Goal: Task Accomplishment & Management: Manage account settings

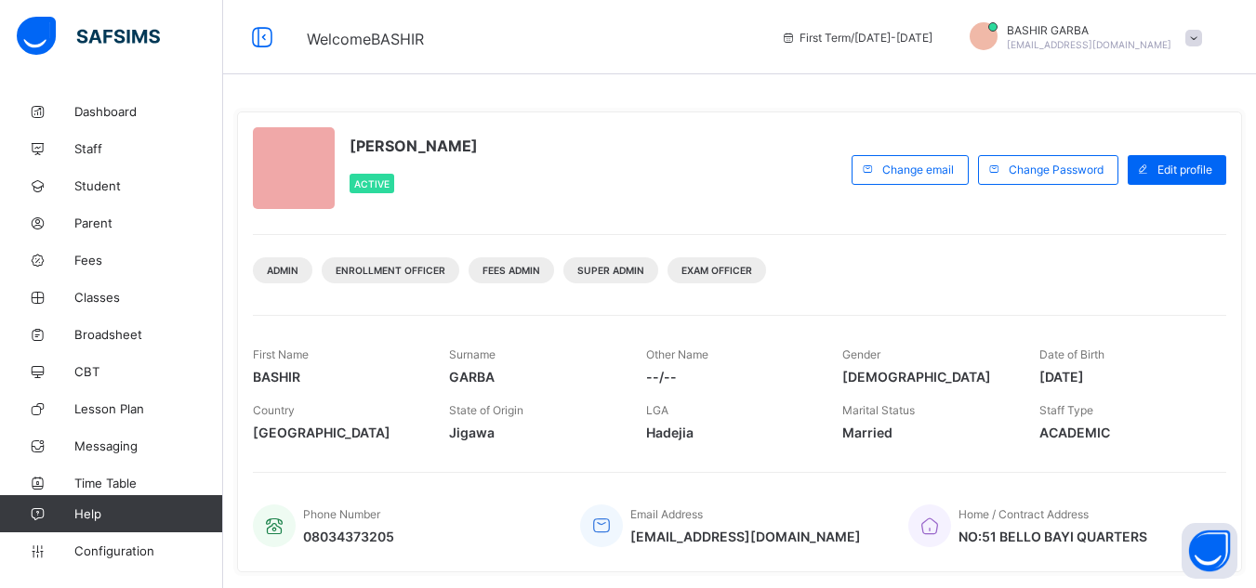
click at [107, 295] on span "Classes" at bounding box center [148, 297] width 149 height 15
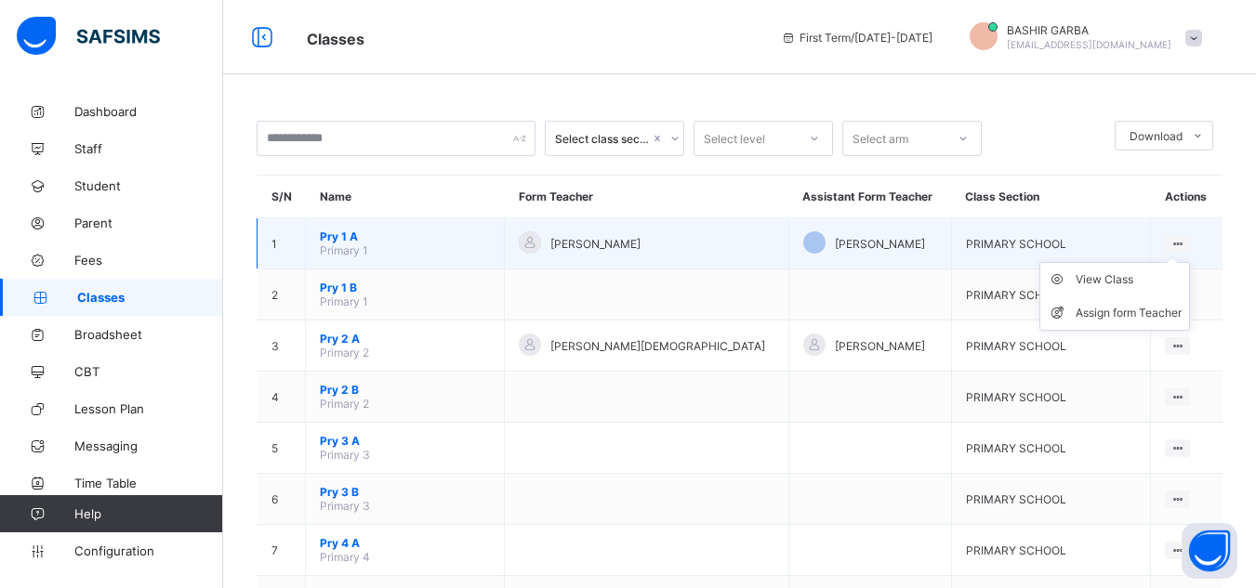
click at [1179, 241] on icon at bounding box center [1177, 244] width 16 height 14
click at [1129, 280] on div "View Class" at bounding box center [1128, 279] width 106 height 19
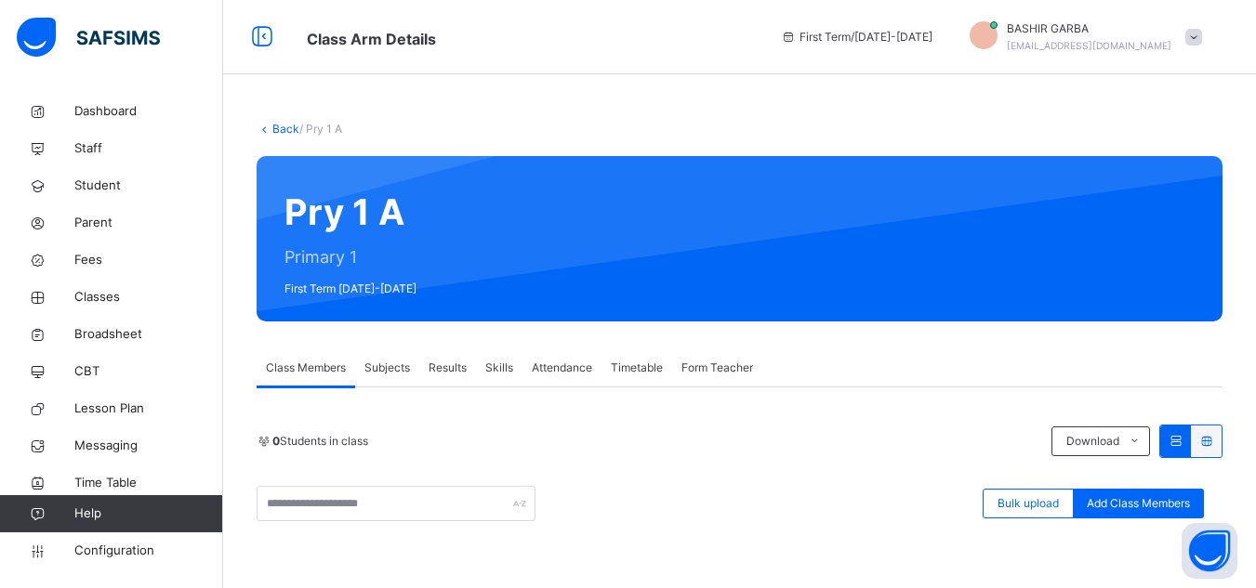
click at [453, 367] on span "Results" at bounding box center [447, 368] width 38 height 17
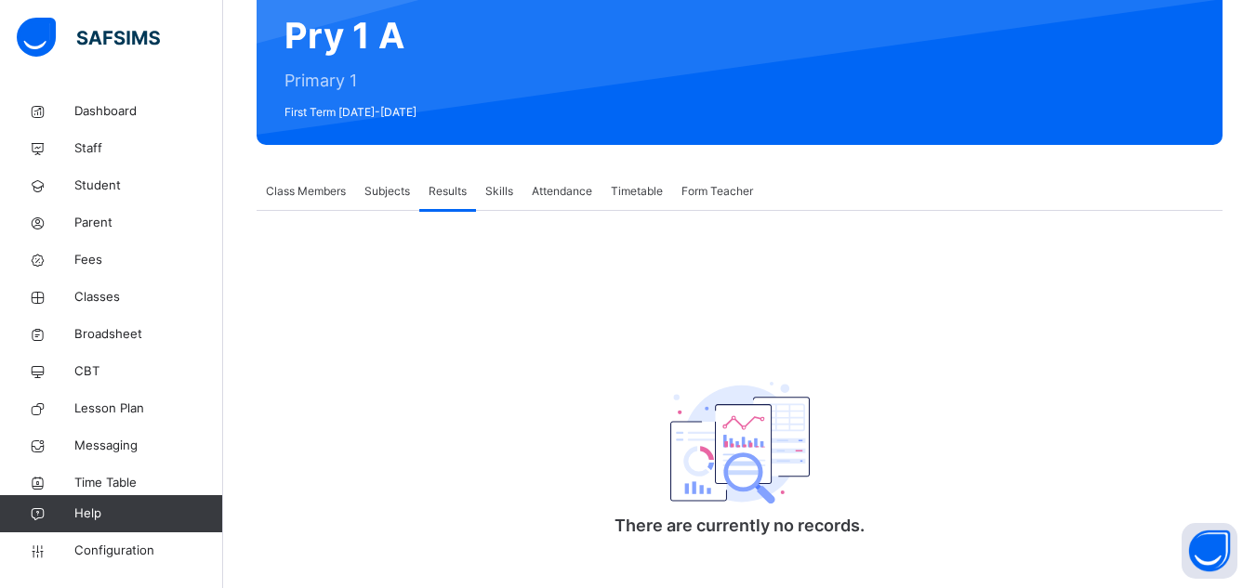
scroll to position [203, 0]
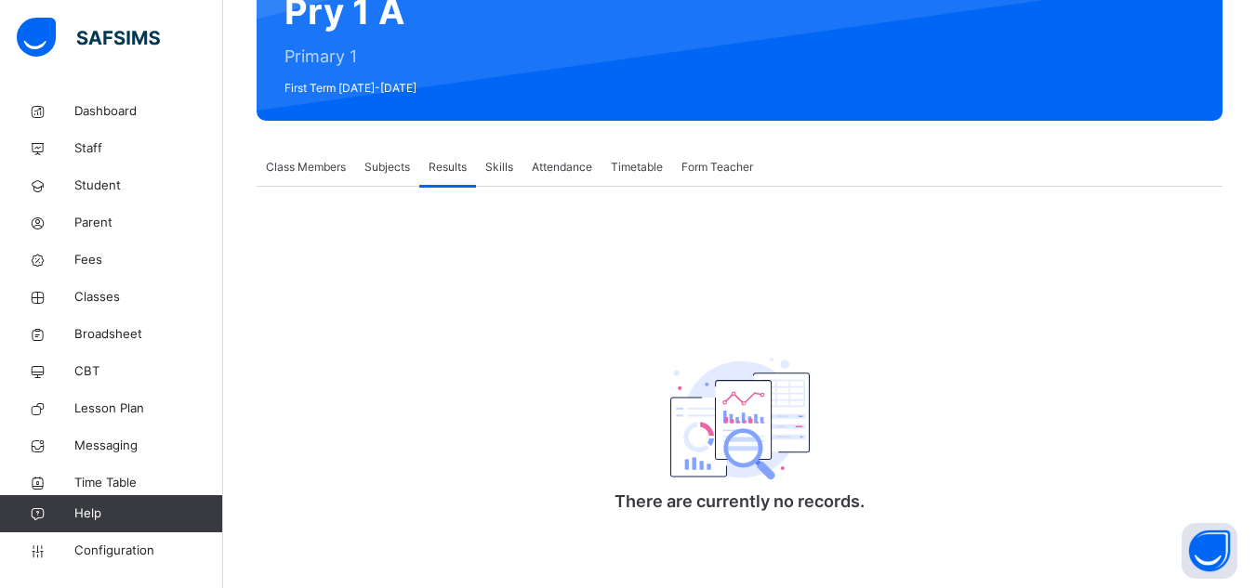
click at [451, 165] on span "Results" at bounding box center [447, 167] width 38 height 17
click at [389, 165] on span "Subjects" at bounding box center [387, 167] width 46 height 17
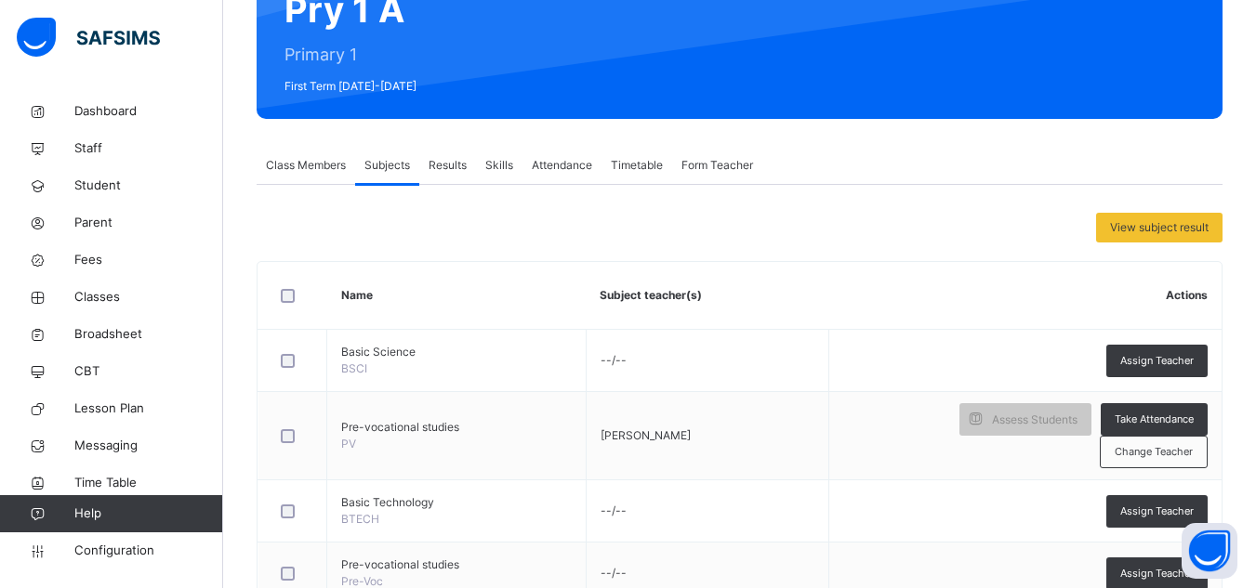
click at [314, 167] on span "Class Members" at bounding box center [306, 165] width 80 height 17
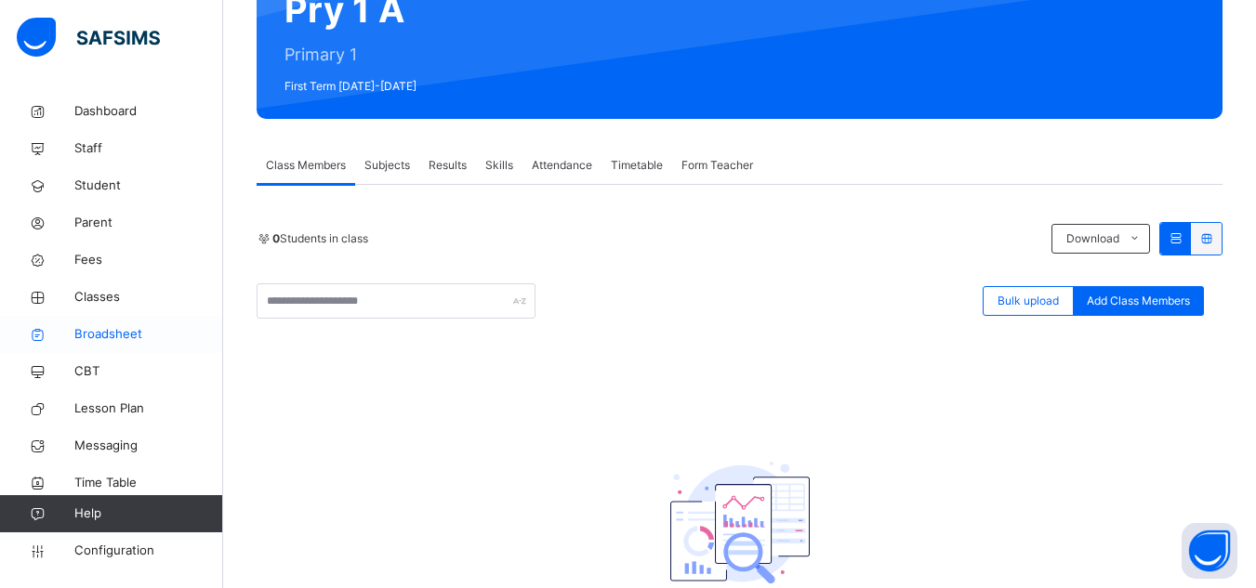
click at [127, 325] on span "Broadsheet" at bounding box center [148, 334] width 149 height 19
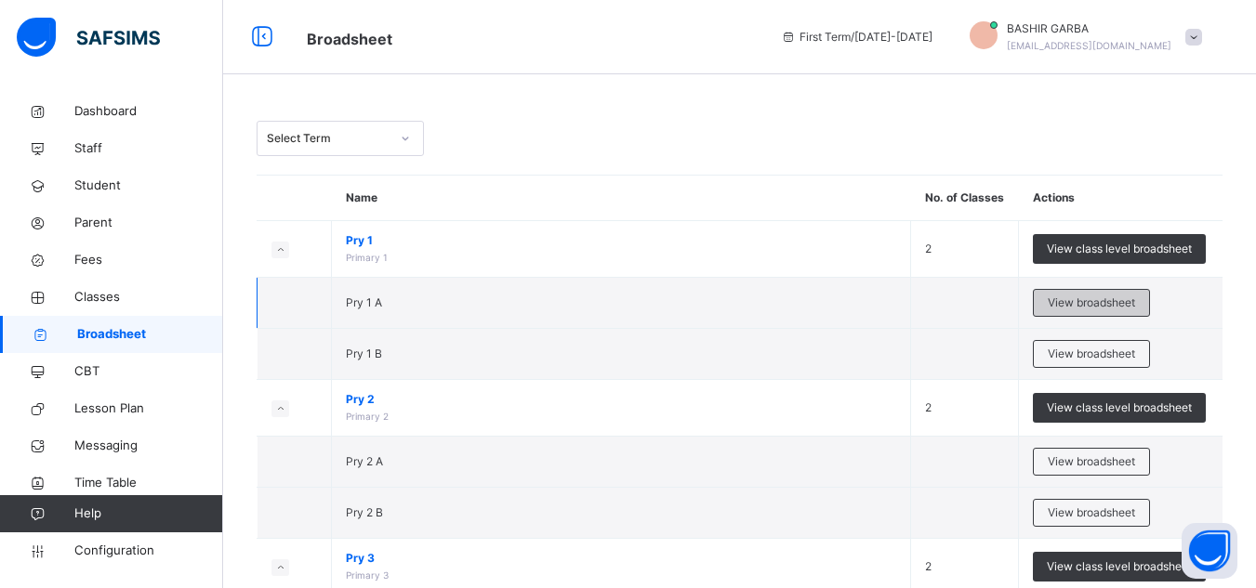
click at [1122, 297] on span "View broadsheet" at bounding box center [1091, 303] width 87 height 17
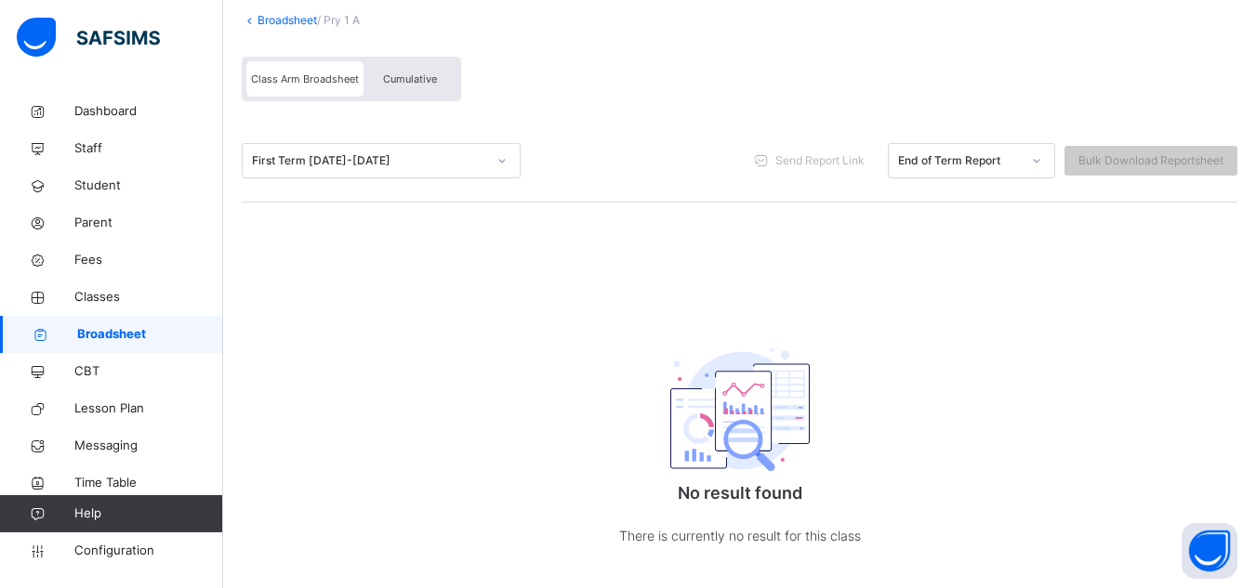
scroll to position [152, 0]
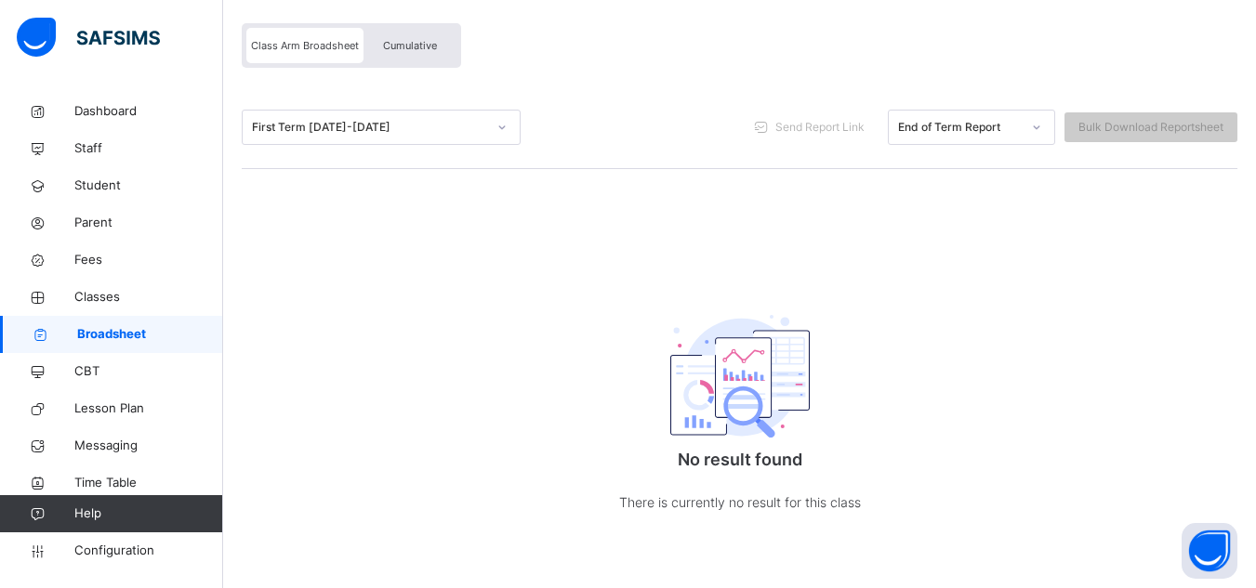
click at [501, 126] on icon at bounding box center [502, 127] width 7 height 4
click at [668, 119] on div "First Term 2025-2026 Send Report Link End of Term Report Bulk Download Reportsh…" at bounding box center [739, 127] width 995 height 35
click at [321, 47] on span "Class Arm Broadsheet" at bounding box center [305, 45] width 108 height 13
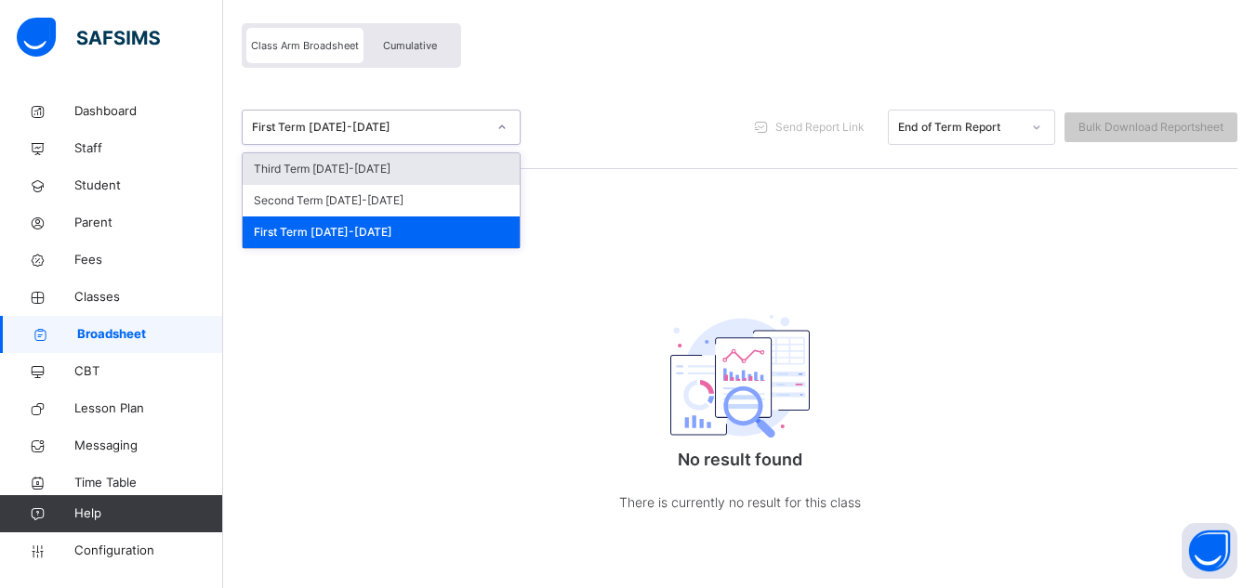
click at [505, 126] on icon at bounding box center [501, 127] width 11 height 19
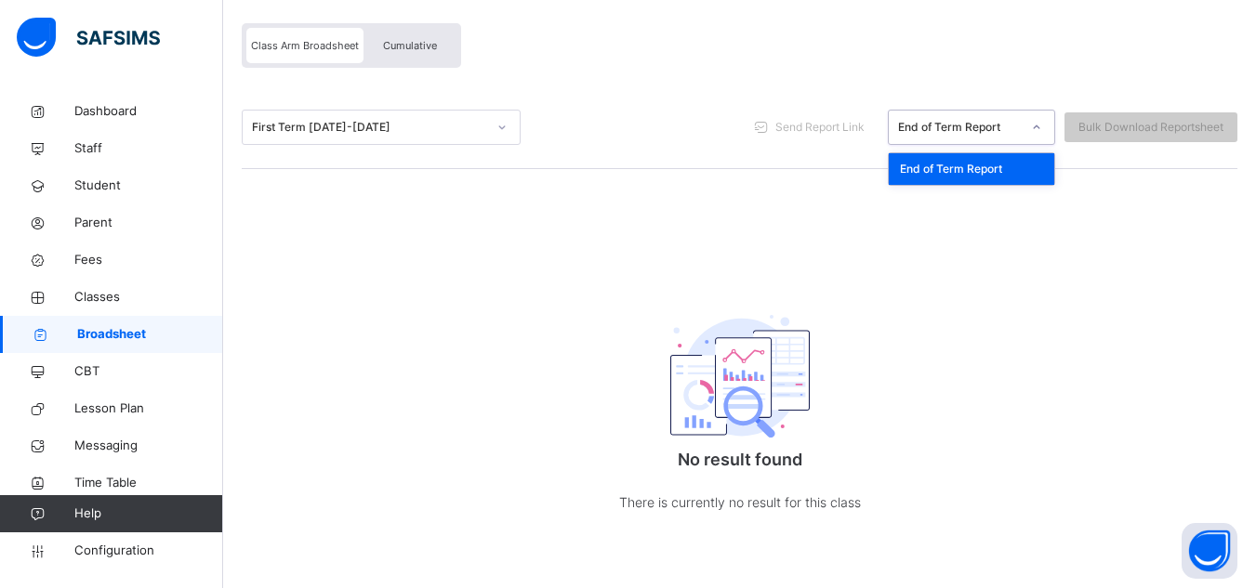
click at [1052, 126] on div at bounding box center [1037, 127] width 32 height 30
click at [792, 219] on div "Broadsheet / Pry 1 A Class Arm Broadsheet Cumulative First Term 2025-2026 Send …" at bounding box center [739, 264] width 1033 height 647
click at [415, 46] on span "Cumulative" at bounding box center [410, 45] width 54 height 13
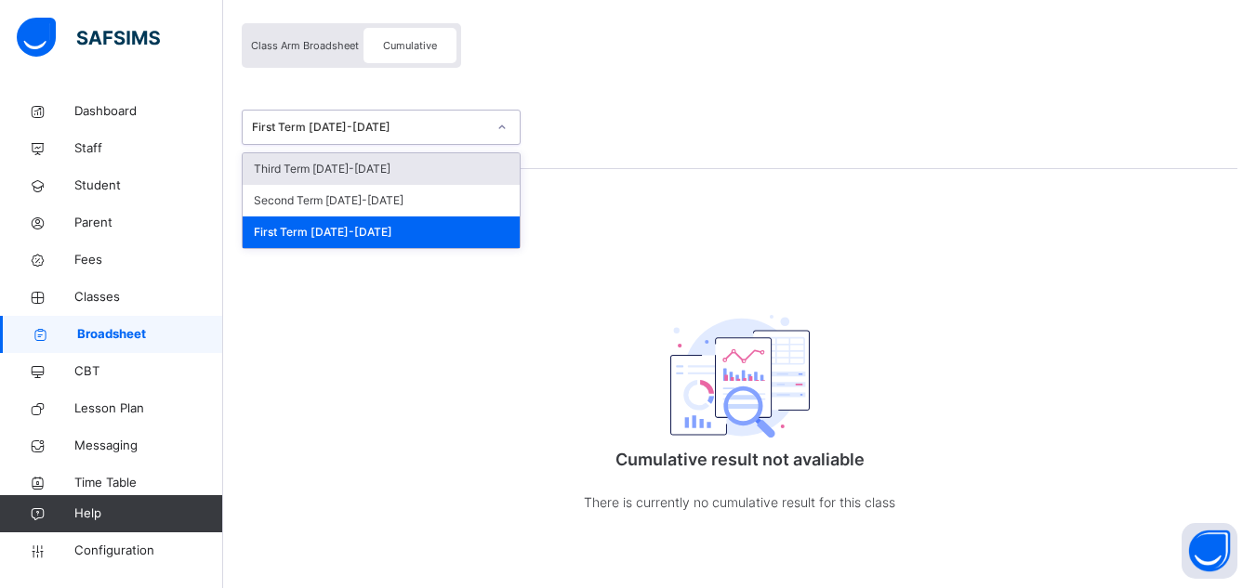
click at [503, 124] on icon at bounding box center [501, 127] width 11 height 19
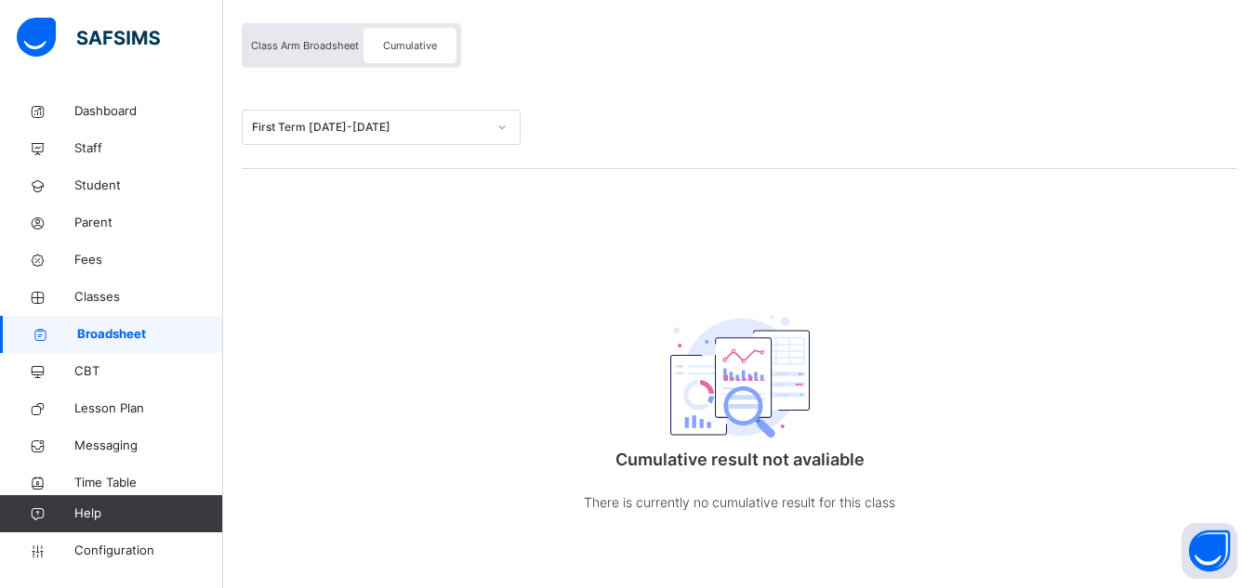
click at [597, 107] on div "First Term [DATE]-[DATE]" at bounding box center [739, 127] width 995 height 83
click at [112, 321] on link "Broadsheet" at bounding box center [111, 334] width 223 height 37
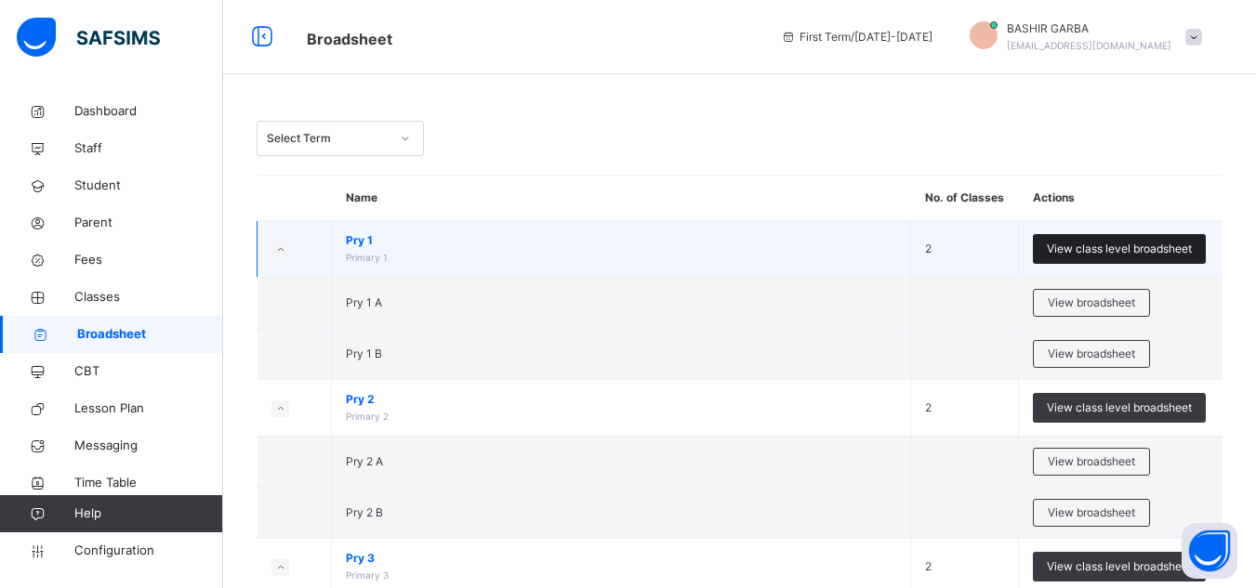
click at [1091, 244] on span "View class level broadsheet" at bounding box center [1119, 249] width 145 height 17
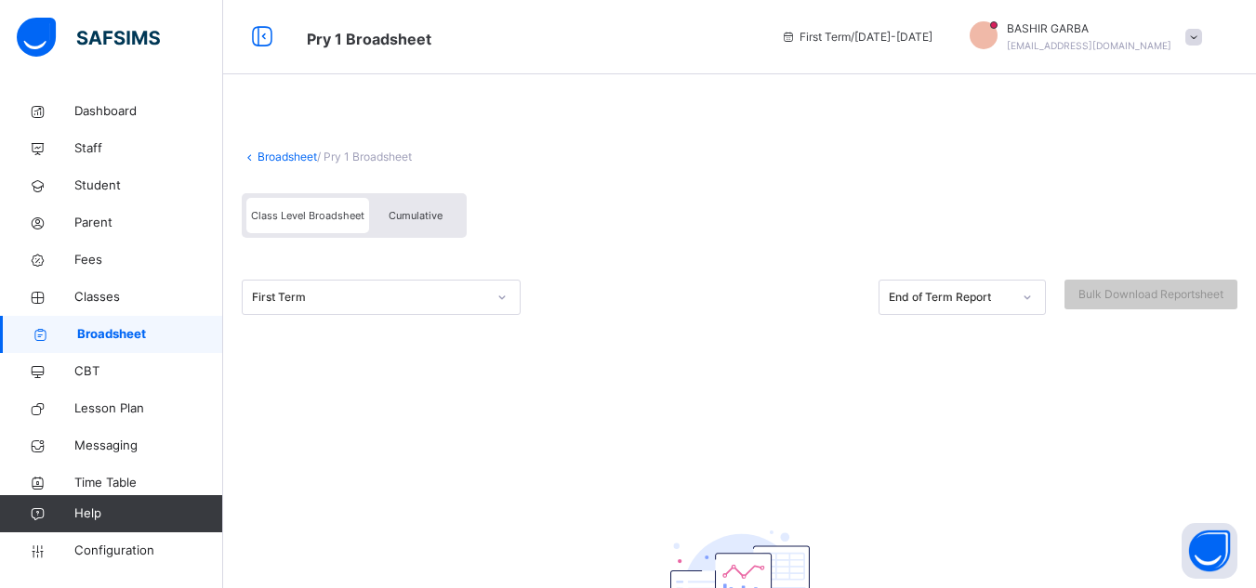
scroll to position [22, 0]
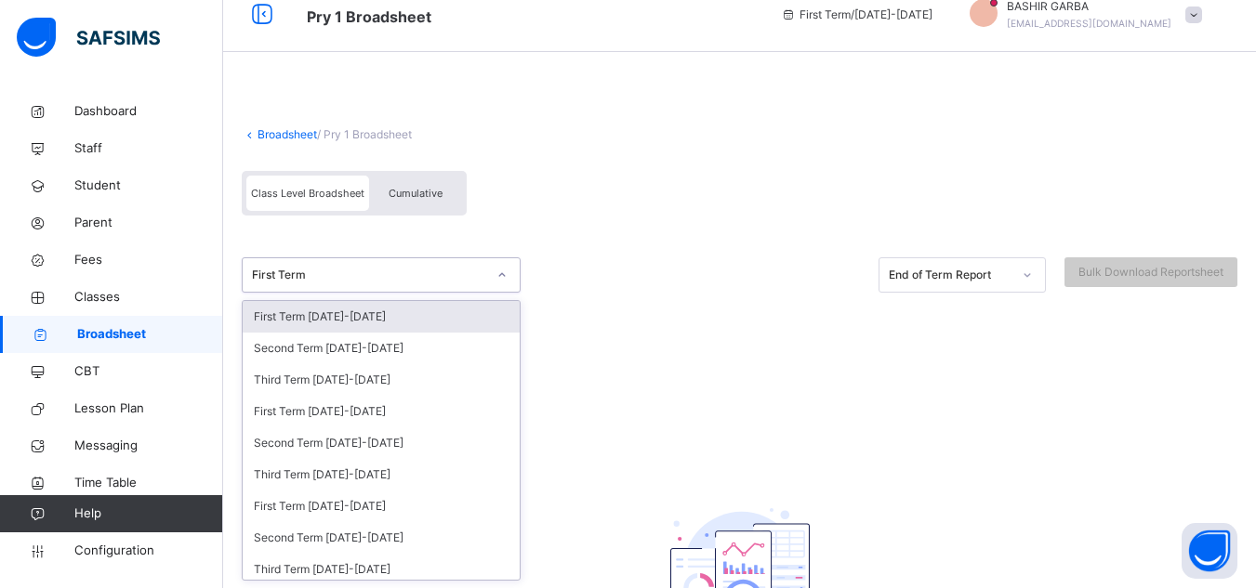
click at [497, 297] on div "option First Term 2026-2027 focused, 1 of 9. 9 results available. Use Up and Do…" at bounding box center [739, 298] width 995 height 128
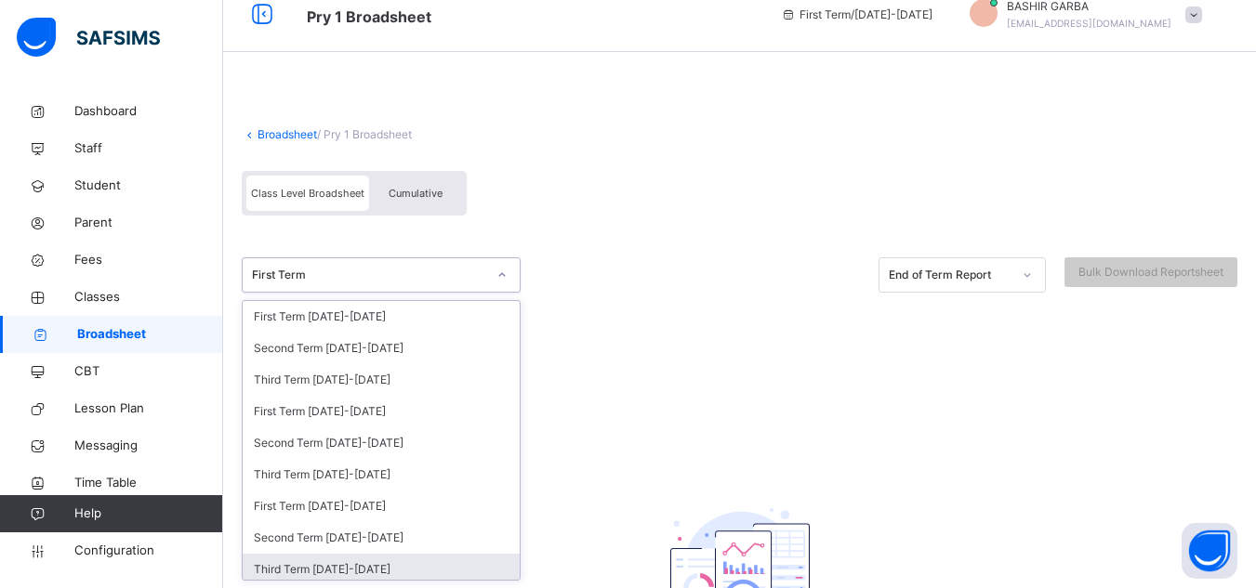
click at [368, 560] on div "Third Term 2024-2025" at bounding box center [381, 570] width 277 height 32
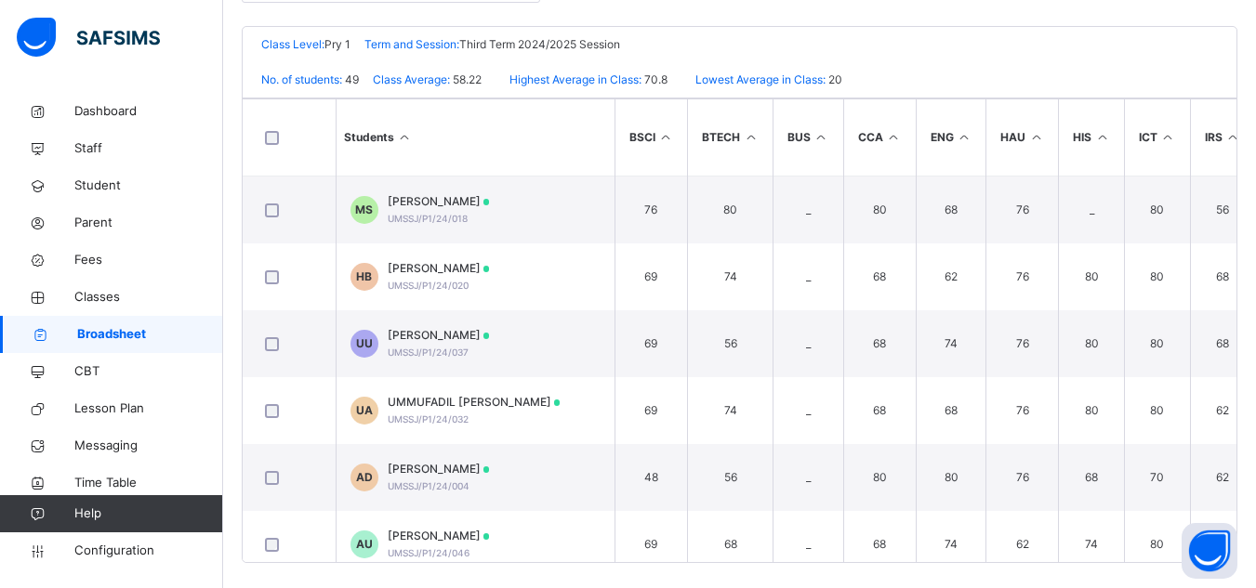
scroll to position [459, 0]
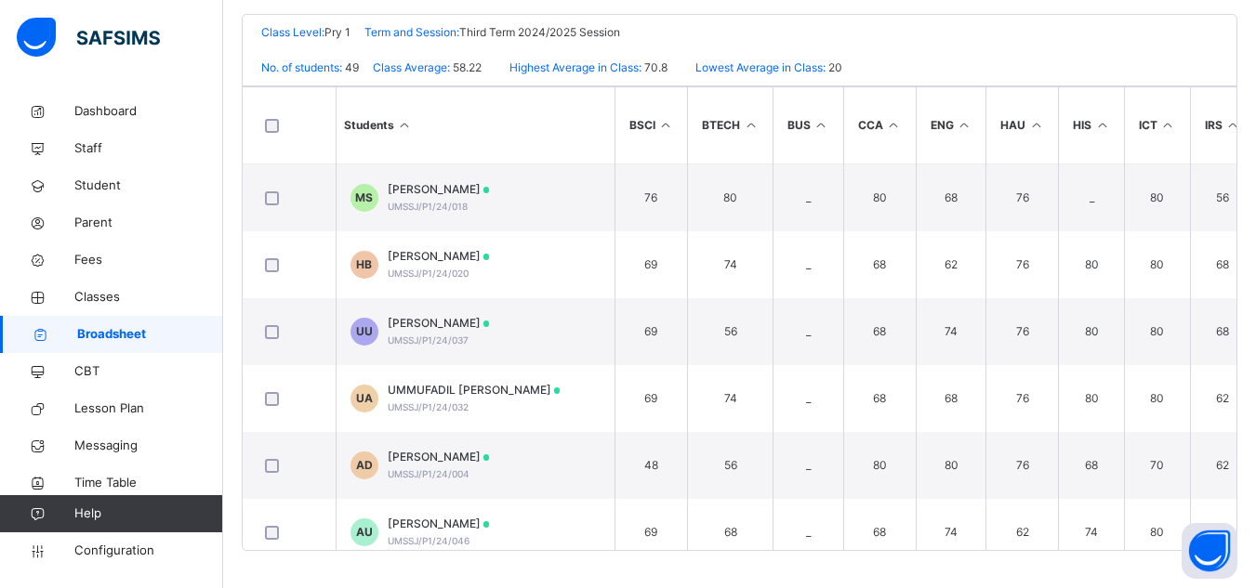
click at [1173, 45] on div "Class Level: Pry 1 Term and Session: Third Term 2024/2025 Session" at bounding box center [740, 32] width 994 height 35
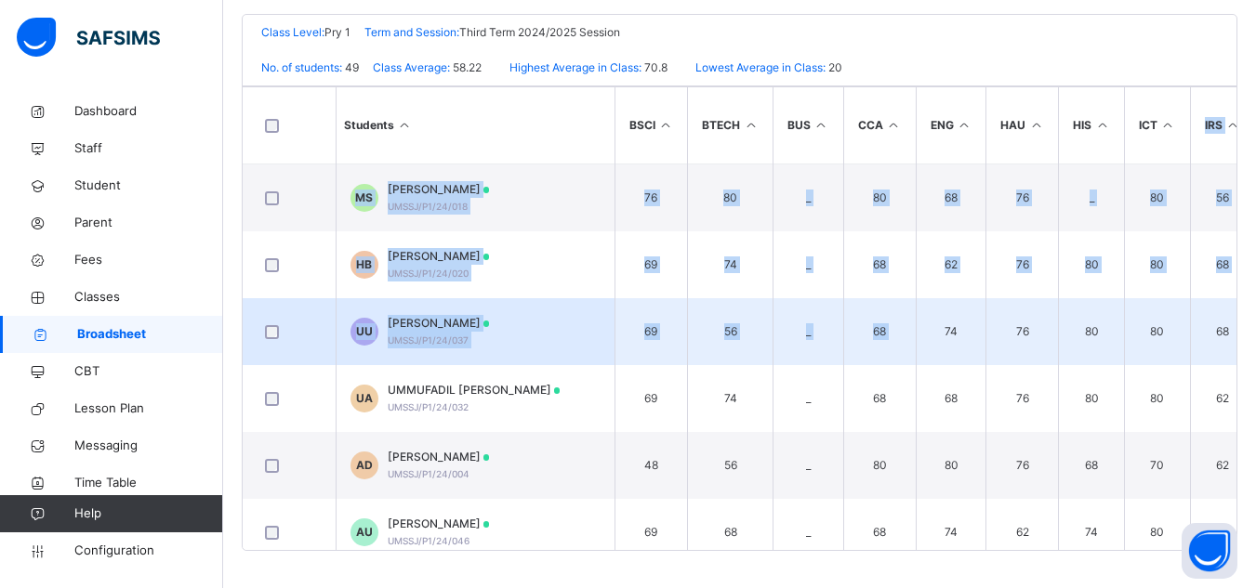
drag, startPoint x: 1158, startPoint y: 100, endPoint x: 917, endPoint y: 355, distance: 350.5
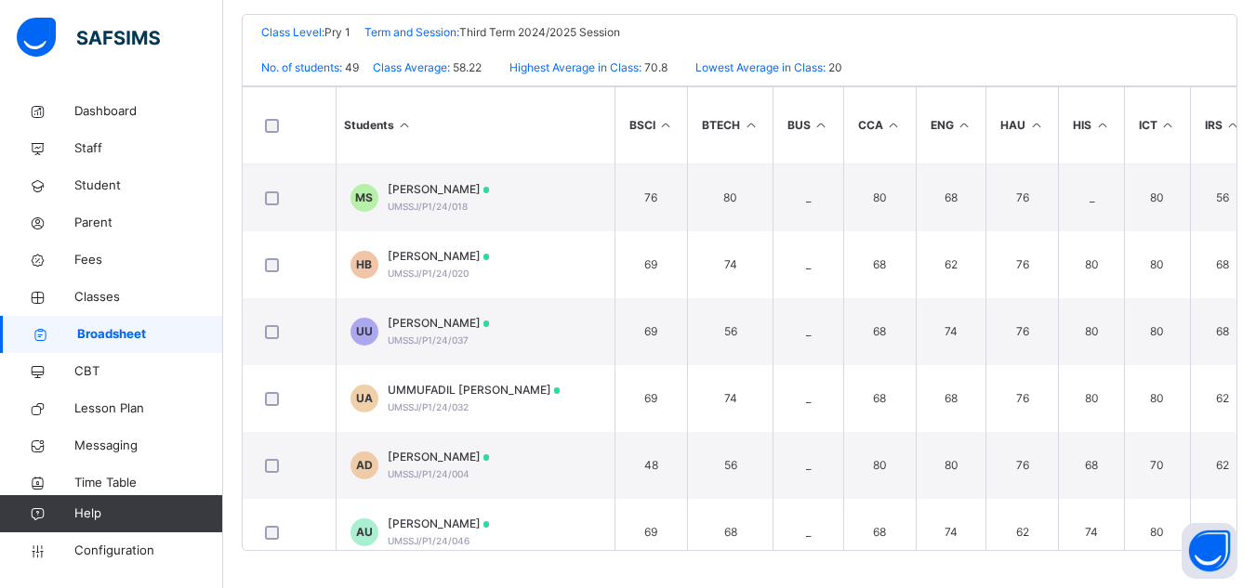
click at [914, 48] on div "Class Level: Pry 1 Term and Session: Third Term 2024/2025 Session" at bounding box center [740, 32] width 994 height 35
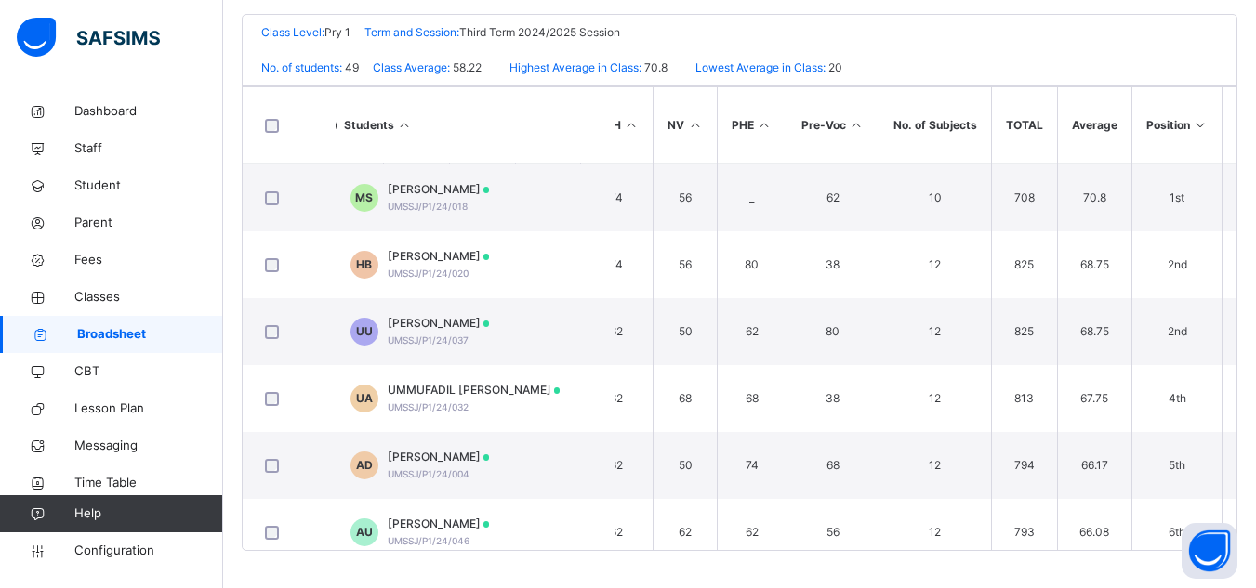
scroll to position [0, 712]
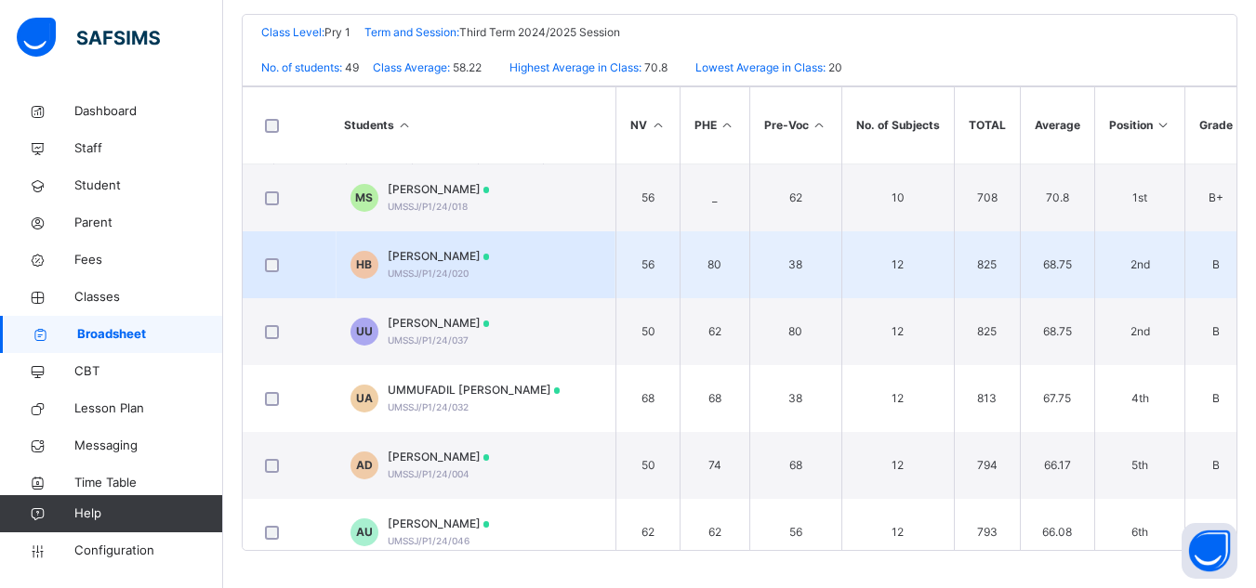
click at [562, 265] on td "HB HUSSAINA TAHIR BELLO UMSSJ/P1/24/020" at bounding box center [475, 264] width 279 height 67
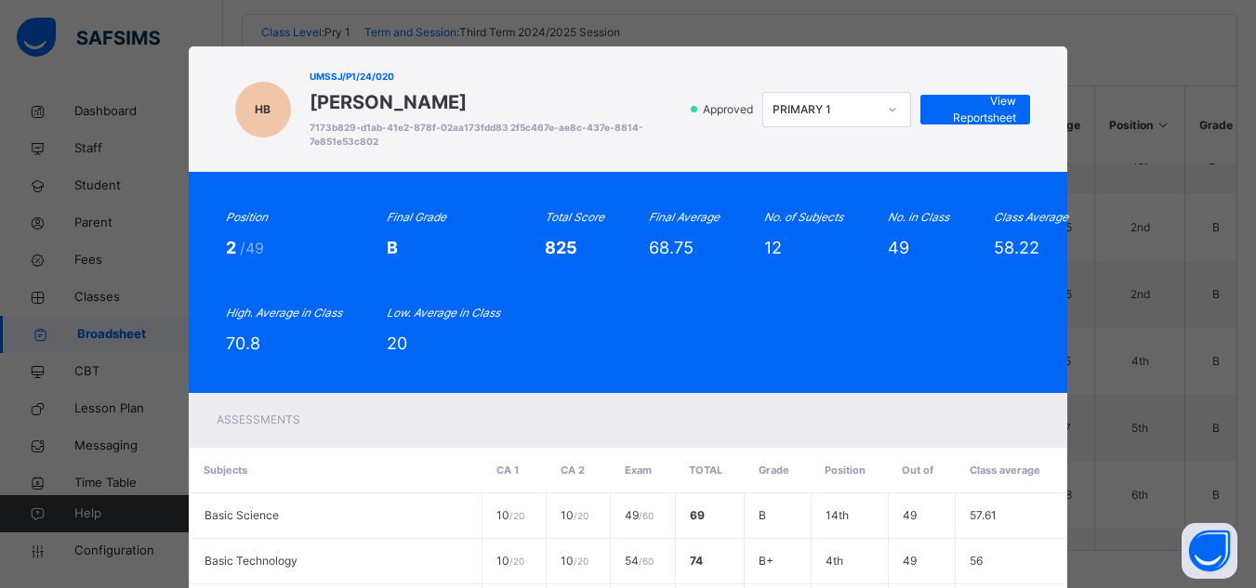
scroll to position [74, 712]
click at [1028, 326] on div "Position 2 /49 Final Grade B Total Score 825 Final Average 68.75 No. of Subject…" at bounding box center [628, 282] width 805 height 147
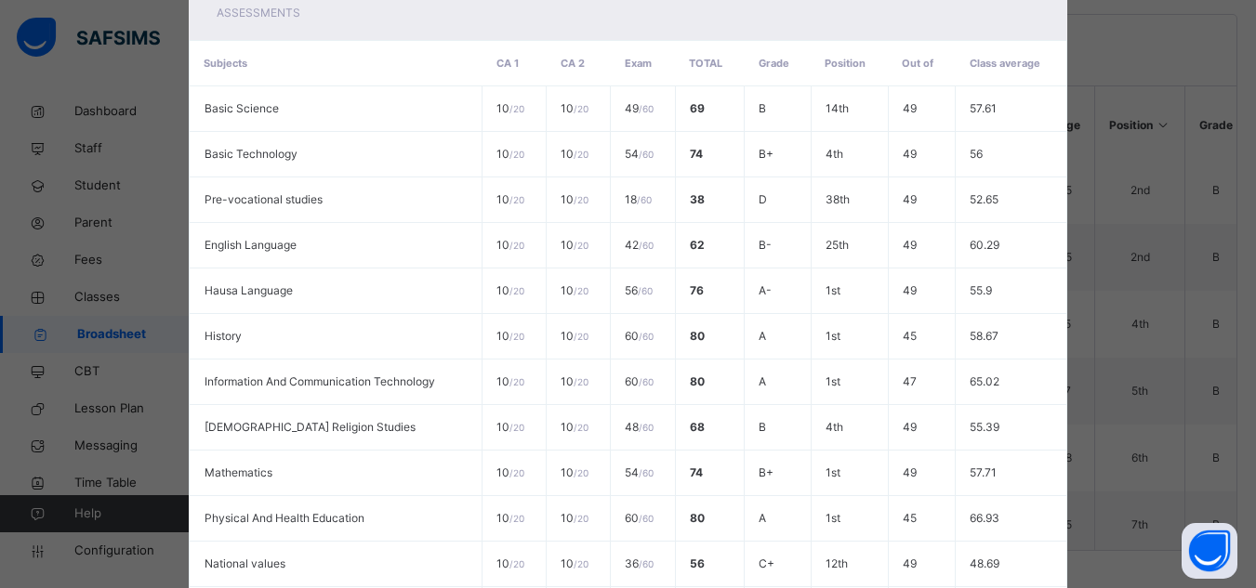
scroll to position [624, 0]
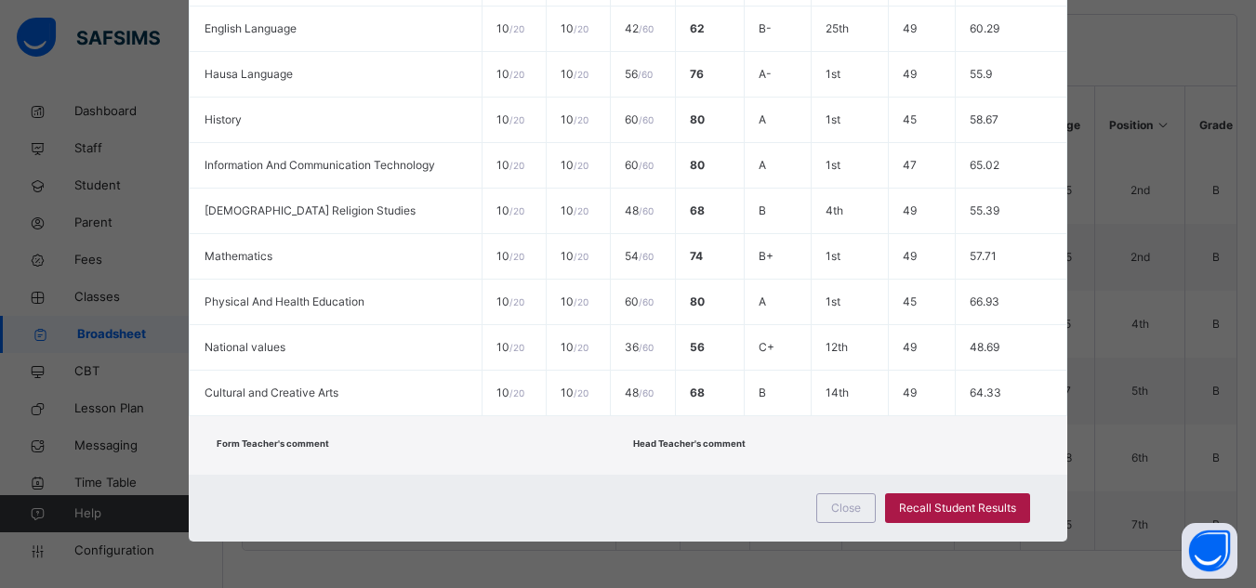
click at [967, 504] on span "Recall Student Results" at bounding box center [957, 508] width 117 height 17
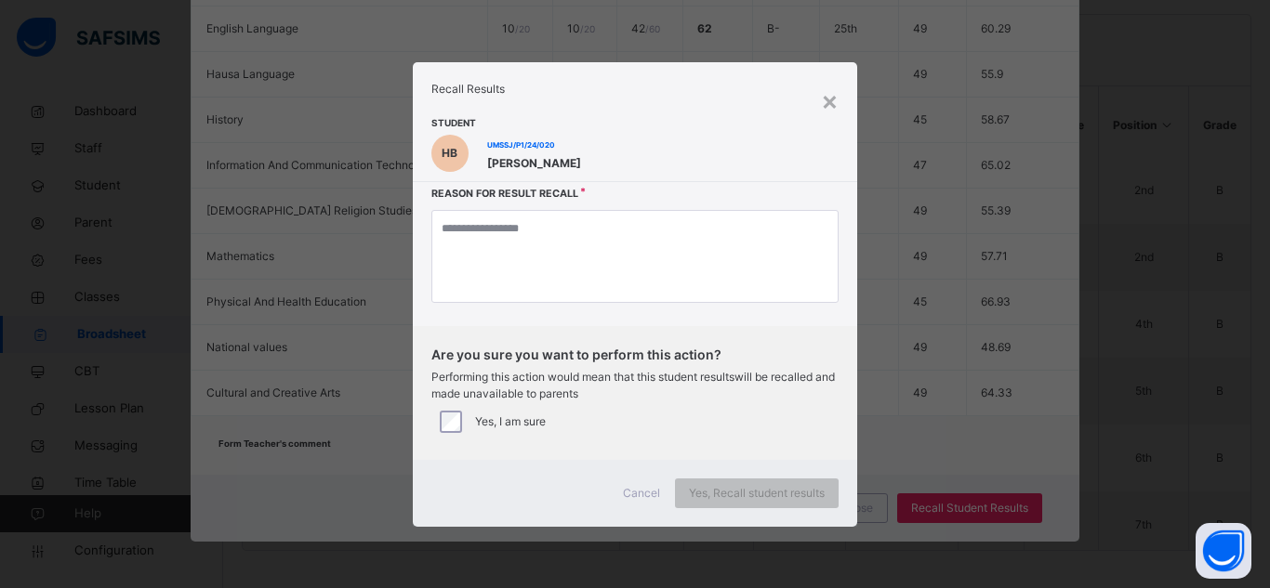
click at [639, 483] on div "Cancel" at bounding box center [641, 494] width 67 height 30
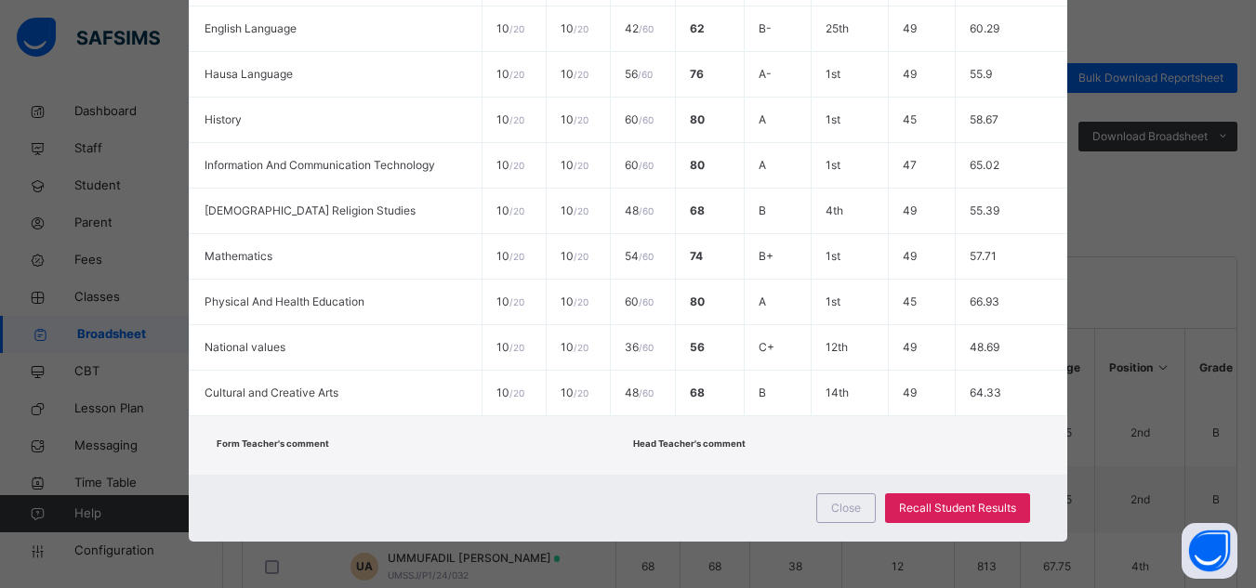
scroll to position [199, 0]
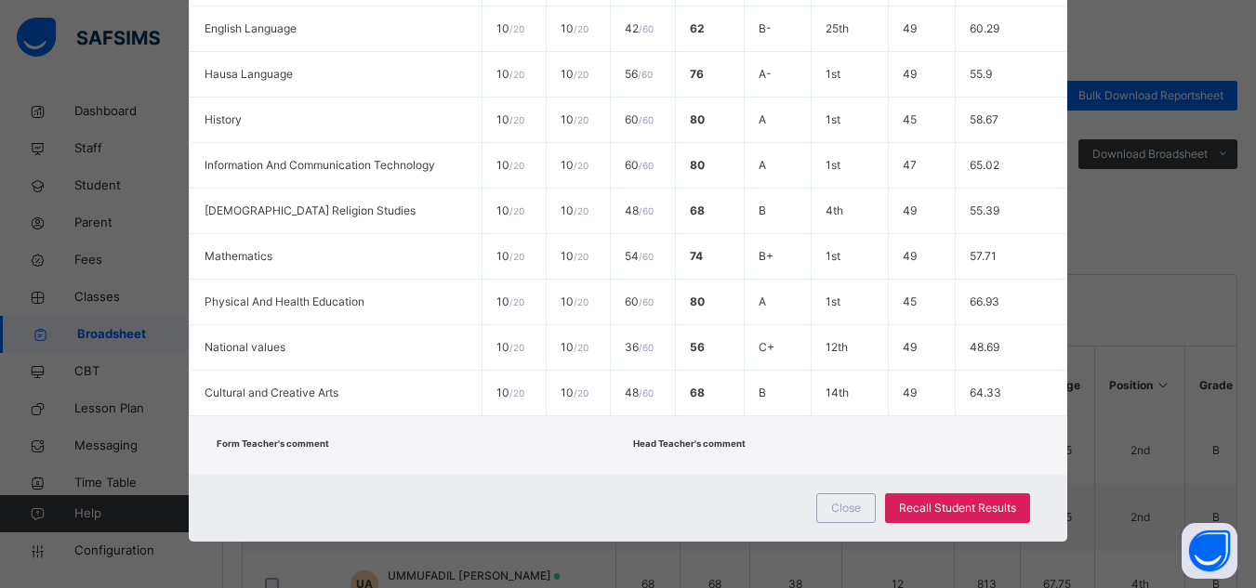
click at [1009, 442] on div "Head Teacher's comment" at bounding box center [836, 445] width 407 height 21
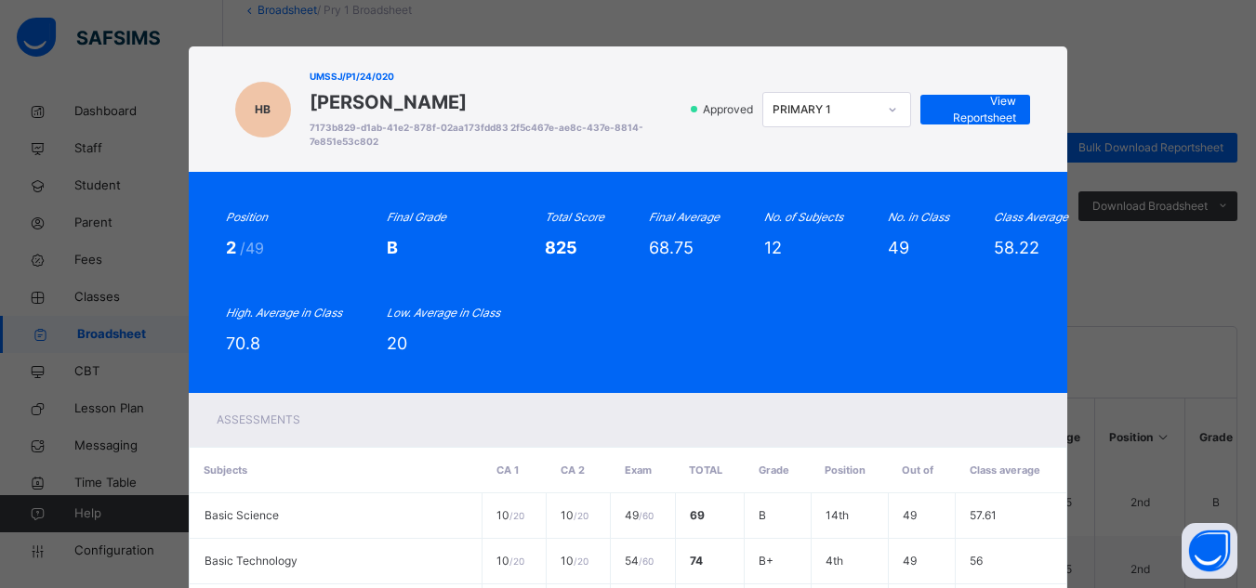
scroll to position [0, 0]
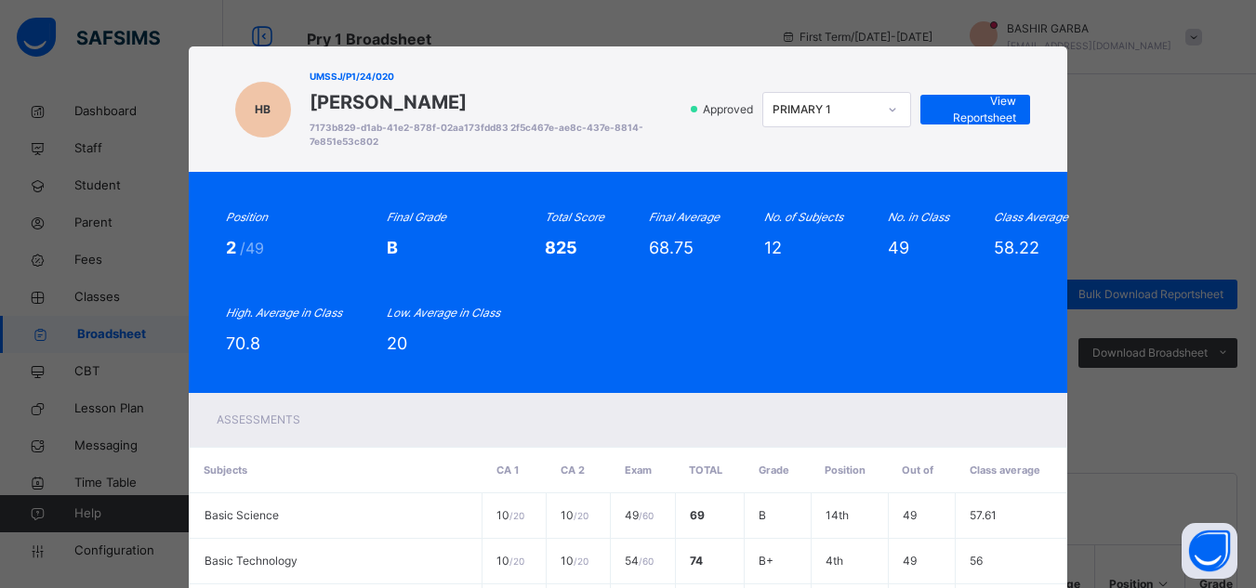
click at [1022, 60] on div "HB UMSSJ/P1/24/020 HUSSAINA TAHIR BELLO 7173b829-d1ab-41e2-878f-02aa173fdd83 2f…" at bounding box center [628, 108] width 879 height 125
click at [1101, 68] on div "HB UMSSJ/P1/24/020 HUSSAINA TAHIR BELLO 7173b829-d1ab-41e2-878f-02aa173fdd83 2f…" at bounding box center [628, 294] width 1256 height 588
click at [1125, 61] on div "HB UMSSJ/P1/24/020 HUSSAINA TAHIR BELLO 7173b829-d1ab-41e2-878f-02aa173fdd83 2f…" at bounding box center [628, 294] width 1256 height 588
click at [1144, 156] on div "HB UMSSJ/P1/24/020 HUSSAINA TAHIR BELLO 7173b829-d1ab-41e2-878f-02aa173fdd83 2f…" at bounding box center [628, 294] width 1256 height 588
click at [352, 37] on div "HB UMSSJ/P1/24/020 HUSSAINA TAHIR BELLO 7173b829-d1ab-41e2-878f-02aa173fdd83 2f…" at bounding box center [628, 294] width 1256 height 588
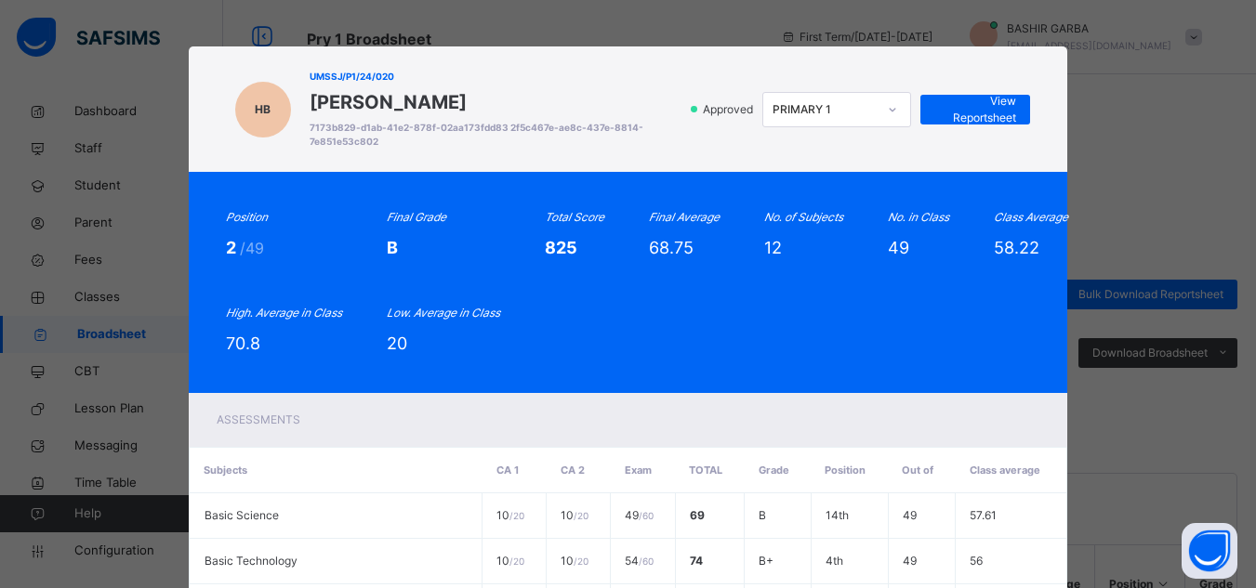
drag, startPoint x: 1142, startPoint y: 18, endPoint x: 364, endPoint y: 110, distance: 783.4
click at [364, 110] on div "HB UMSSJ/P1/24/020 HUSSAINA TAHIR BELLO 7173b829-d1ab-41e2-878f-02aa173fdd83 2f…" at bounding box center [628, 294] width 1256 height 588
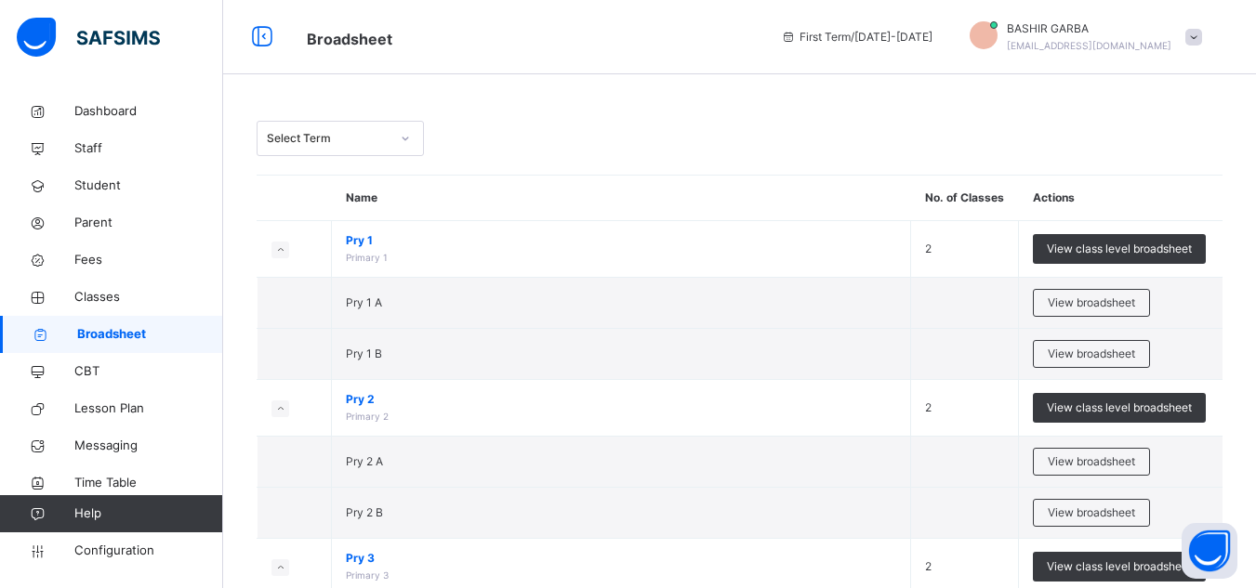
click at [184, 336] on span "Broadsheet" at bounding box center [150, 334] width 146 height 19
click at [105, 175] on link "Student" at bounding box center [111, 185] width 223 height 37
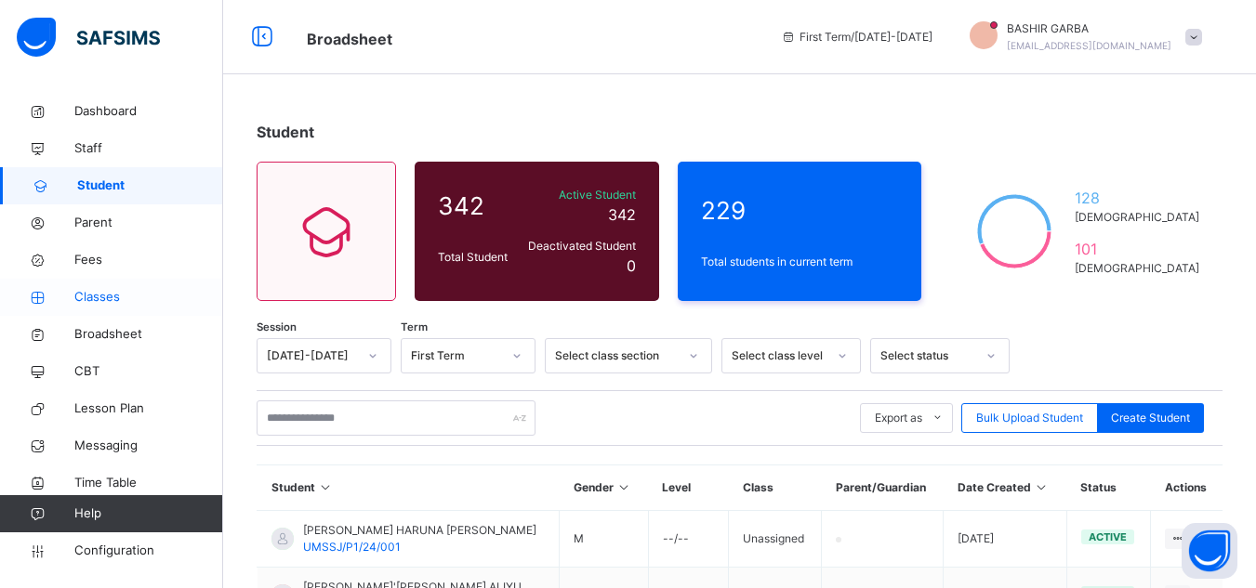
click at [125, 291] on span "Classes" at bounding box center [148, 297] width 149 height 19
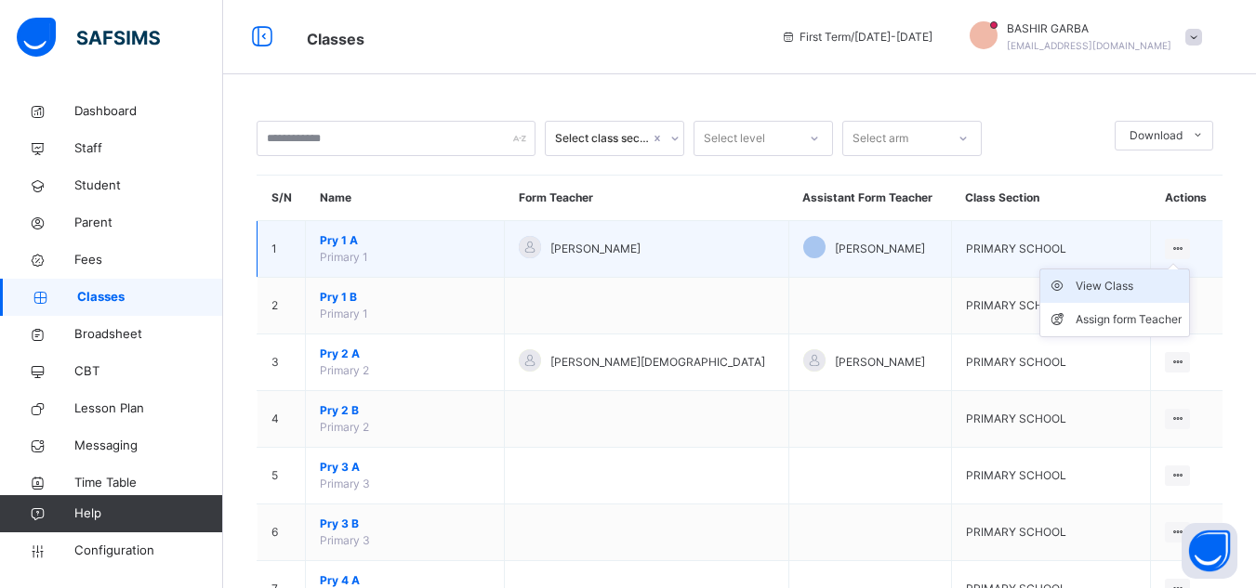
click at [1151, 282] on div "View Class" at bounding box center [1128, 286] width 106 height 19
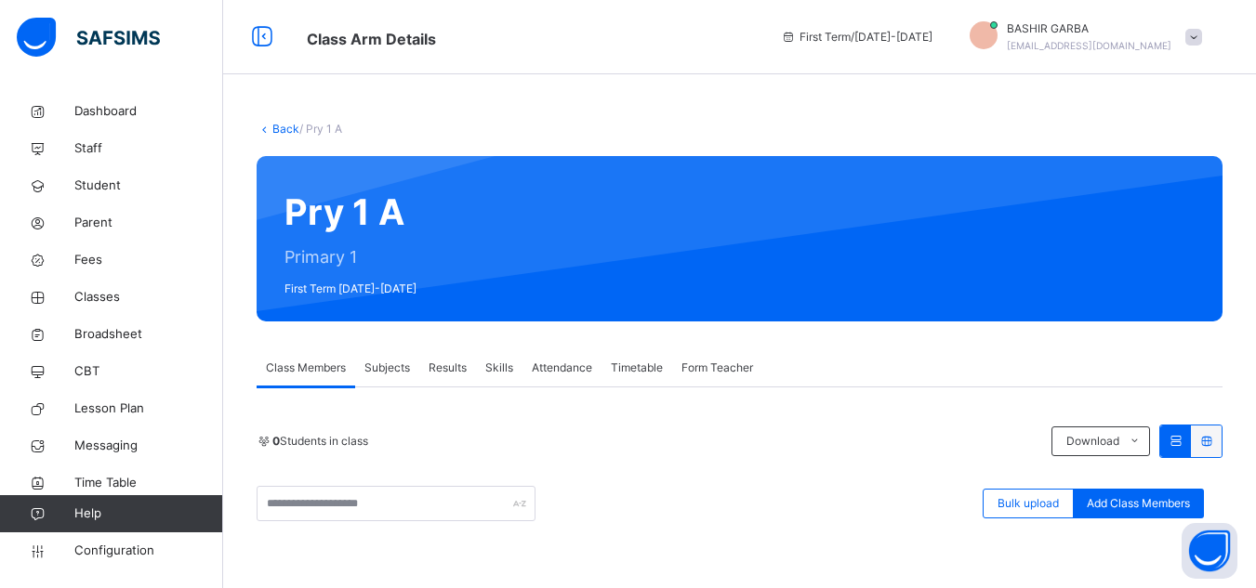
drag, startPoint x: 1223, startPoint y: 199, endPoint x: 825, endPoint y: 415, distance: 453.0
click at [825, 415] on div "Back / Pry 1 A Pry 1 A Primary 1 First Term 2025-2026 Class Members Subjects Re…" at bounding box center [739, 509] width 1033 height 832
drag, startPoint x: 805, startPoint y: 502, endPoint x: 550, endPoint y: 385, distance: 280.3
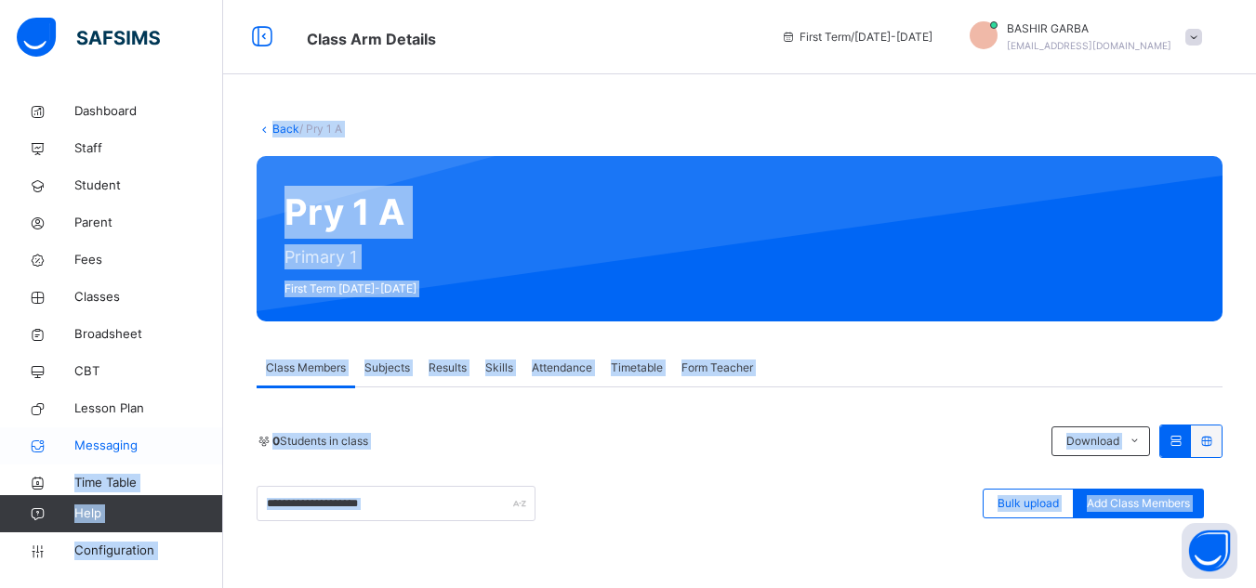
drag, startPoint x: 580, startPoint y: 541, endPoint x: 222, endPoint y: 442, distance: 371.2
click at [222, 442] on div "Class Arm Details First Term / 2025-2026 BASHIR GARBA bashirgarba36@gmail.com D…" at bounding box center [628, 462] width 1256 height 925
click at [616, 105] on div "Back / Pry 1 A Pry 1 A Primary 1 First Term 2025-2026 Class Members Subjects Re…" at bounding box center [739, 509] width 1033 height 832
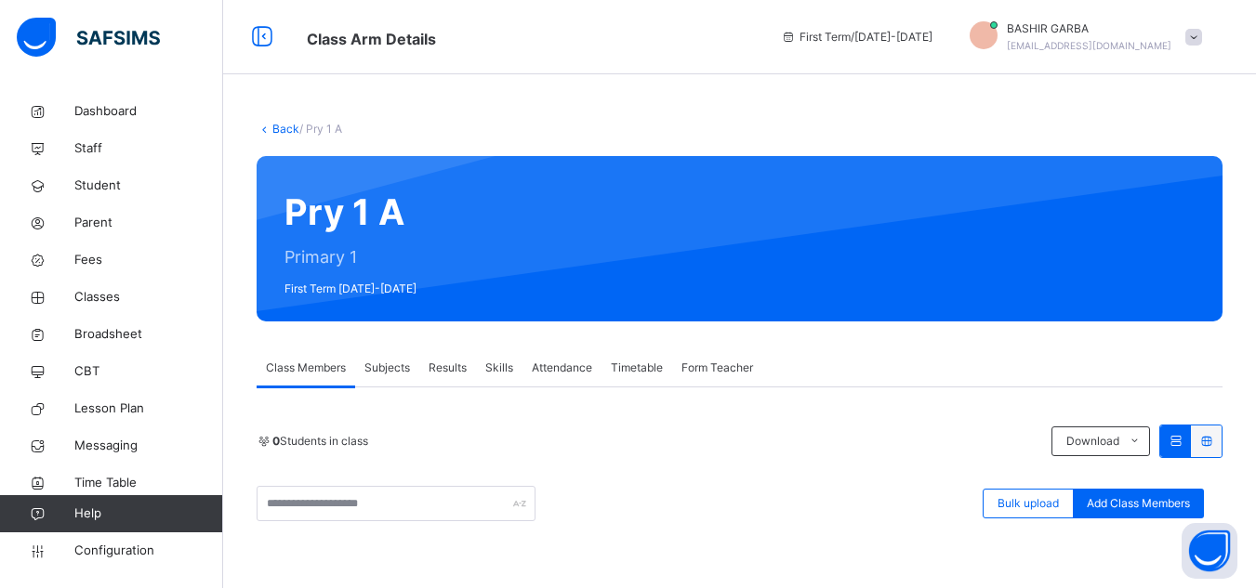
click at [389, 363] on span "Subjects" at bounding box center [387, 368] width 46 height 17
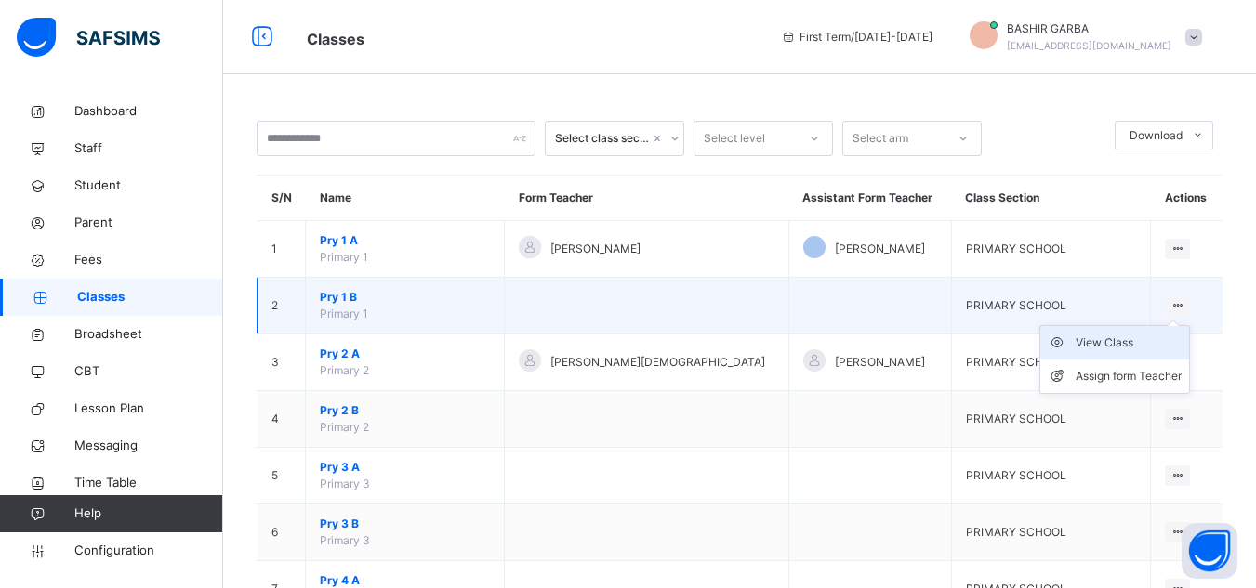
click at [1139, 344] on div "View Class" at bounding box center [1128, 343] width 106 height 19
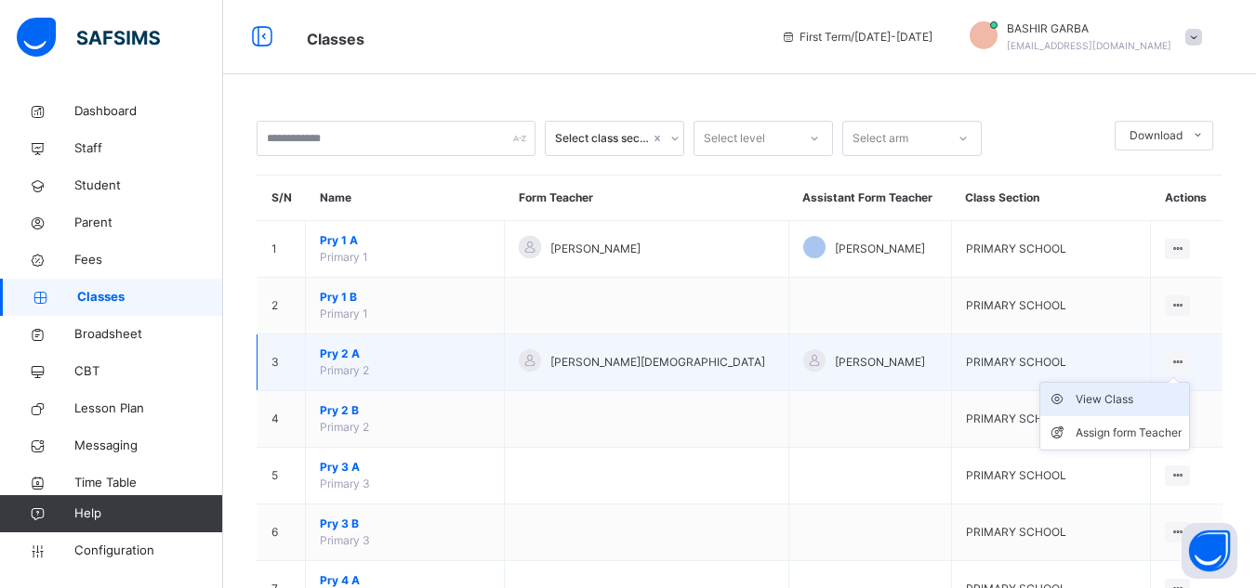
click at [1147, 400] on div "View Class" at bounding box center [1128, 399] width 106 height 19
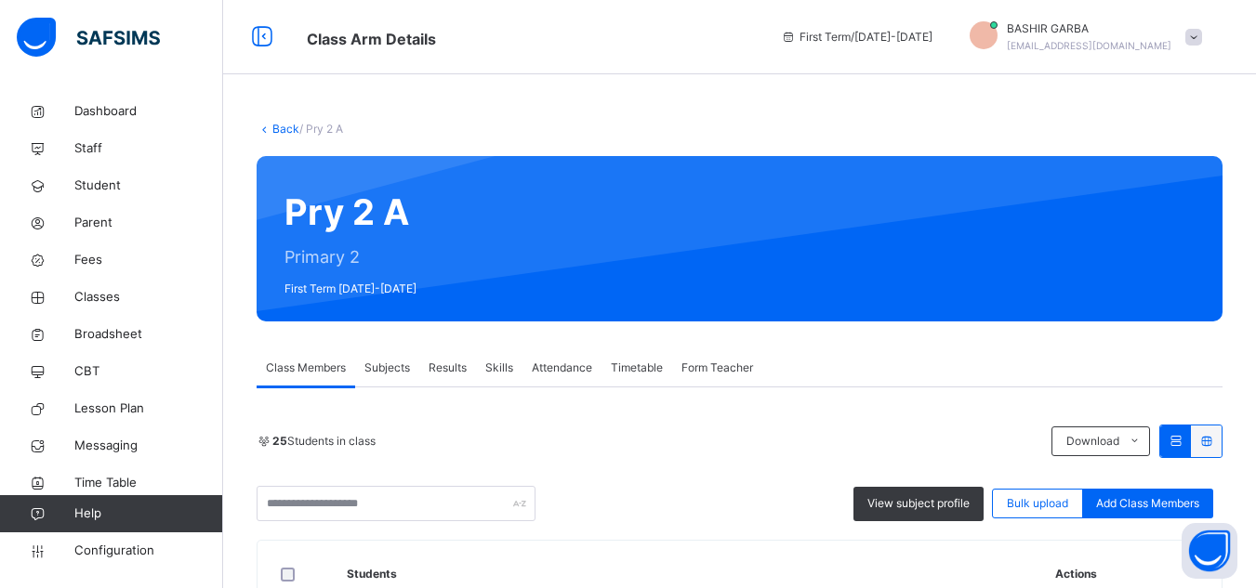
click at [824, 363] on div "Class Members Subjects Results Skills Attendance Timetable Form Teacher" at bounding box center [740, 368] width 966 height 38
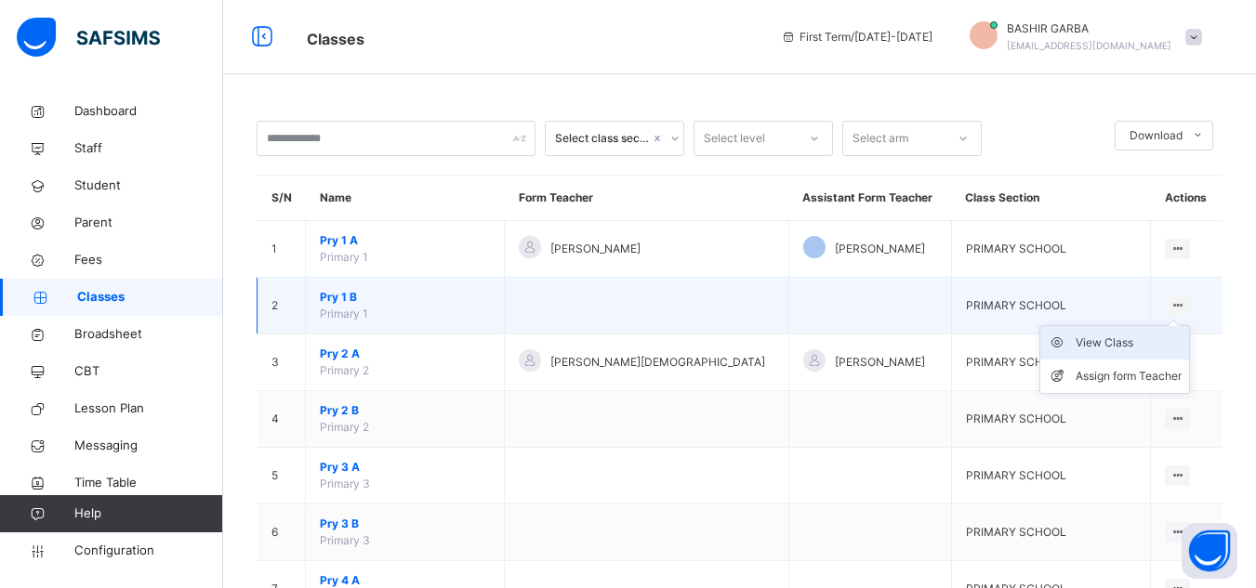
click at [1114, 339] on div "View Class" at bounding box center [1128, 343] width 106 height 19
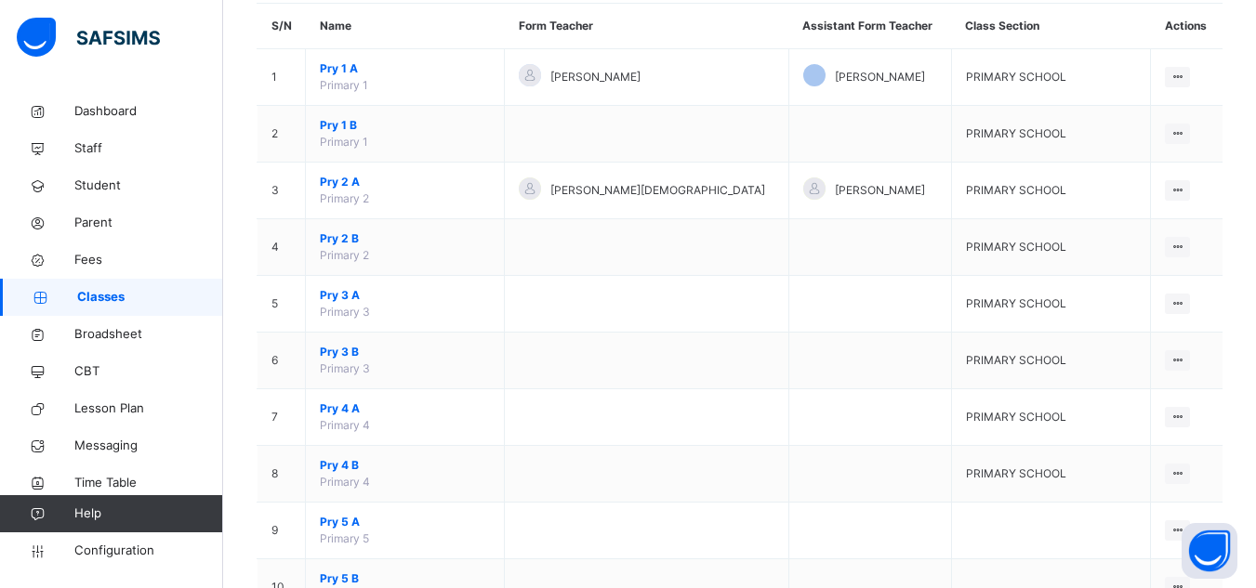
scroll to position [174, 0]
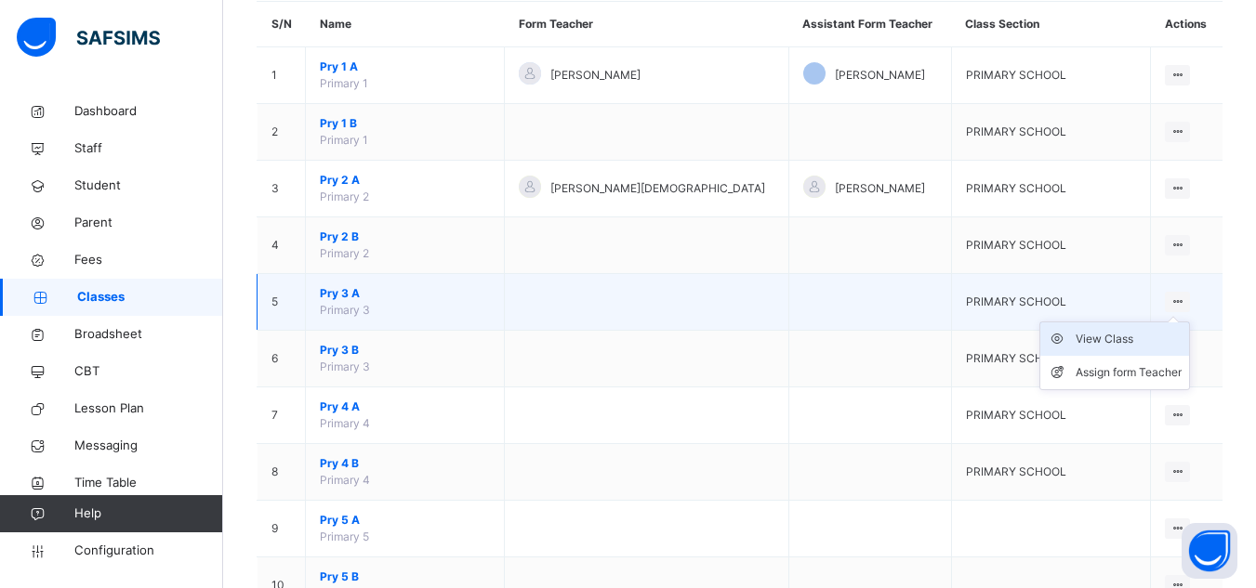
click at [1142, 337] on div "View Class" at bounding box center [1128, 339] width 106 height 19
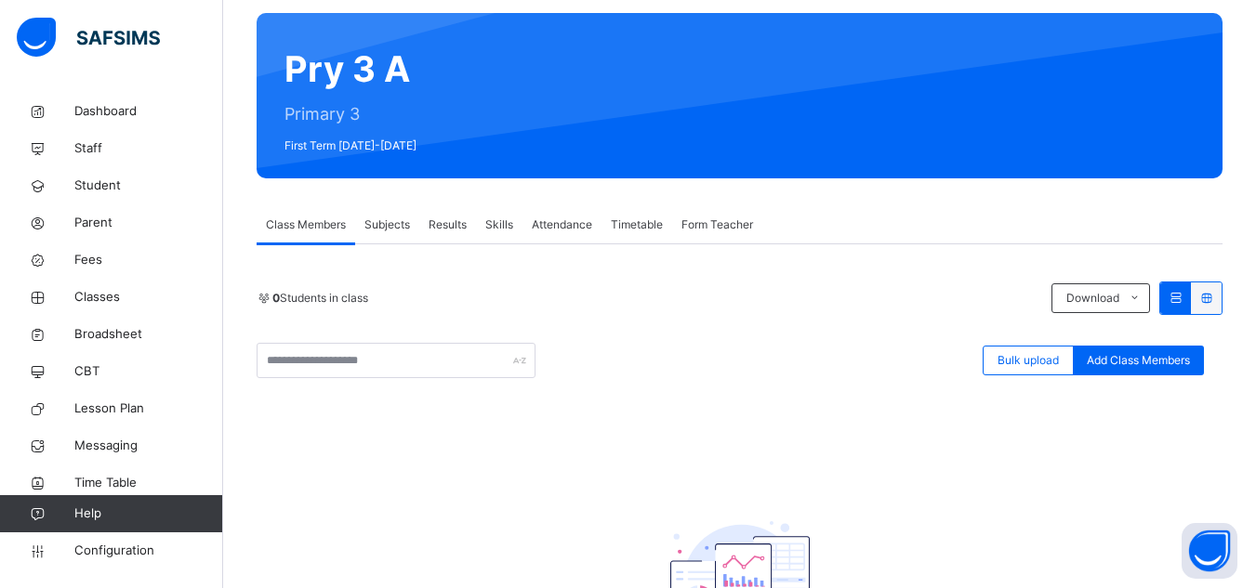
scroll to position [144, 0]
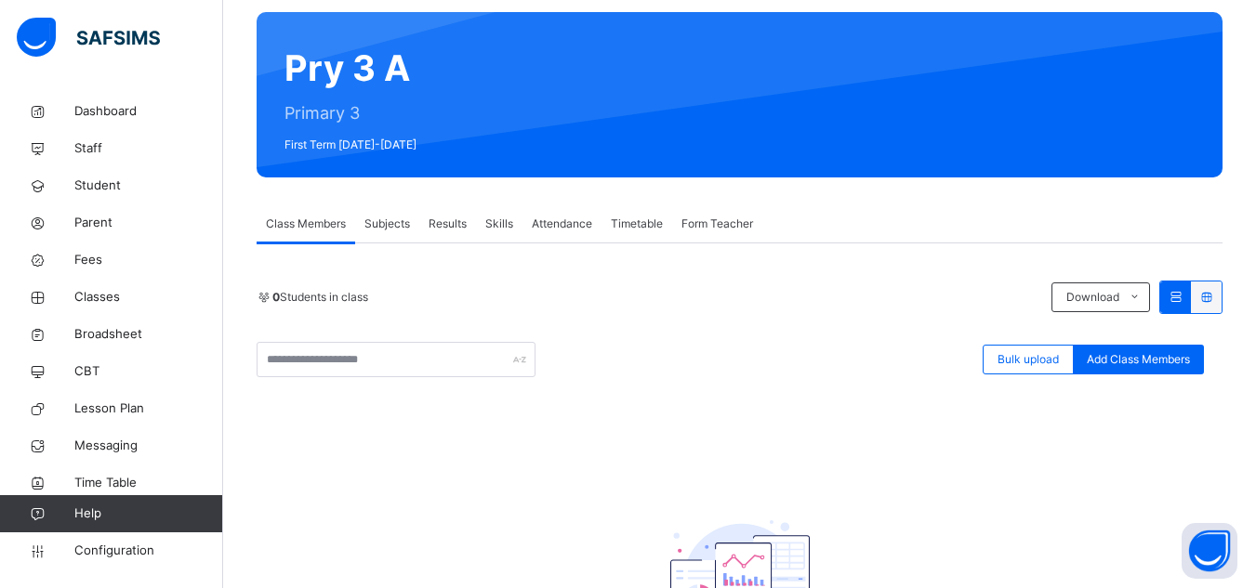
click at [396, 221] on span "Subjects" at bounding box center [387, 224] width 46 height 17
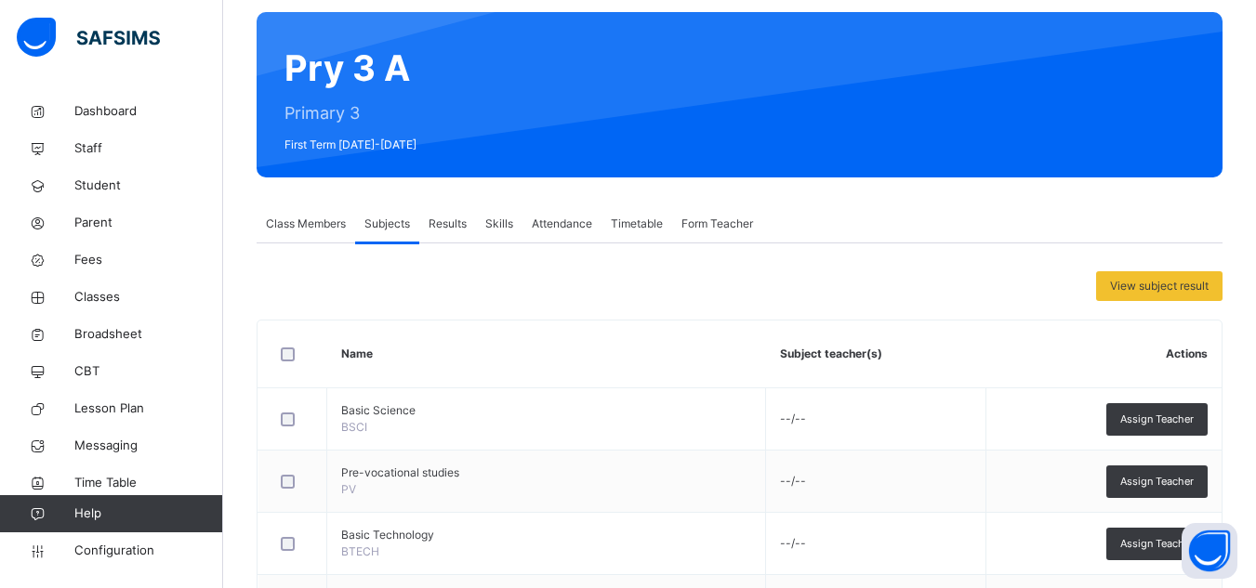
click at [433, 224] on span "Results" at bounding box center [447, 224] width 38 height 17
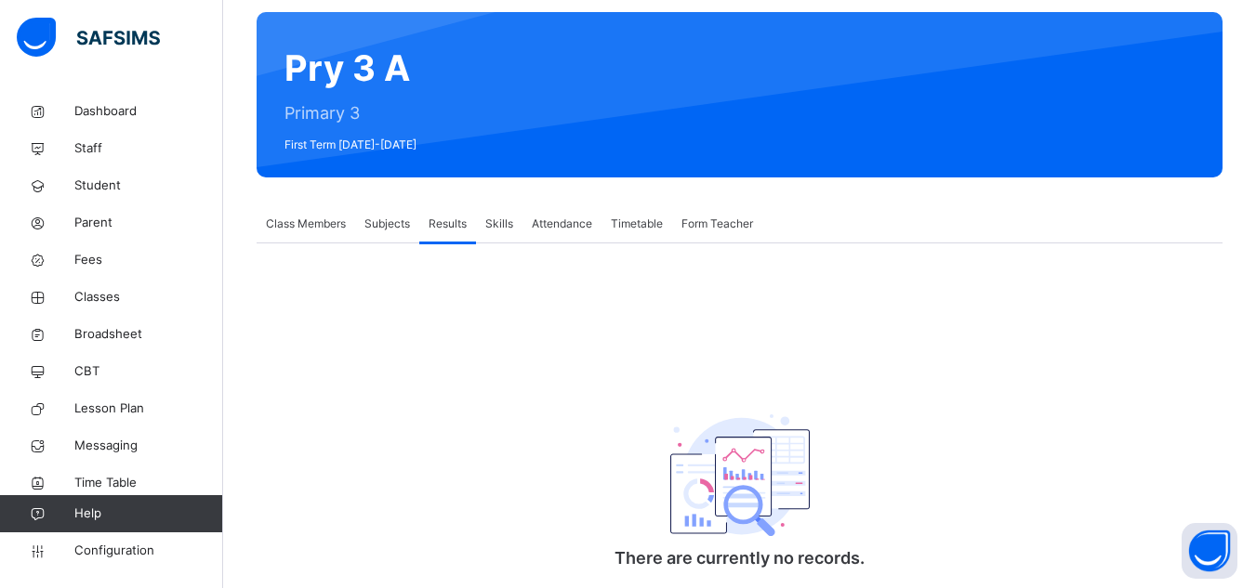
click at [294, 218] on span "Class Members" at bounding box center [306, 224] width 80 height 17
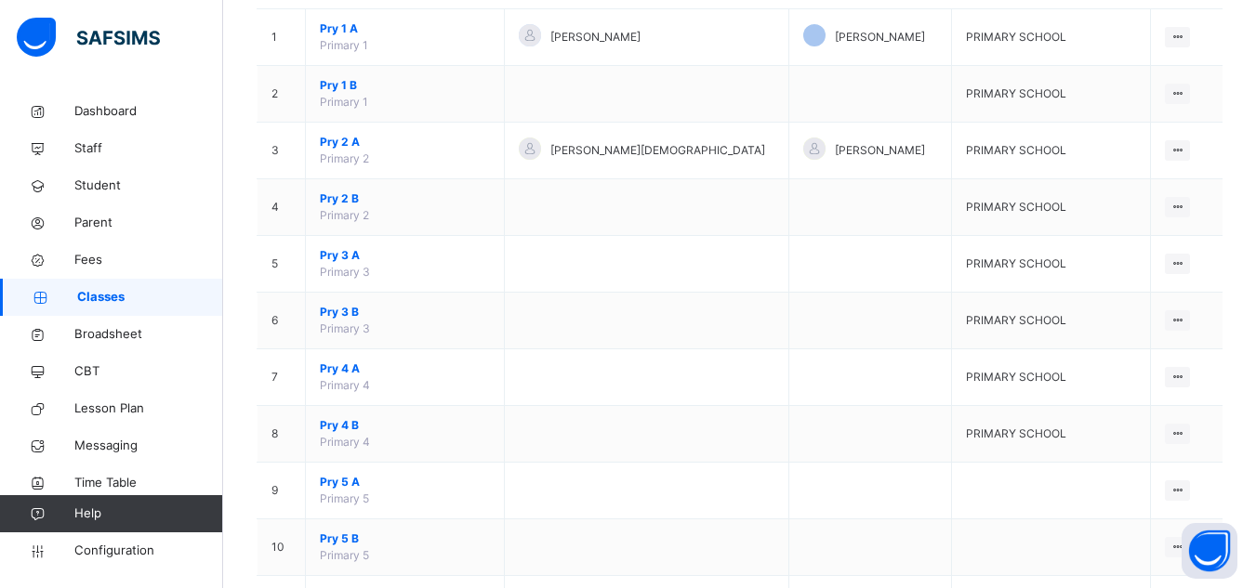
scroll to position [217, 0]
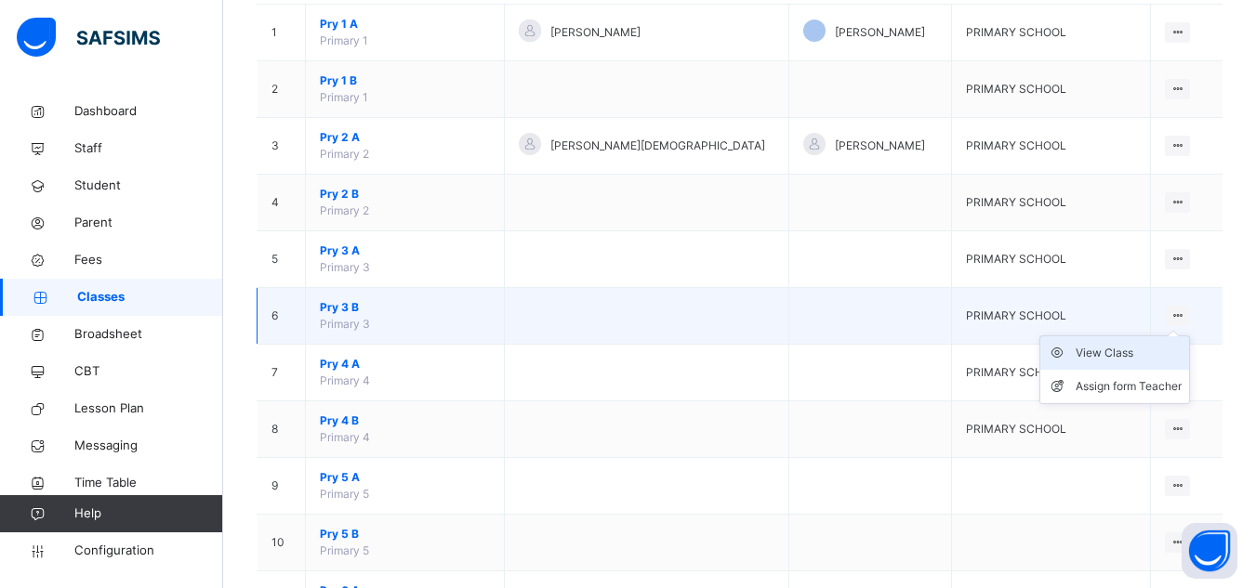
click at [1144, 349] on div "View Class" at bounding box center [1128, 353] width 106 height 19
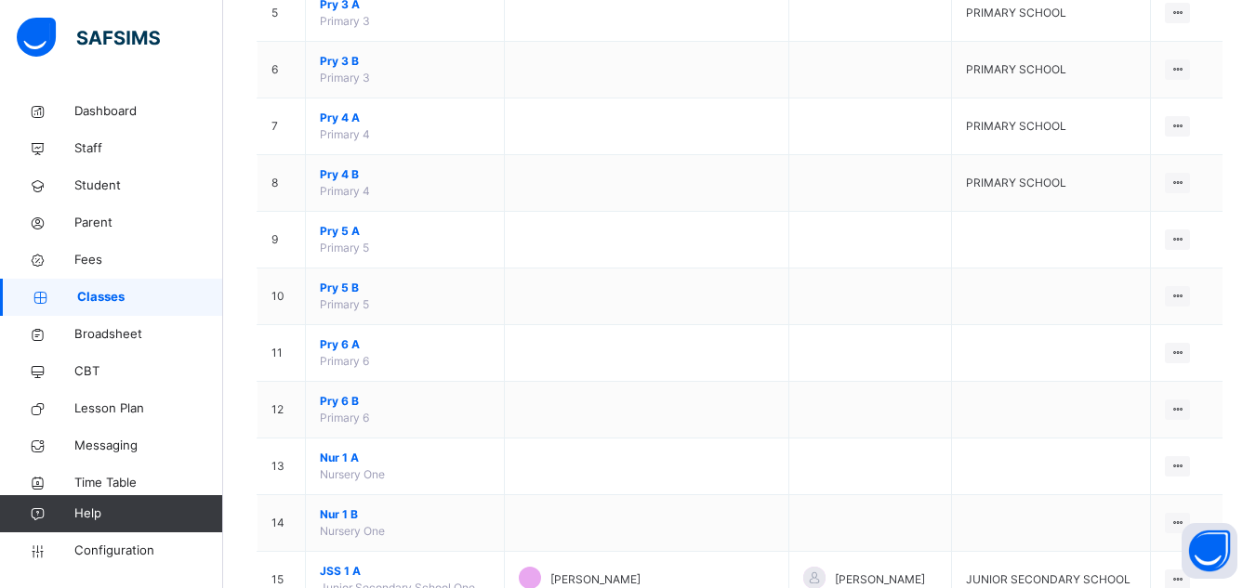
scroll to position [466, 0]
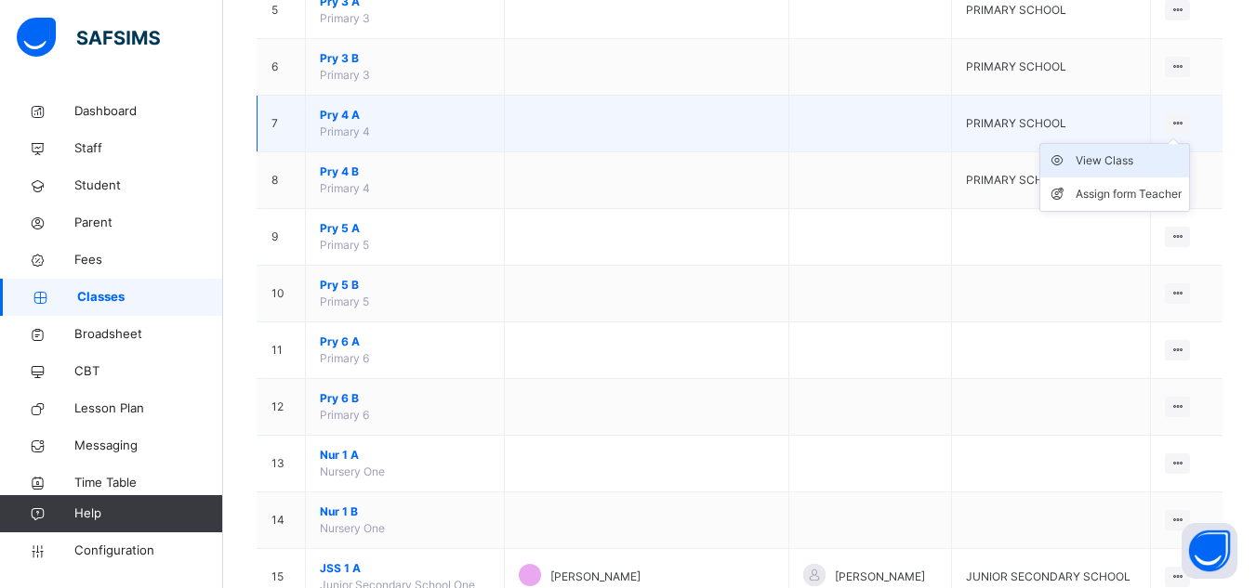
click at [1136, 160] on div "View Class" at bounding box center [1128, 161] width 106 height 19
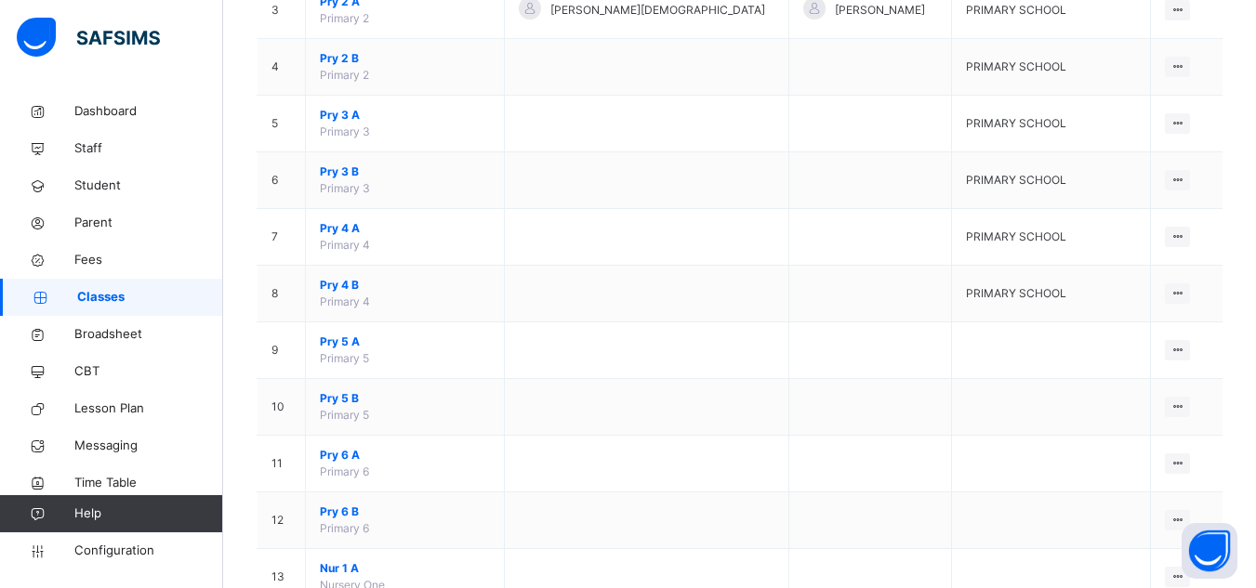
scroll to position [355, 0]
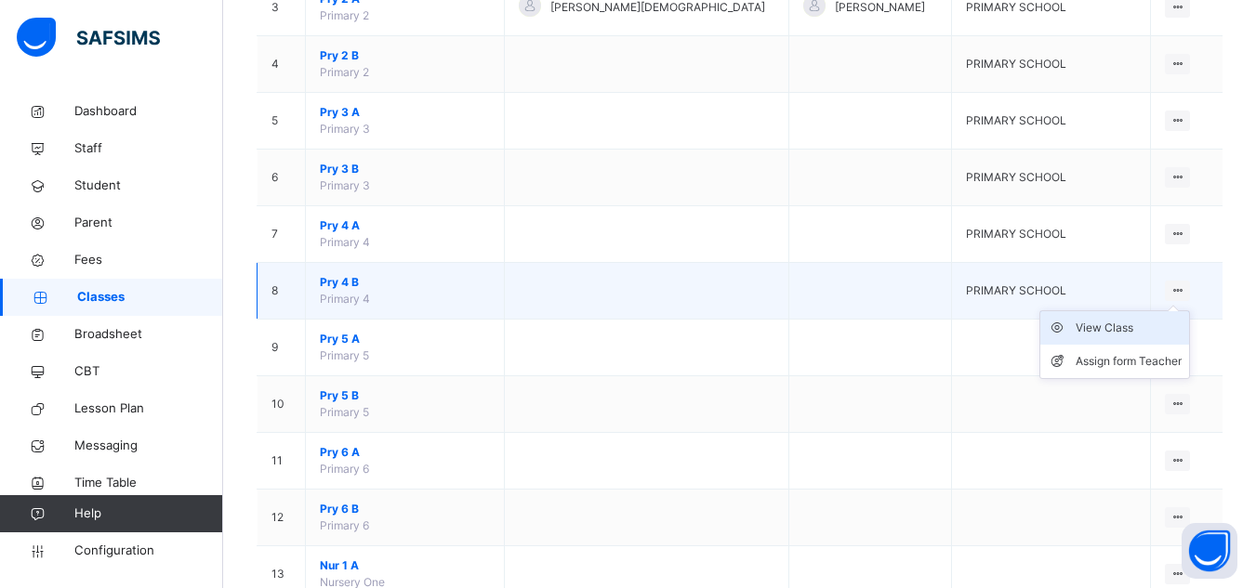
click at [1139, 331] on div "View Class" at bounding box center [1128, 328] width 106 height 19
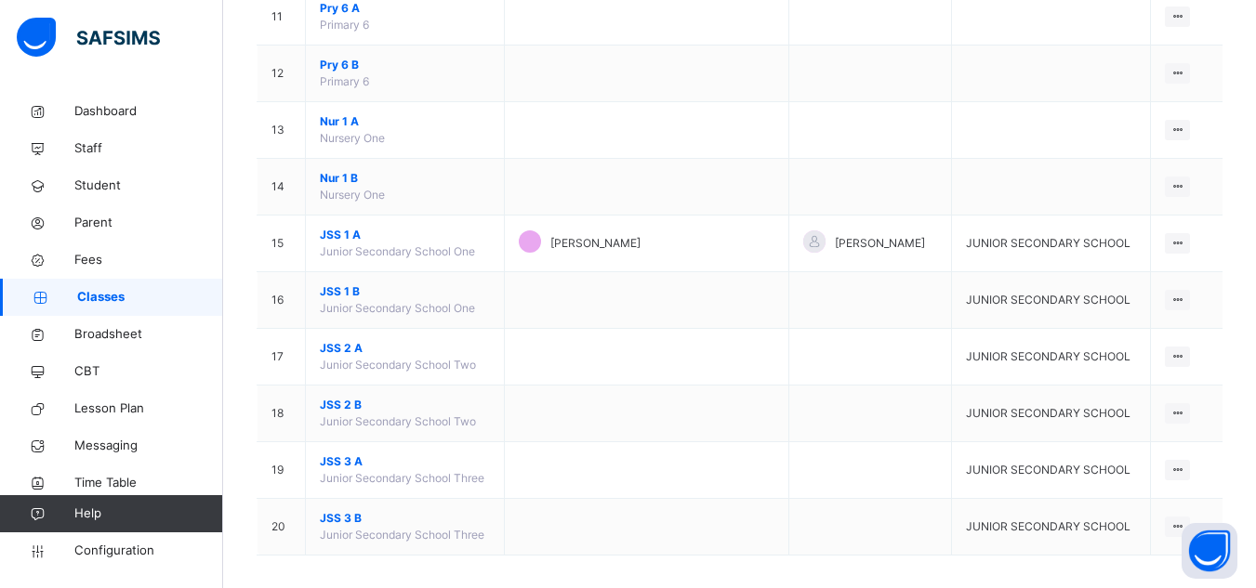
scroll to position [813, 0]
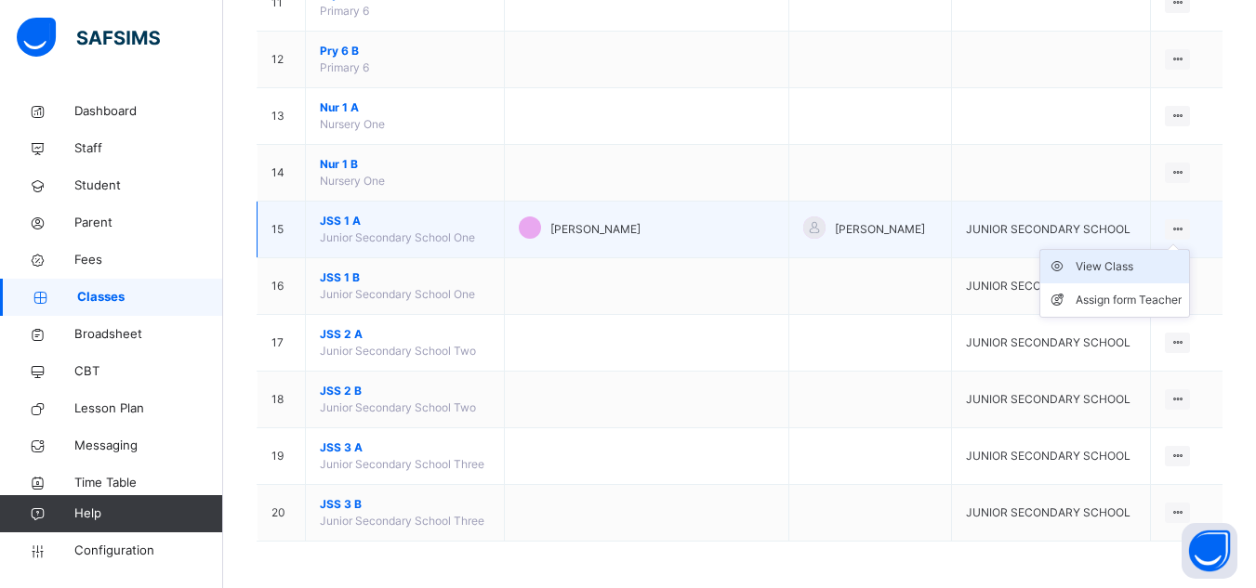
click at [1129, 265] on div "View Class" at bounding box center [1128, 266] width 106 height 19
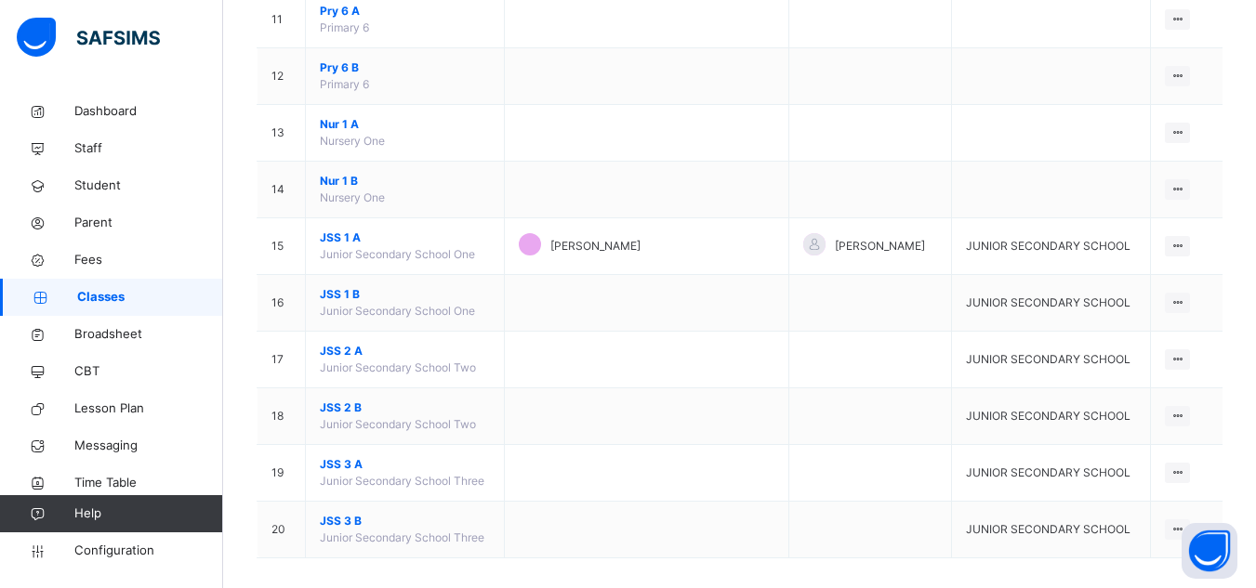
scroll to position [813, 0]
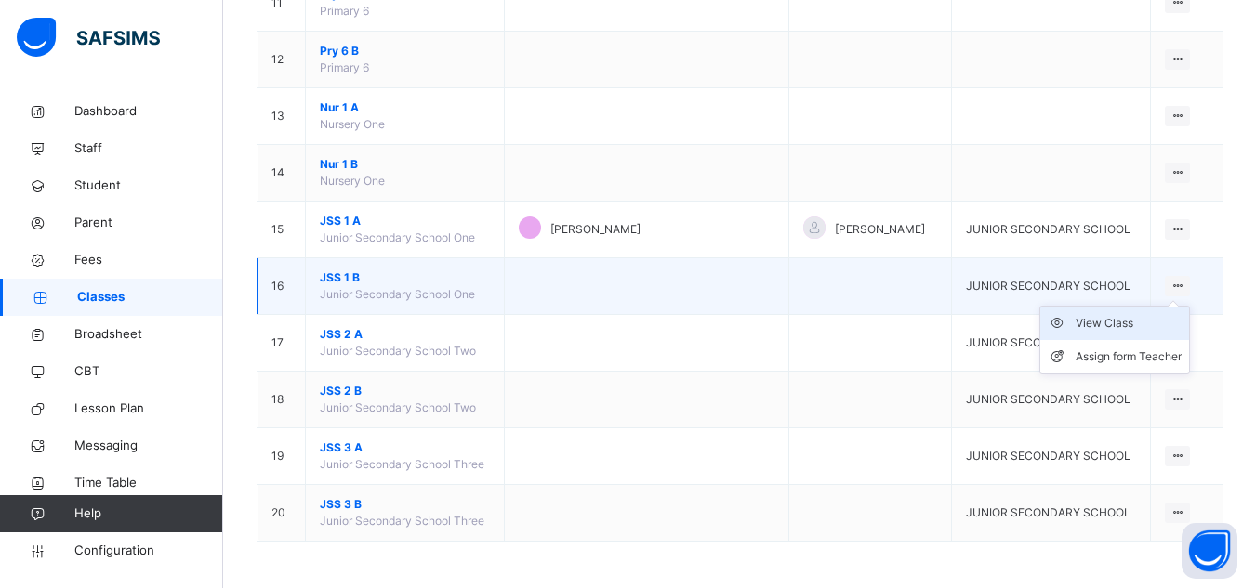
click at [1141, 322] on div "View Class" at bounding box center [1128, 323] width 106 height 19
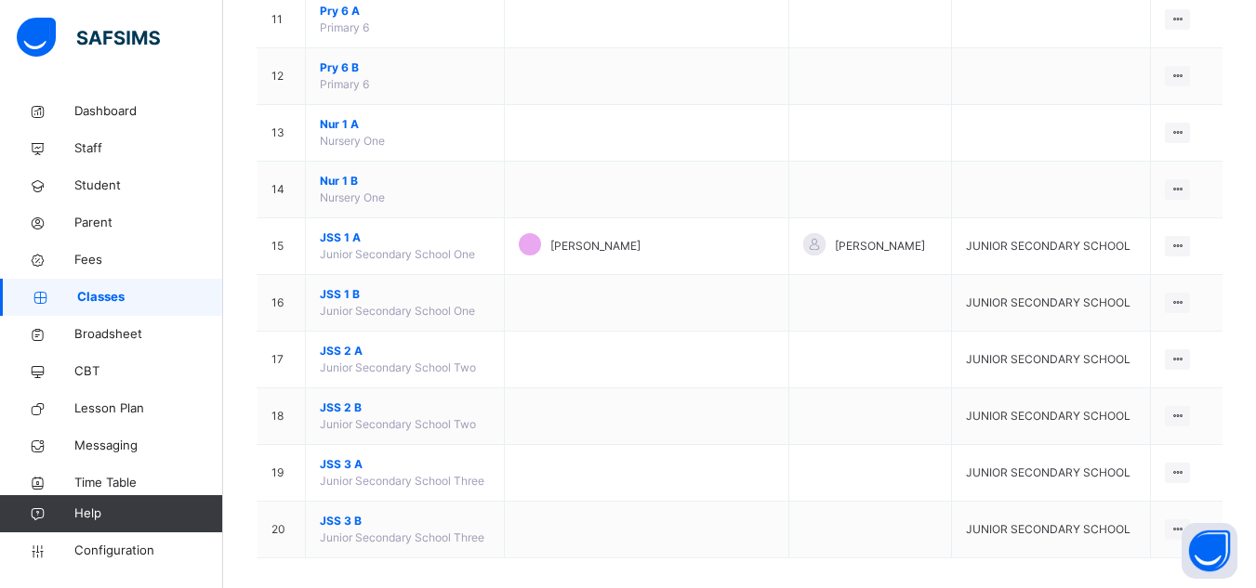
scroll to position [813, 0]
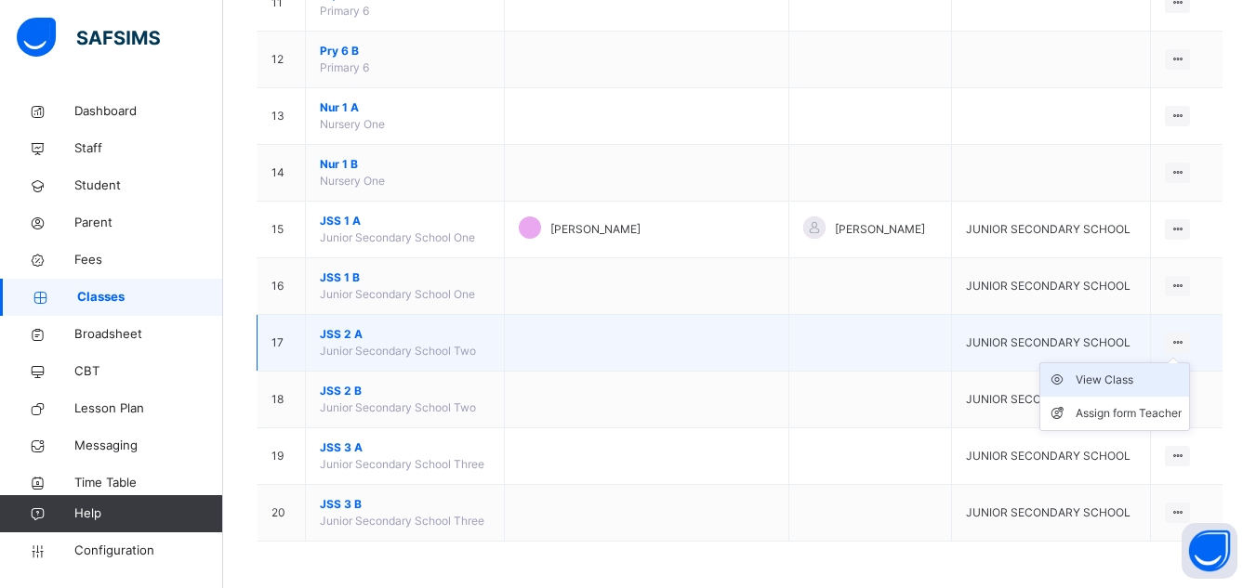
click at [1121, 381] on div "View Class" at bounding box center [1128, 380] width 106 height 19
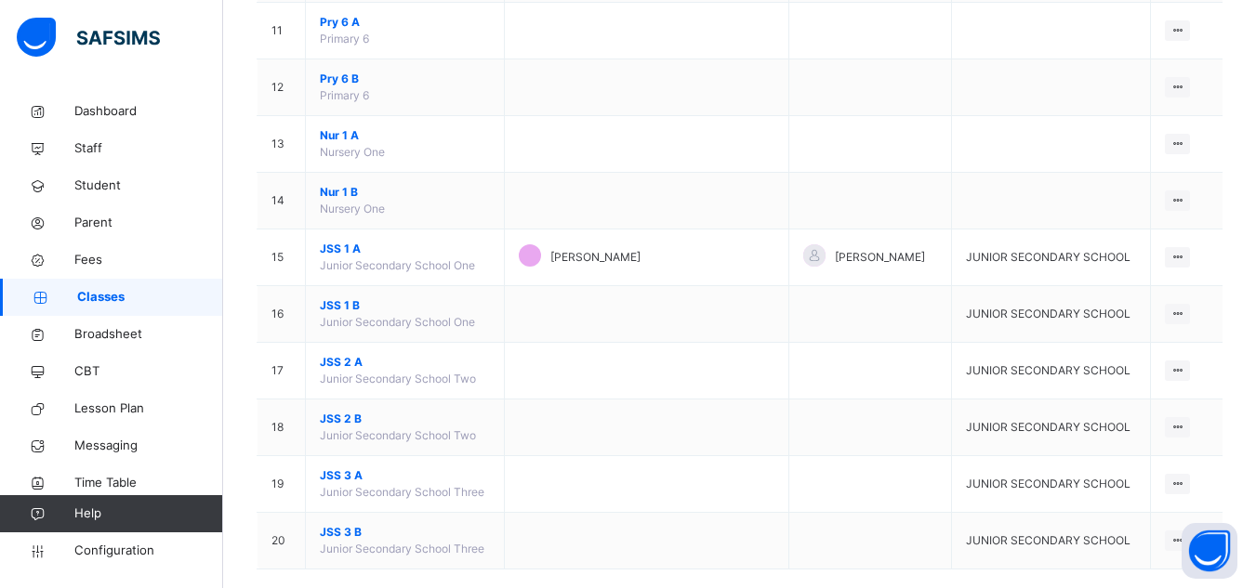
scroll to position [813, 0]
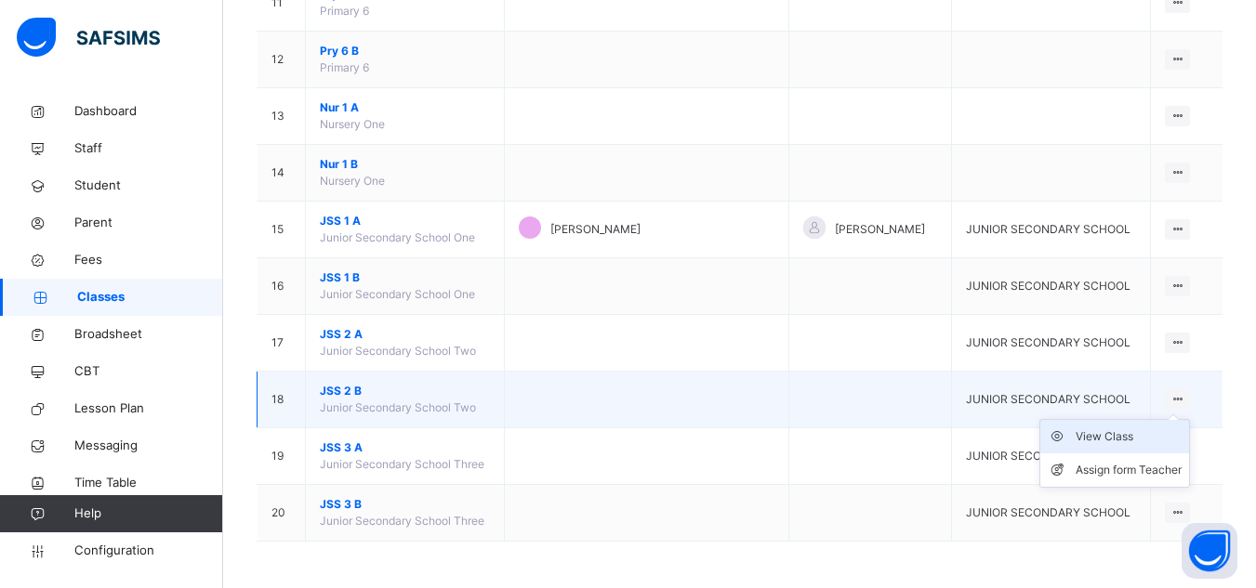
click at [1147, 433] on div "View Class" at bounding box center [1128, 437] width 106 height 19
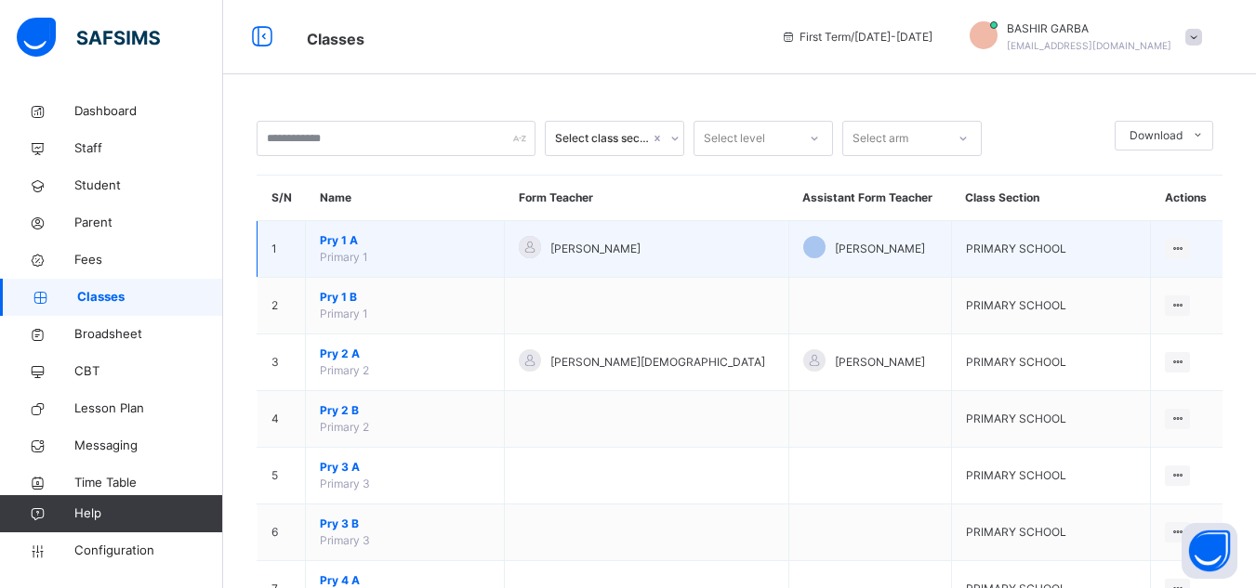
click at [504, 240] on td "Pry 1 A Primary 1" at bounding box center [405, 249] width 199 height 57
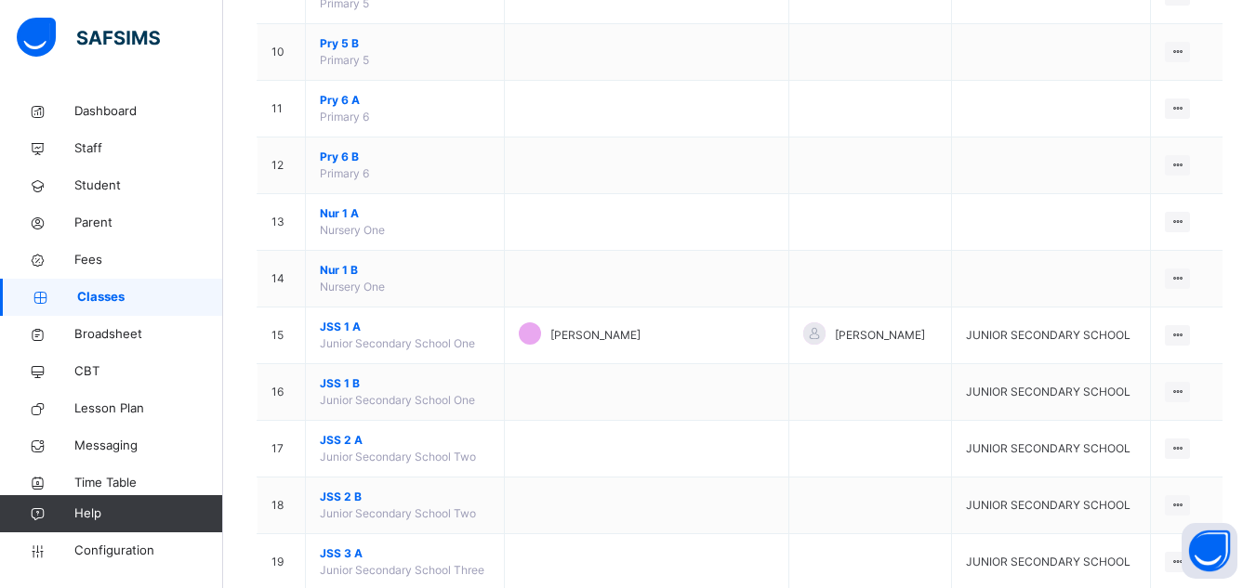
scroll to position [813, 0]
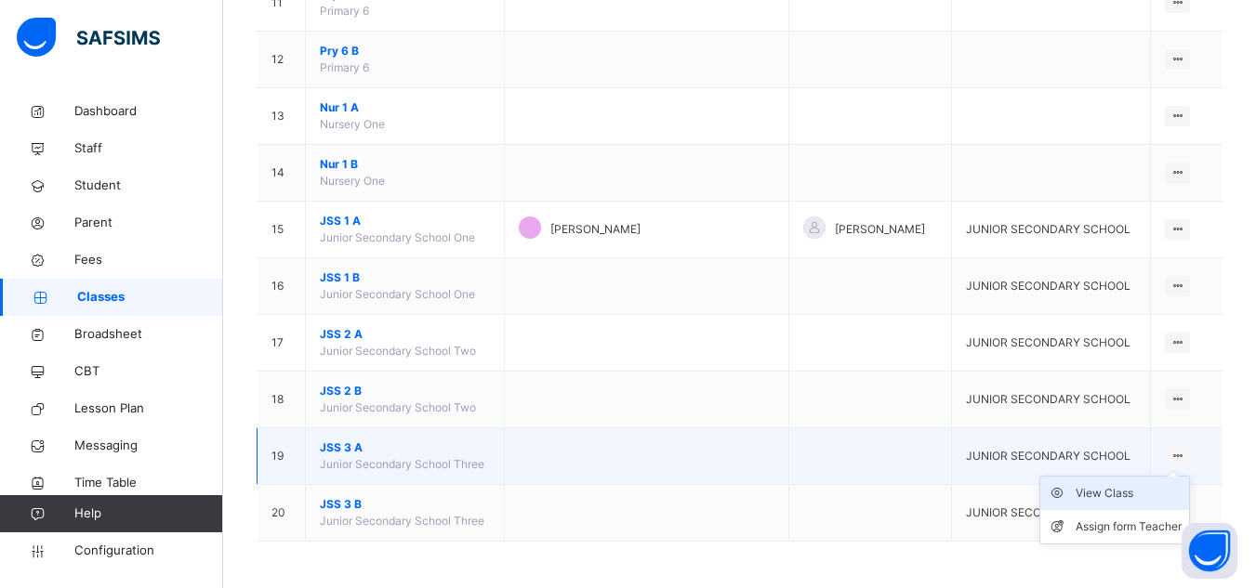
click at [1114, 493] on div "View Class" at bounding box center [1128, 493] width 106 height 19
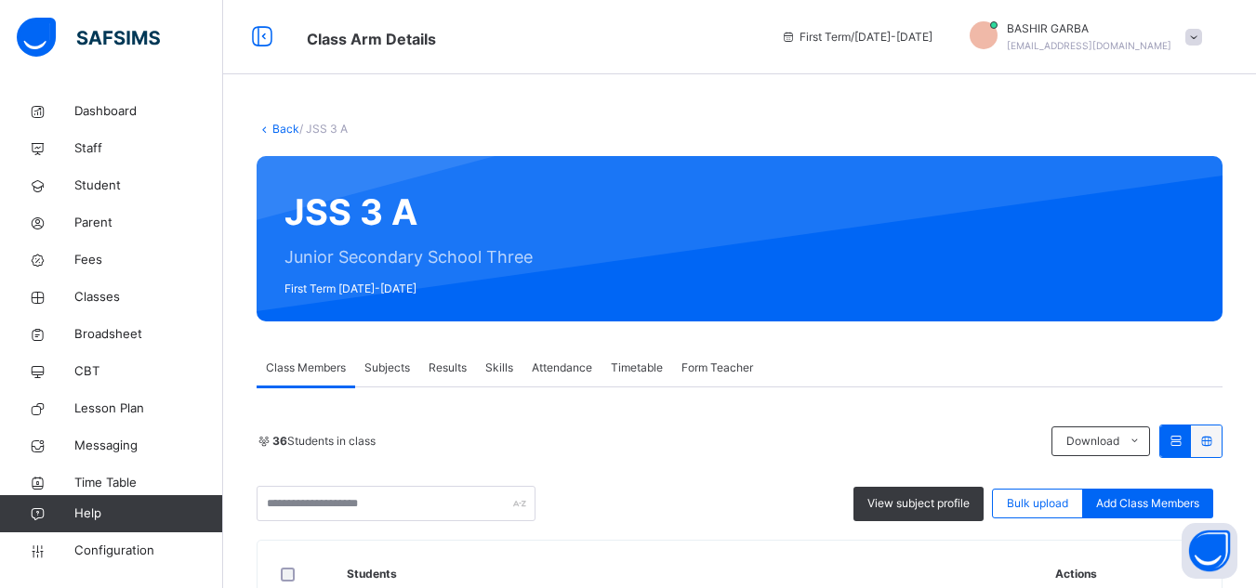
click at [725, 163] on div "JSS 3 A Junior Secondary School Three First Term 2025-2026" at bounding box center [740, 238] width 966 height 165
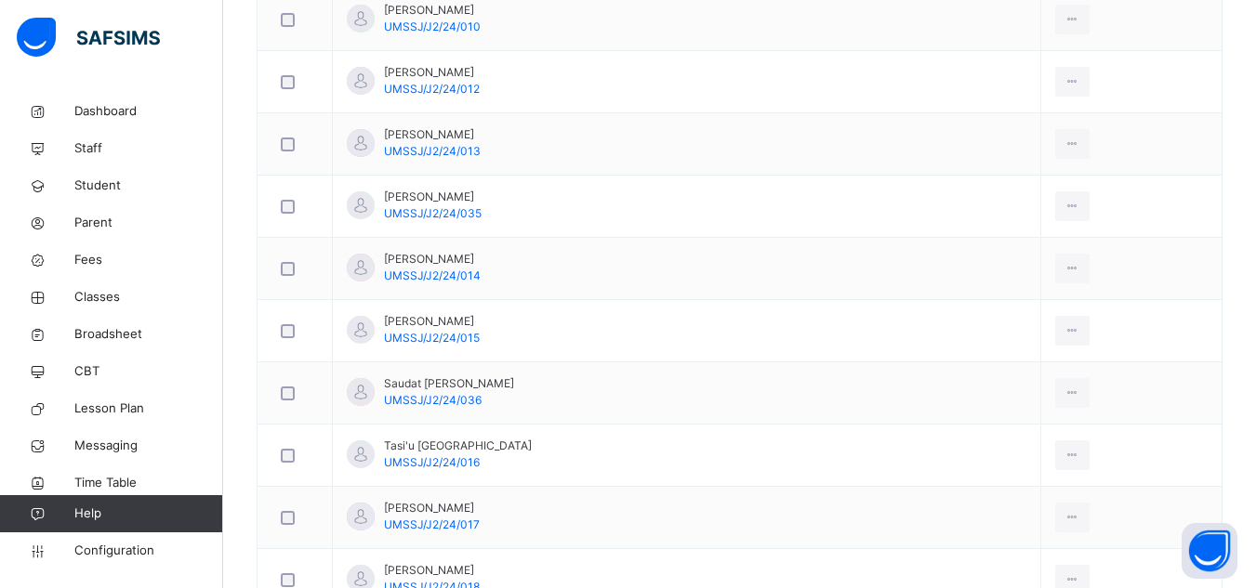
scroll to position [2140, 0]
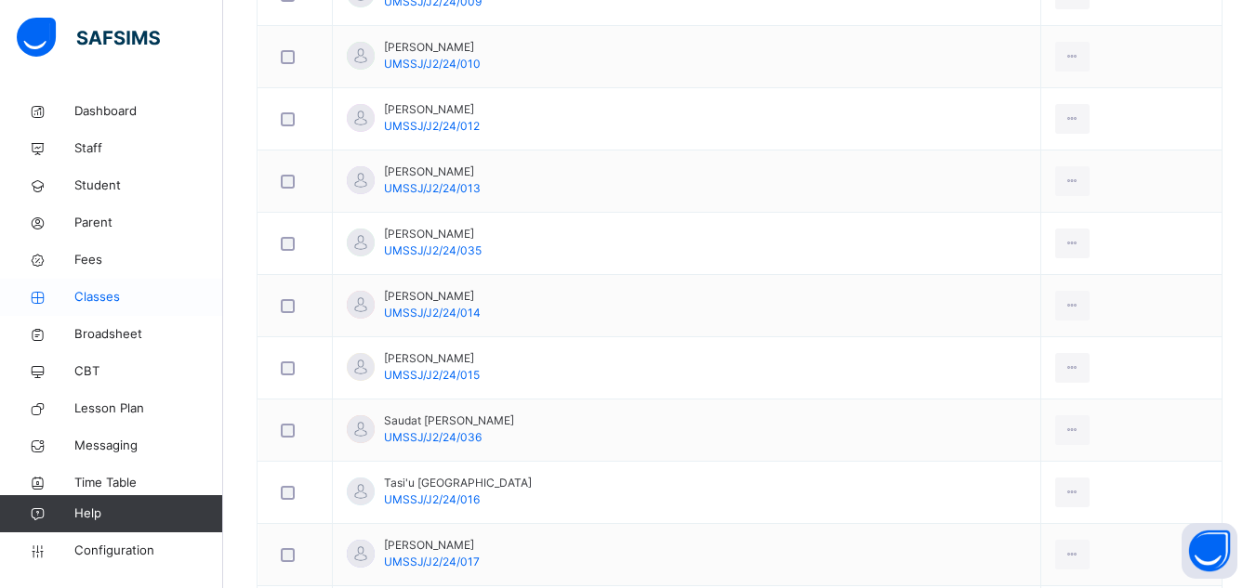
click at [112, 295] on span "Classes" at bounding box center [148, 297] width 149 height 19
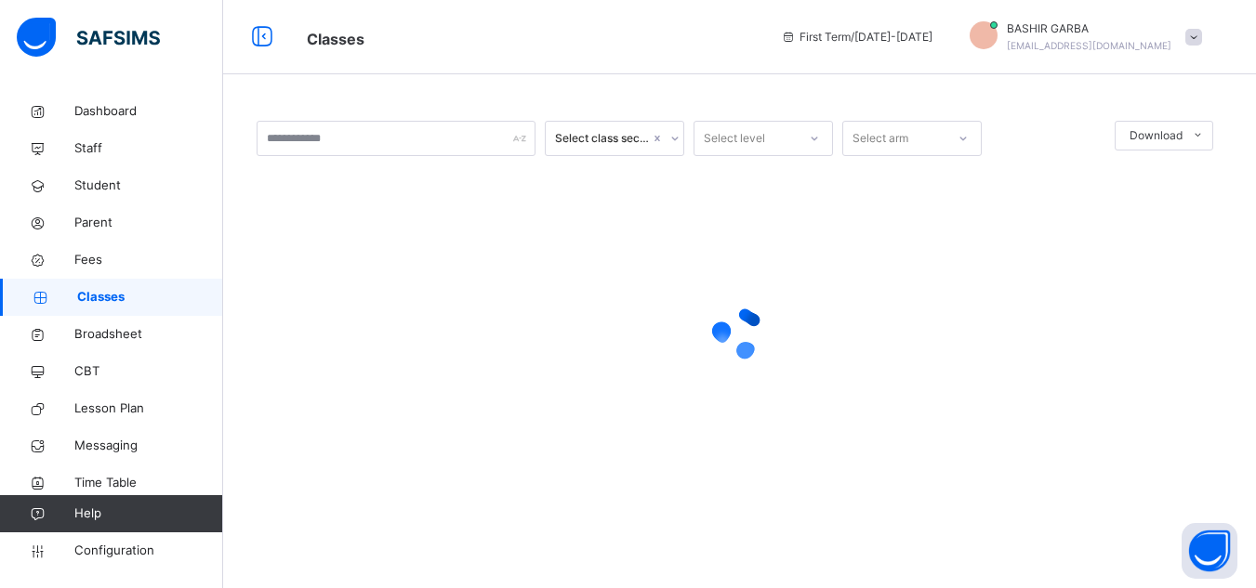
click at [112, 295] on span "Classes" at bounding box center [150, 297] width 146 height 19
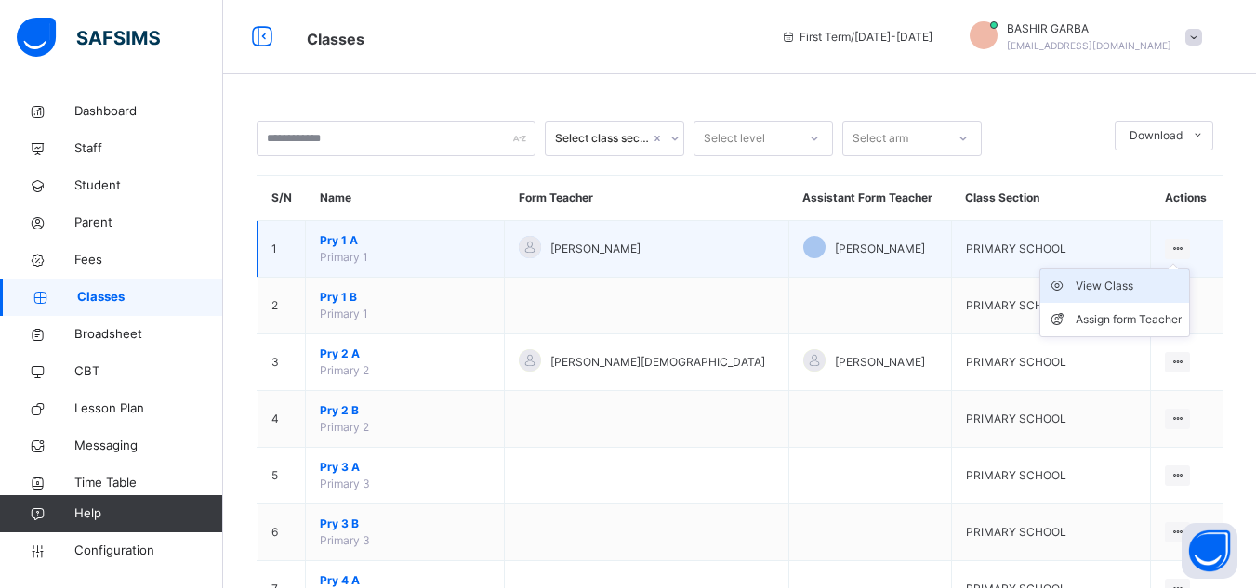
click at [1090, 290] on div "View Class" at bounding box center [1128, 286] width 106 height 19
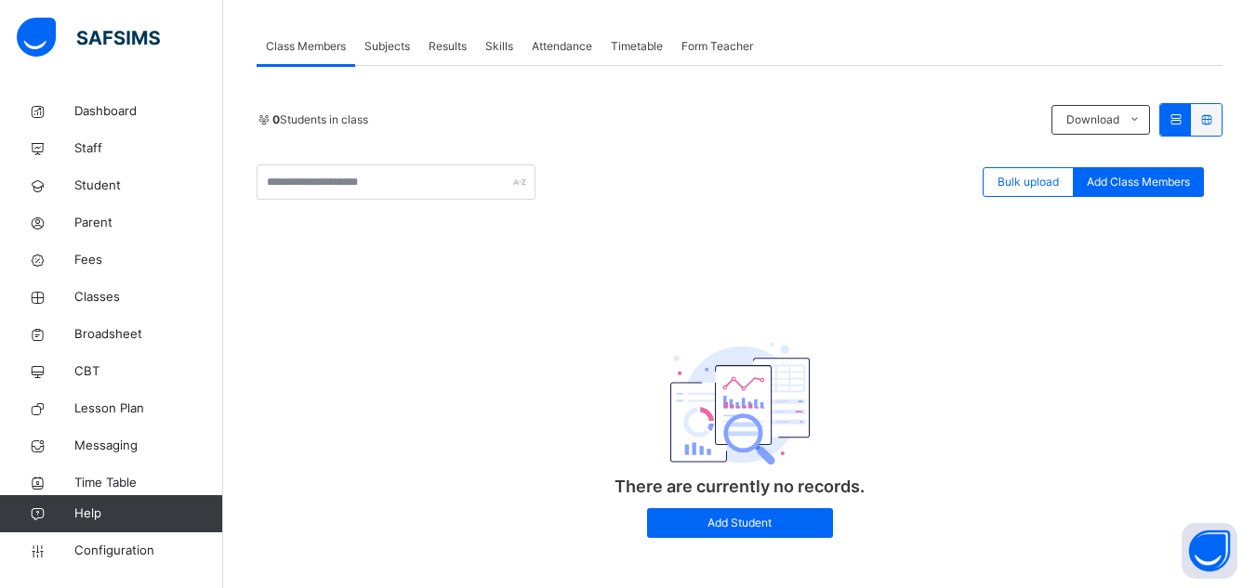
scroll to position [338, 0]
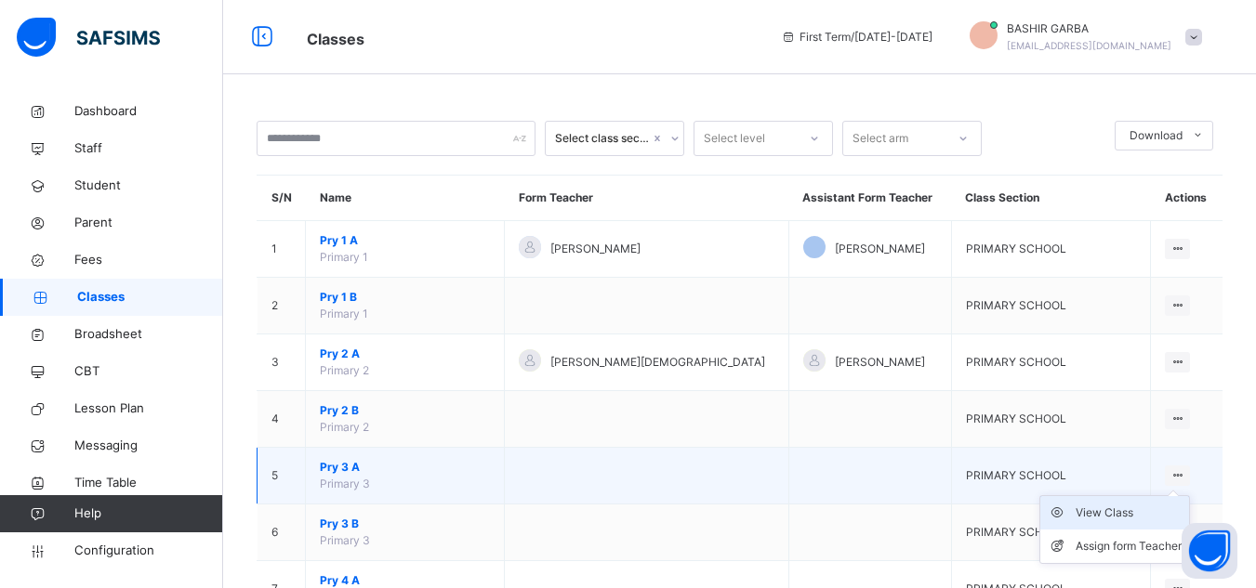
click at [1150, 510] on div "View Class" at bounding box center [1128, 513] width 106 height 19
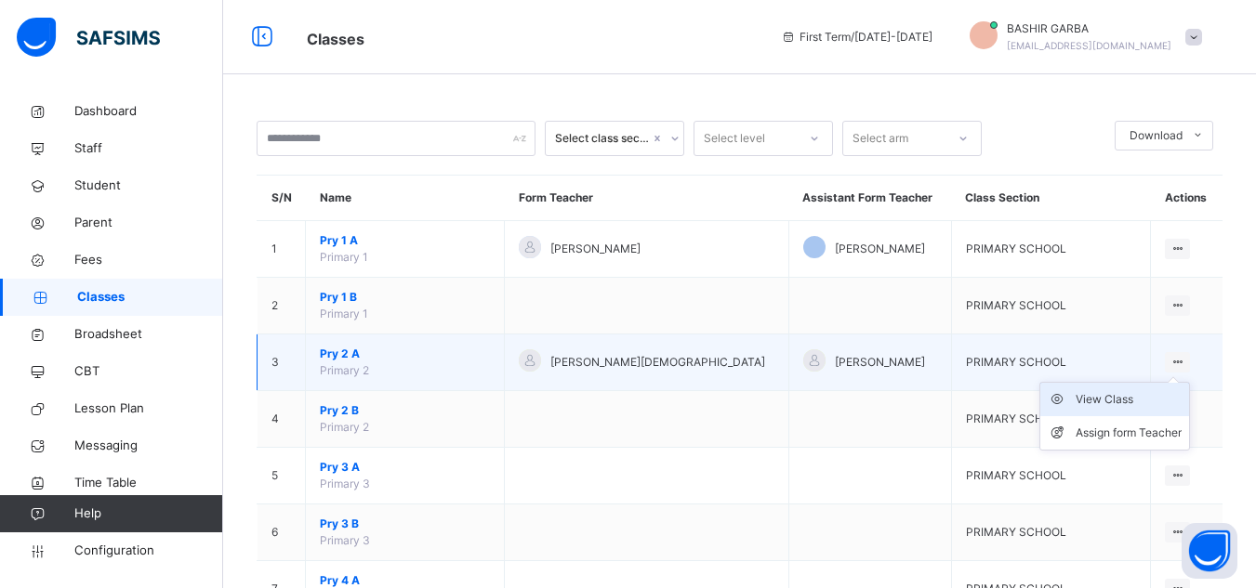
click at [1120, 396] on div "View Class" at bounding box center [1128, 399] width 106 height 19
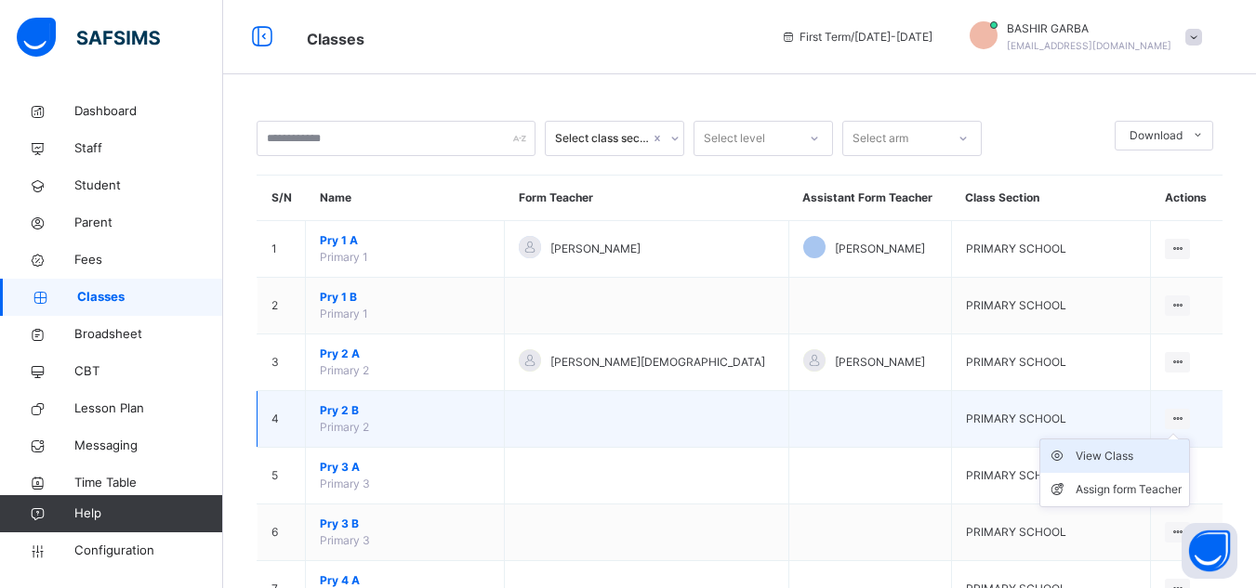
click at [1139, 456] on div "View Class" at bounding box center [1128, 456] width 106 height 19
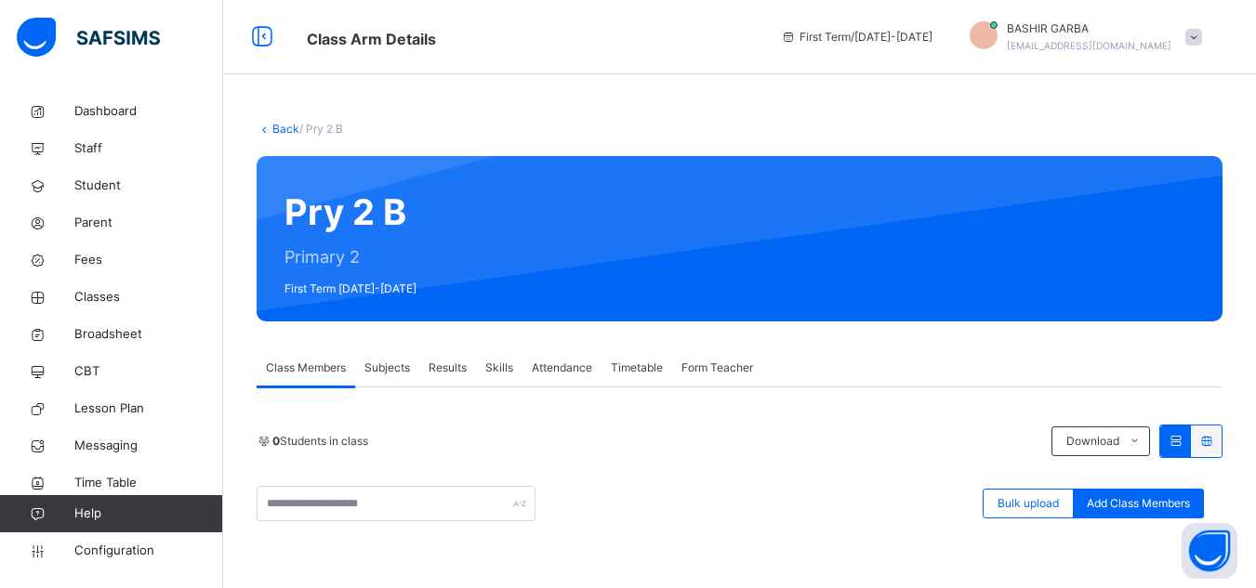
click at [718, 354] on div "Form Teacher" at bounding box center [717, 367] width 90 height 37
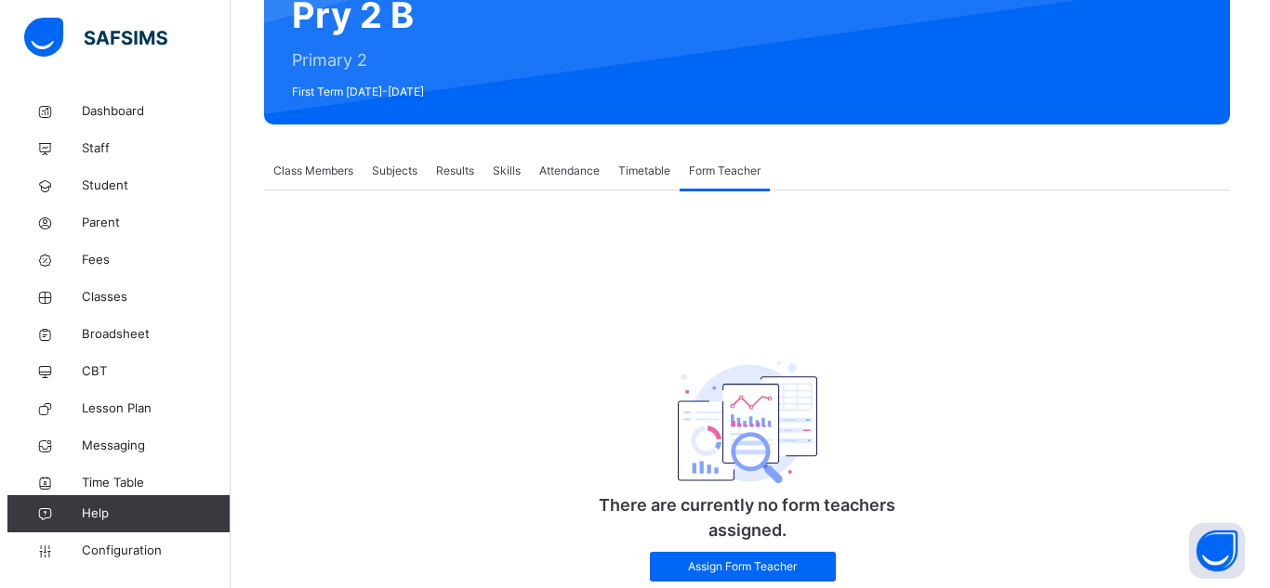
scroll to position [198, 0]
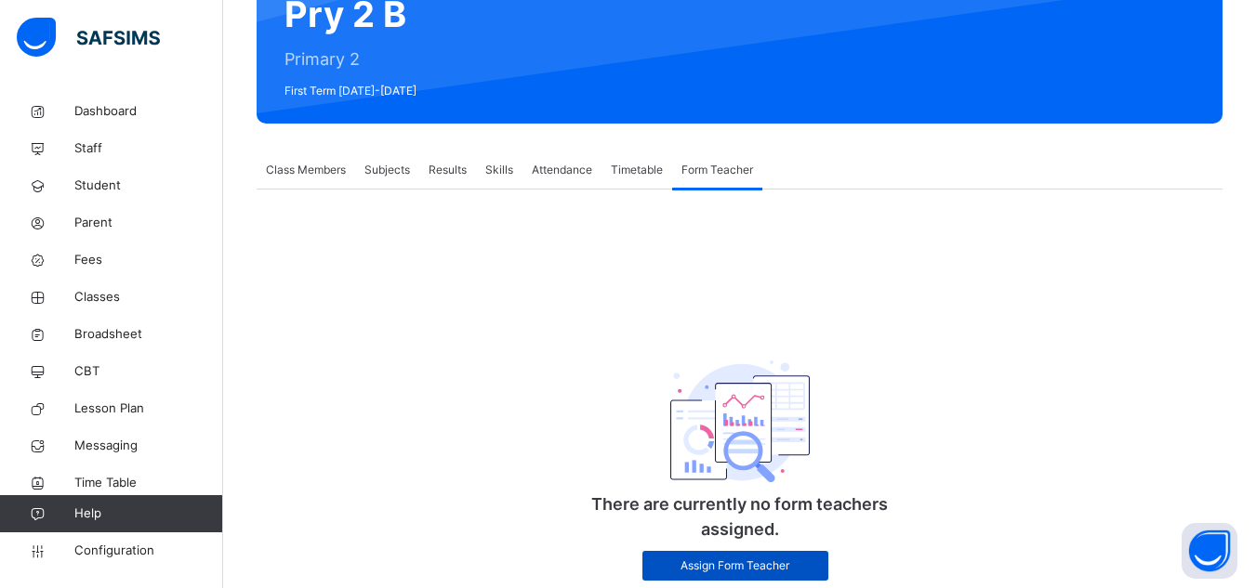
click at [782, 560] on span "Assign Form Teacher" at bounding box center [735, 566] width 158 height 17
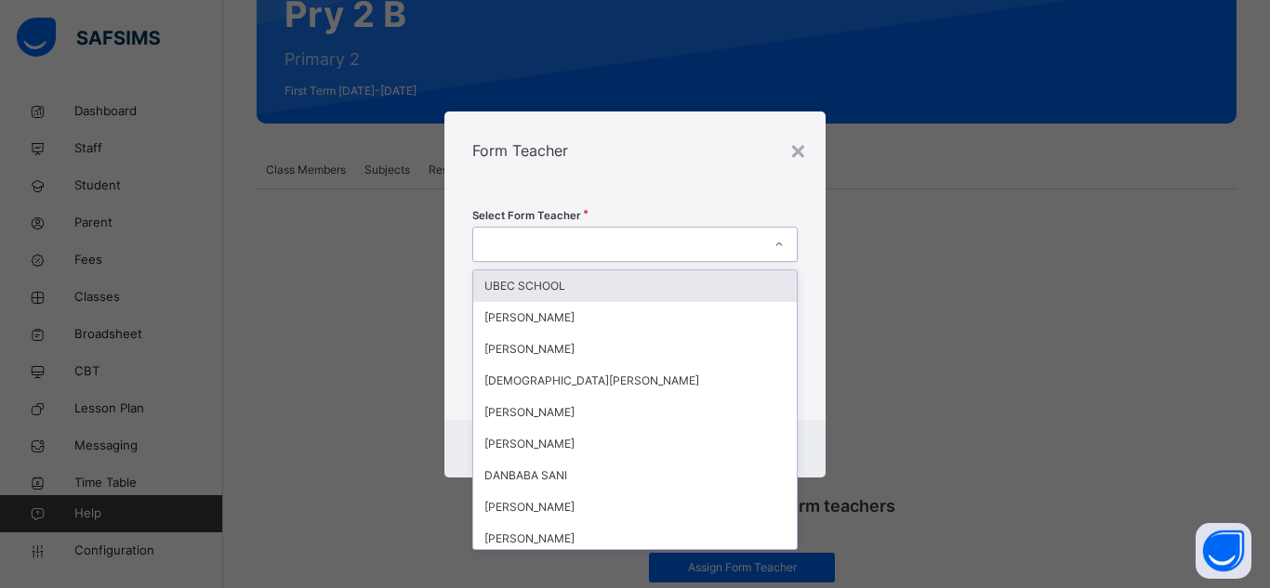
click at [777, 244] on icon at bounding box center [778, 244] width 11 height 19
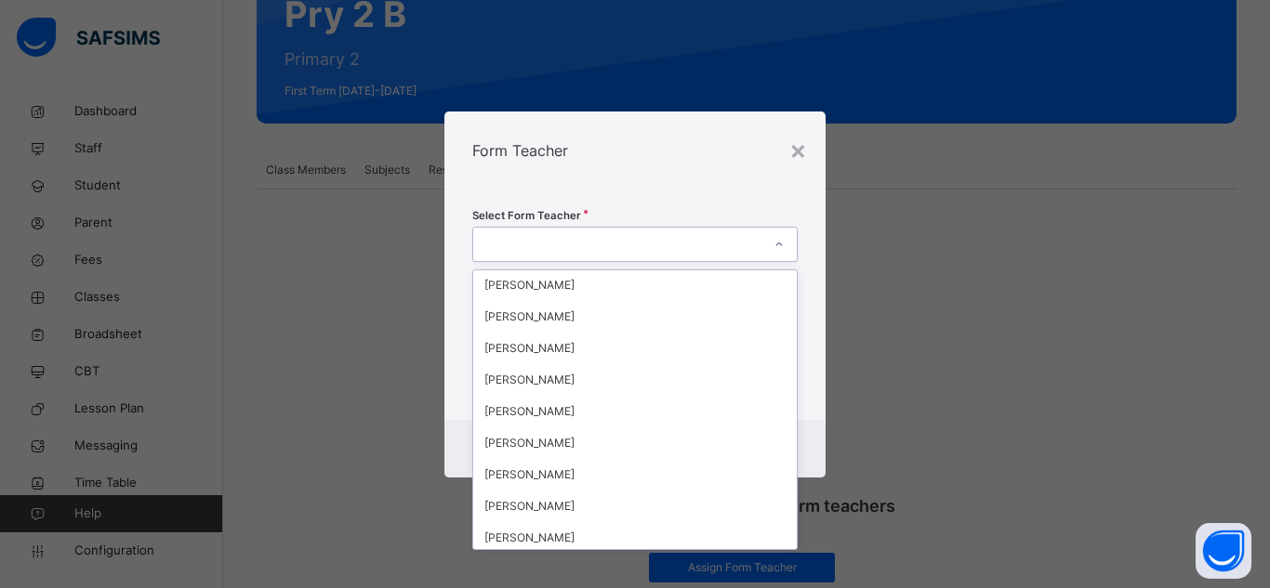
scroll to position [335, 0]
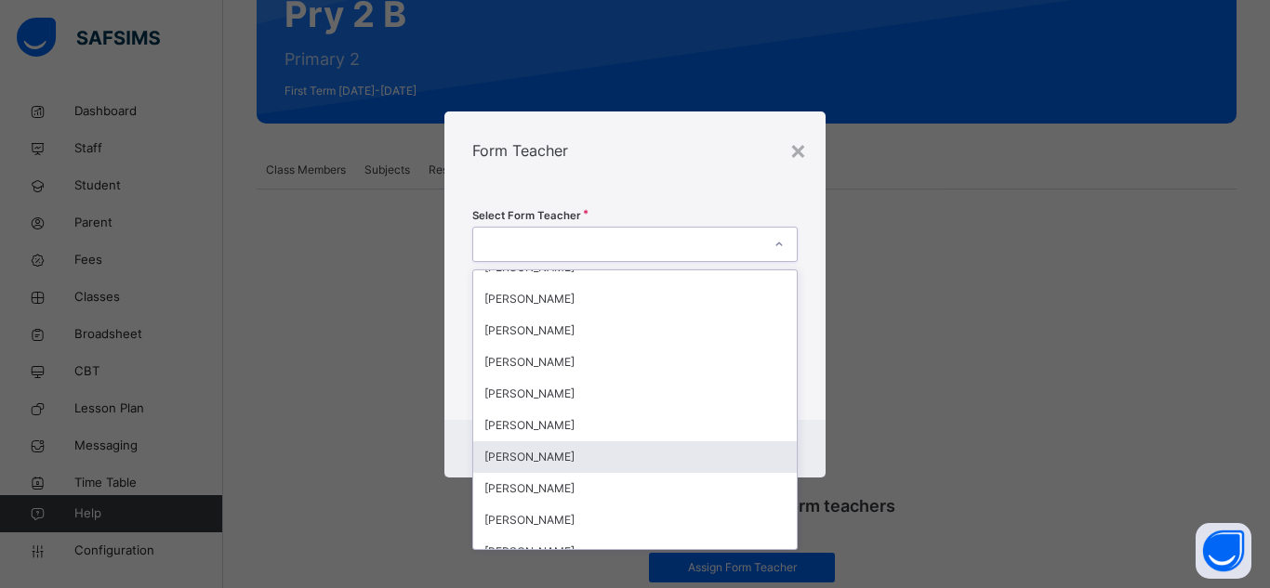
click at [642, 458] on div "[PERSON_NAME]" at bounding box center [634, 458] width 323 height 32
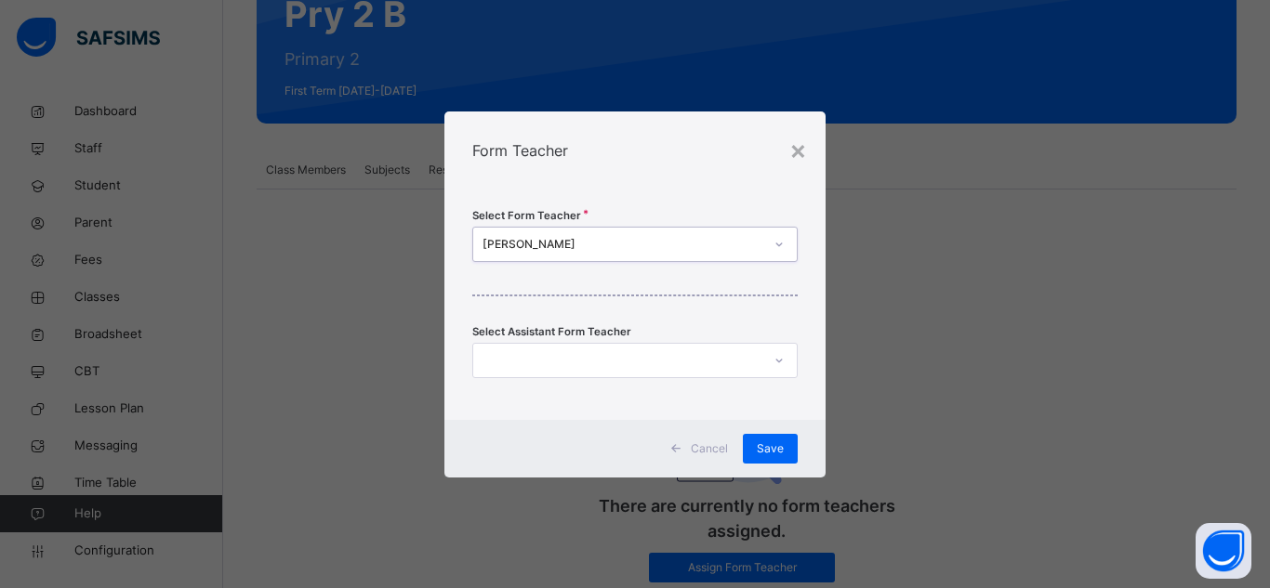
scroll to position [0, 0]
click at [774, 362] on icon at bounding box center [778, 360] width 11 height 19
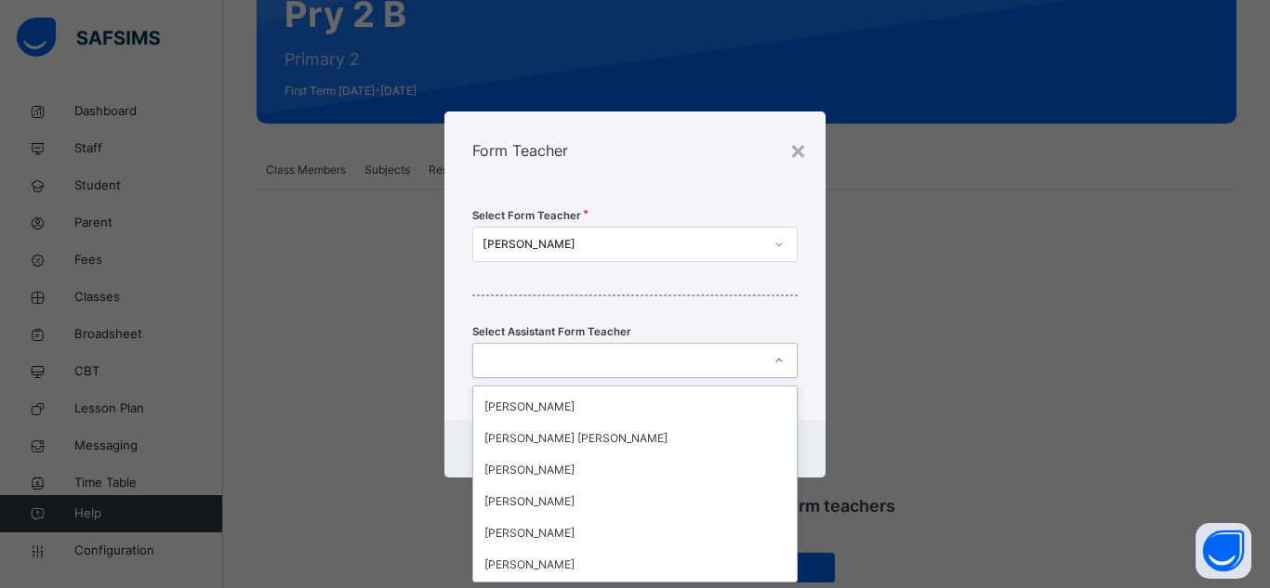
scroll to position [323, 0]
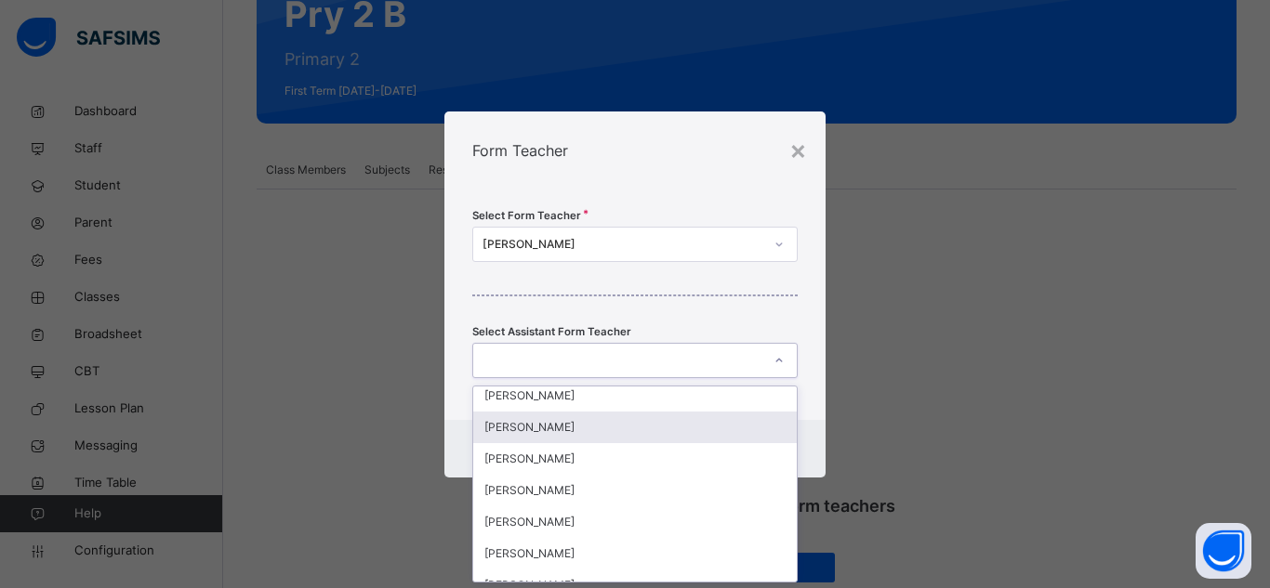
click at [664, 434] on div "[PERSON_NAME]" at bounding box center [634, 428] width 323 height 32
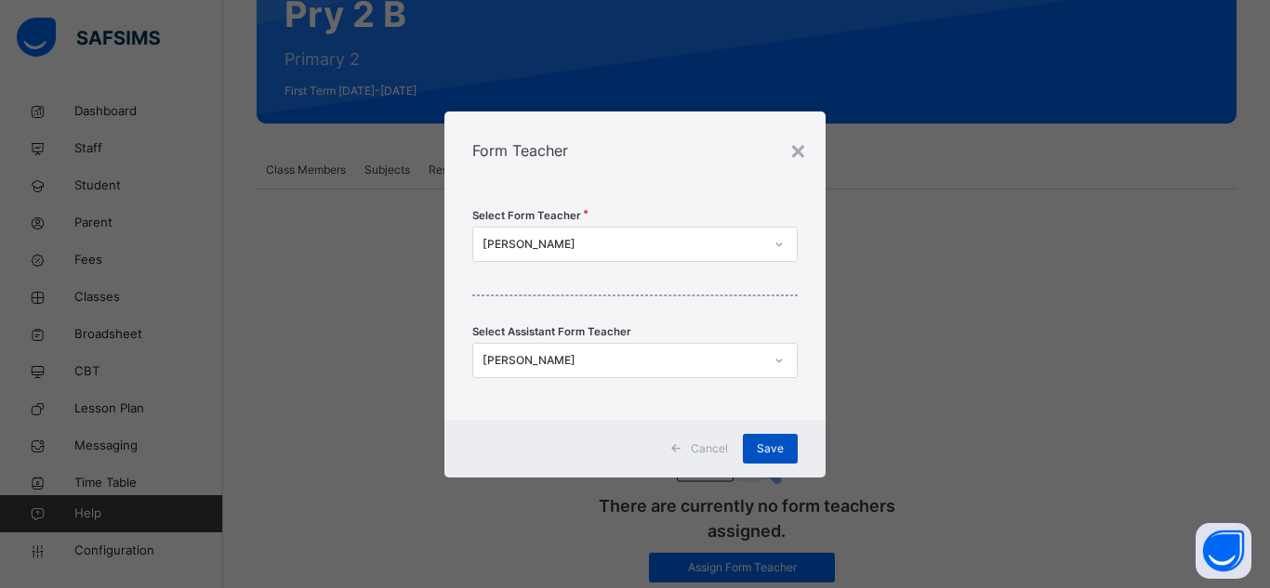
click at [779, 453] on span "Save" at bounding box center [770, 449] width 27 height 17
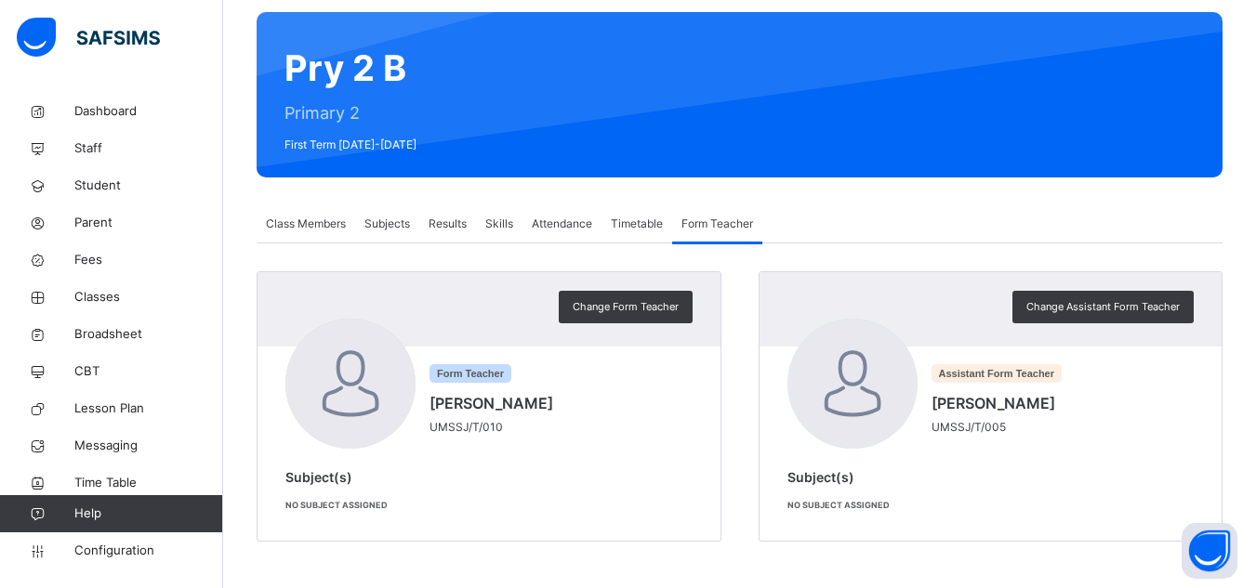
scroll to position [0, 0]
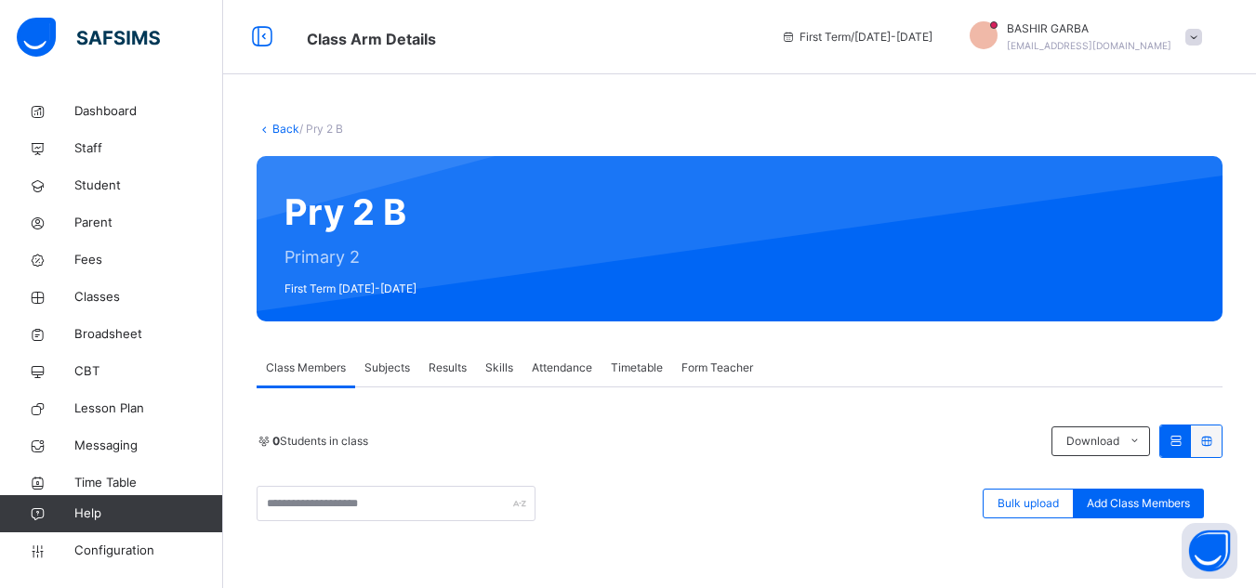
click at [390, 365] on span "Subjects" at bounding box center [387, 368] width 46 height 17
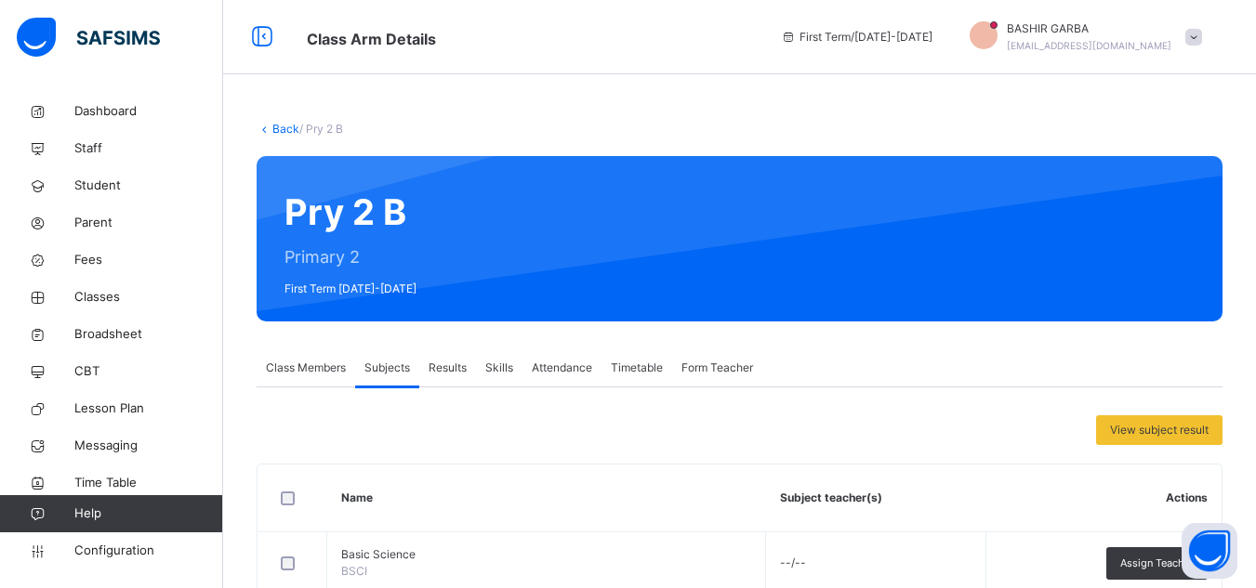
click at [692, 369] on span "Form Teacher" at bounding box center [717, 368] width 72 height 17
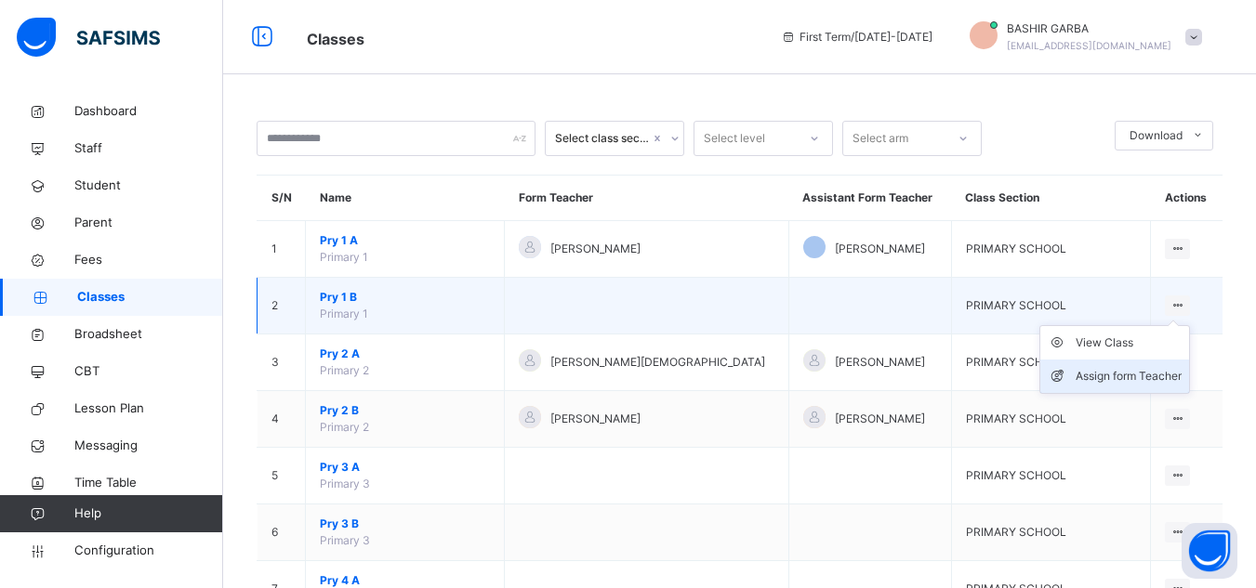
click at [1167, 367] on div "Assign form Teacher" at bounding box center [1128, 376] width 106 height 19
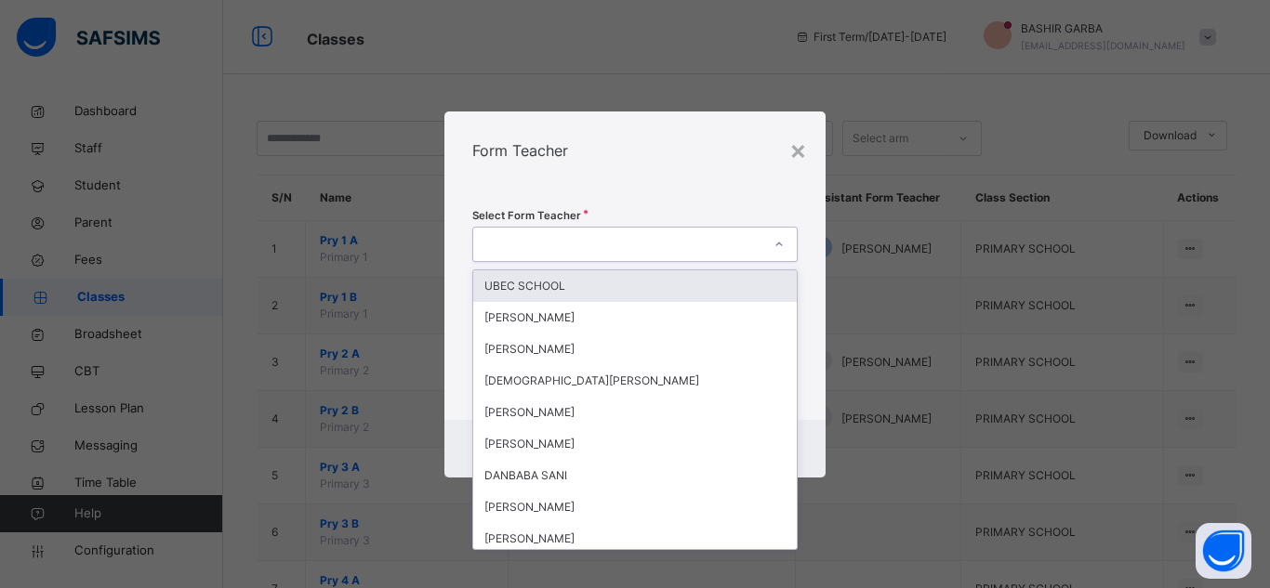
click at [777, 243] on icon at bounding box center [778, 244] width 11 height 19
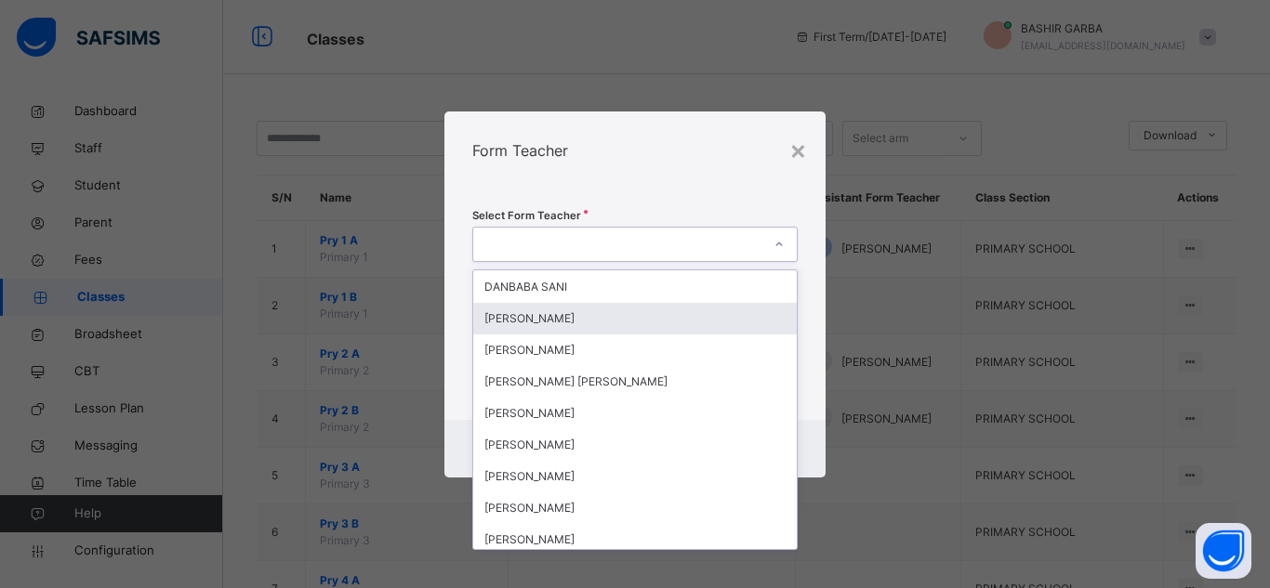
scroll to position [223, 0]
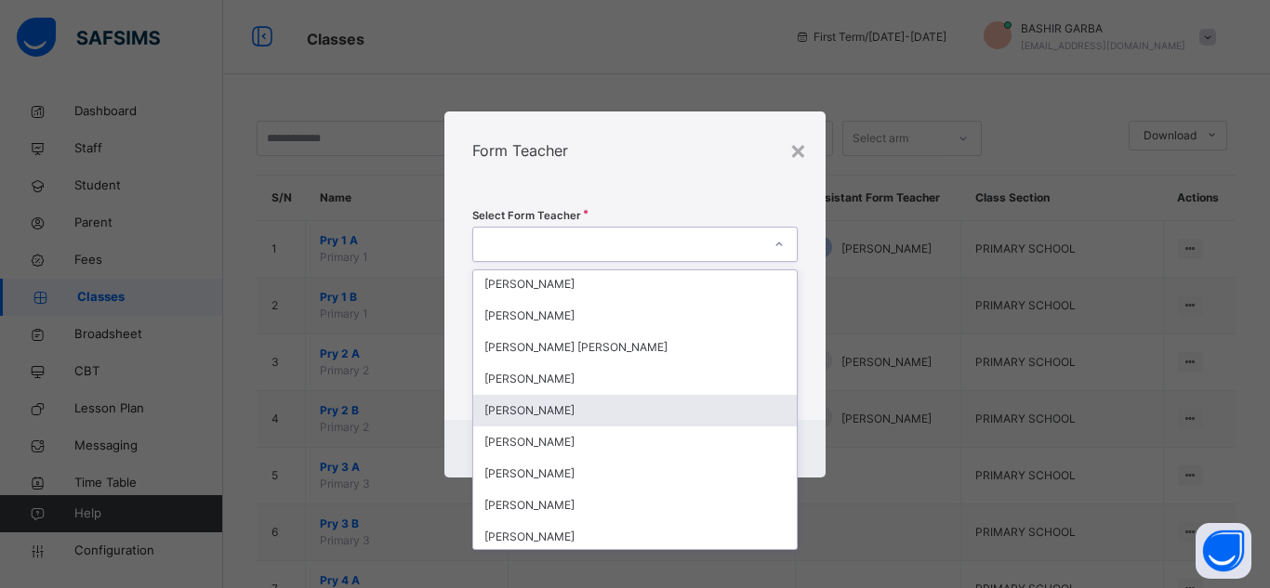
click at [645, 413] on div "[PERSON_NAME]" at bounding box center [634, 411] width 323 height 32
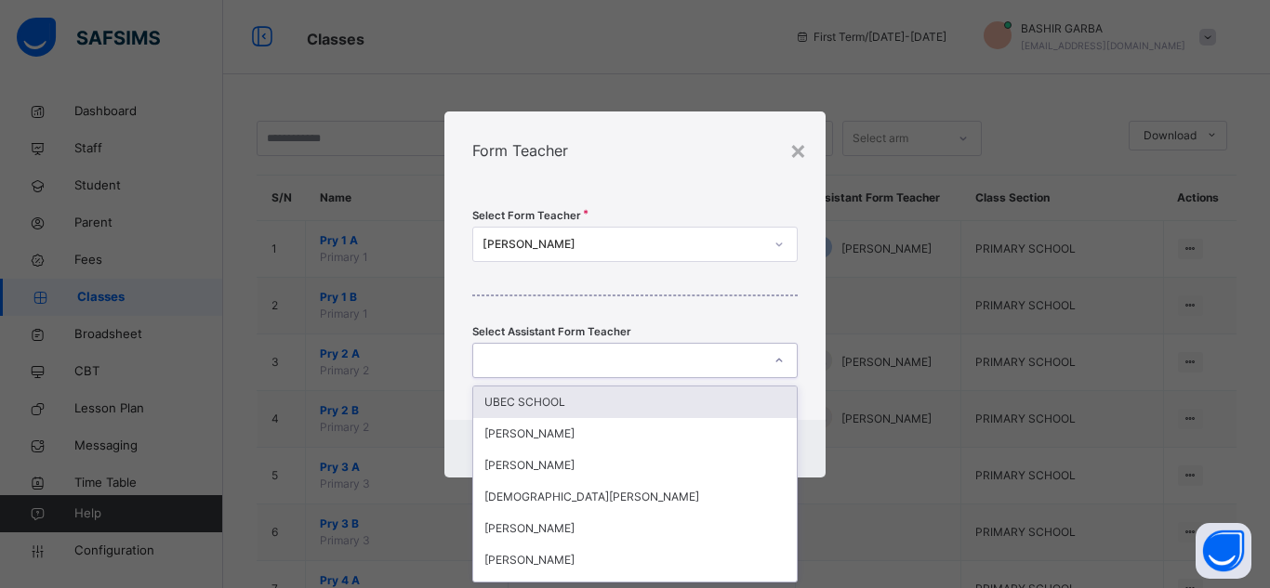
scroll to position [0, 0]
click at [773, 360] on icon at bounding box center [778, 360] width 11 height 19
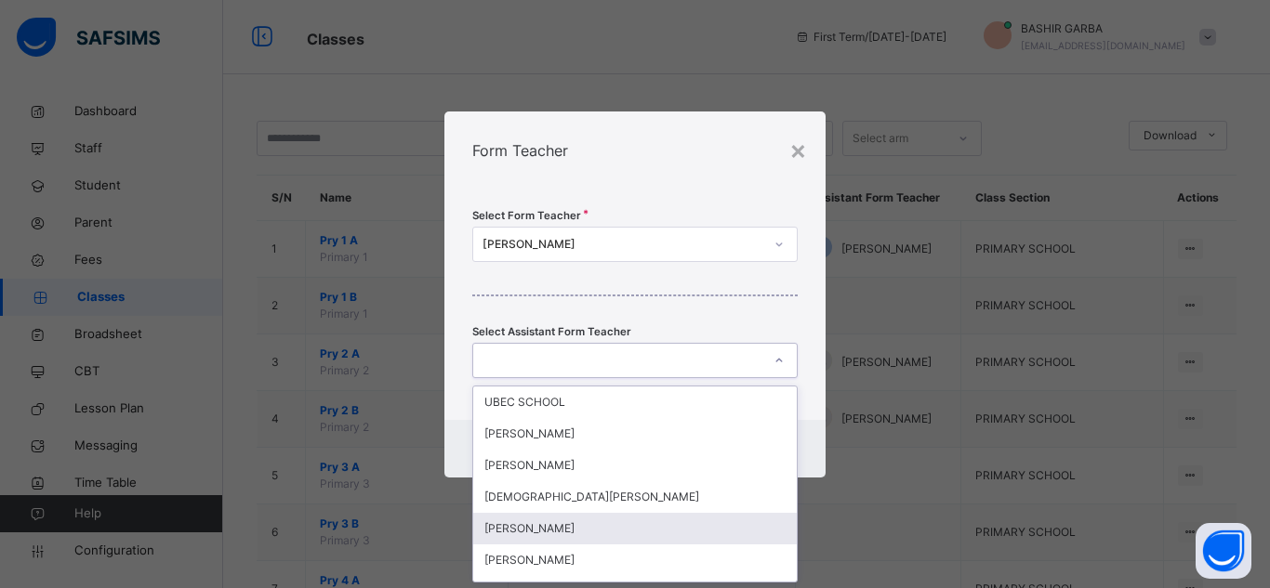
click at [729, 531] on div "[PERSON_NAME]" at bounding box center [634, 529] width 323 height 32
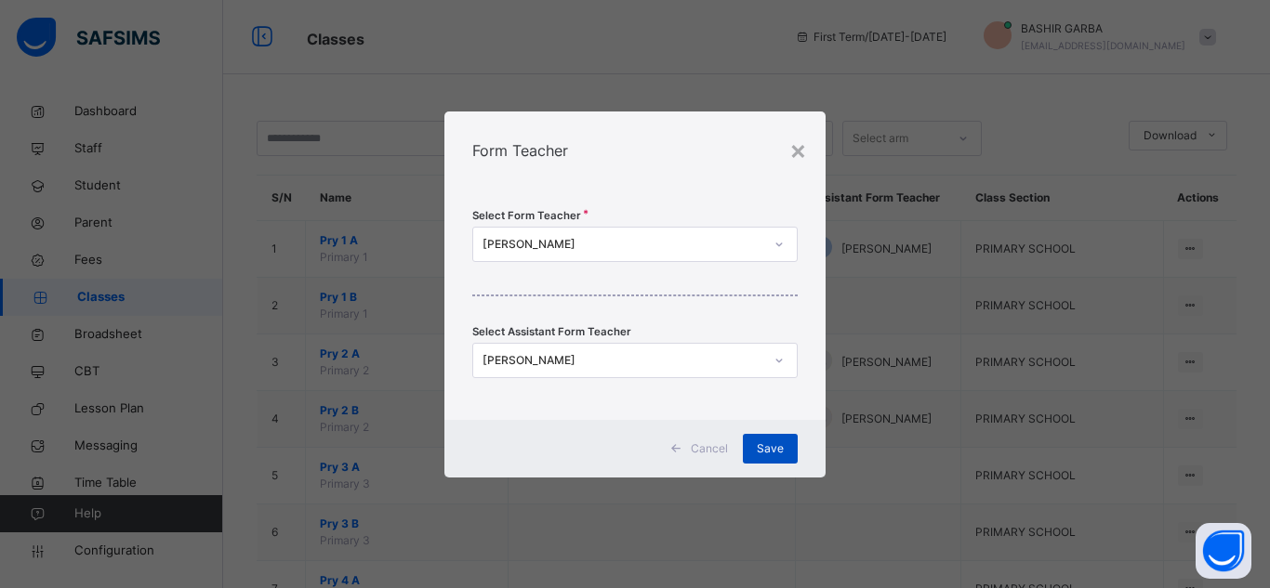
click at [773, 451] on span "Save" at bounding box center [770, 449] width 27 height 17
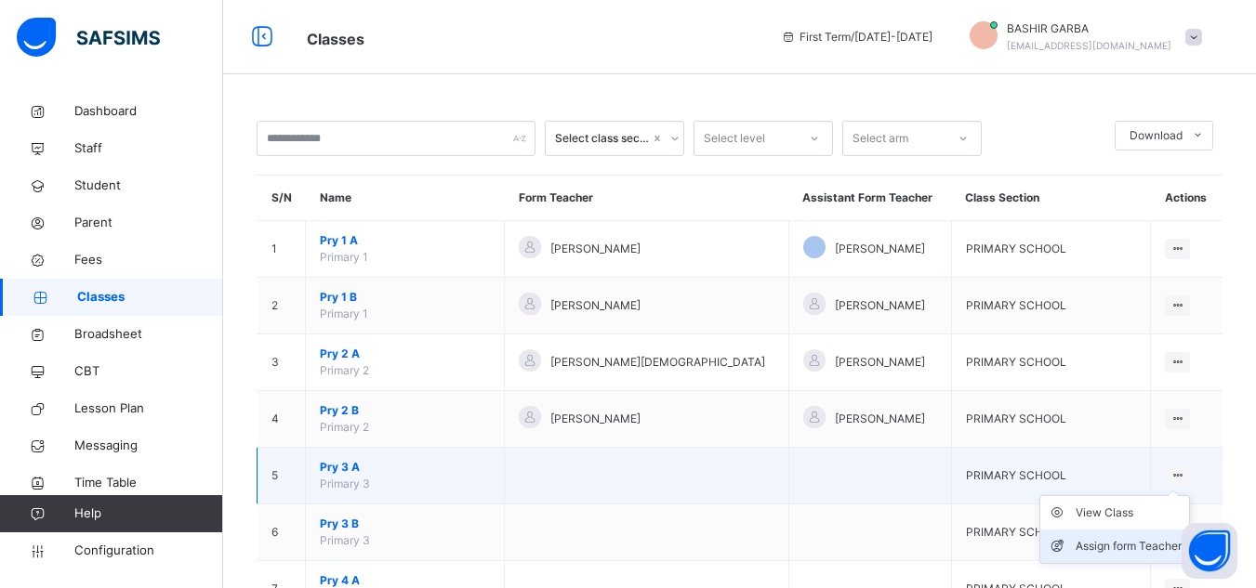
click at [1127, 541] on div "Assign form Teacher" at bounding box center [1128, 546] width 106 height 19
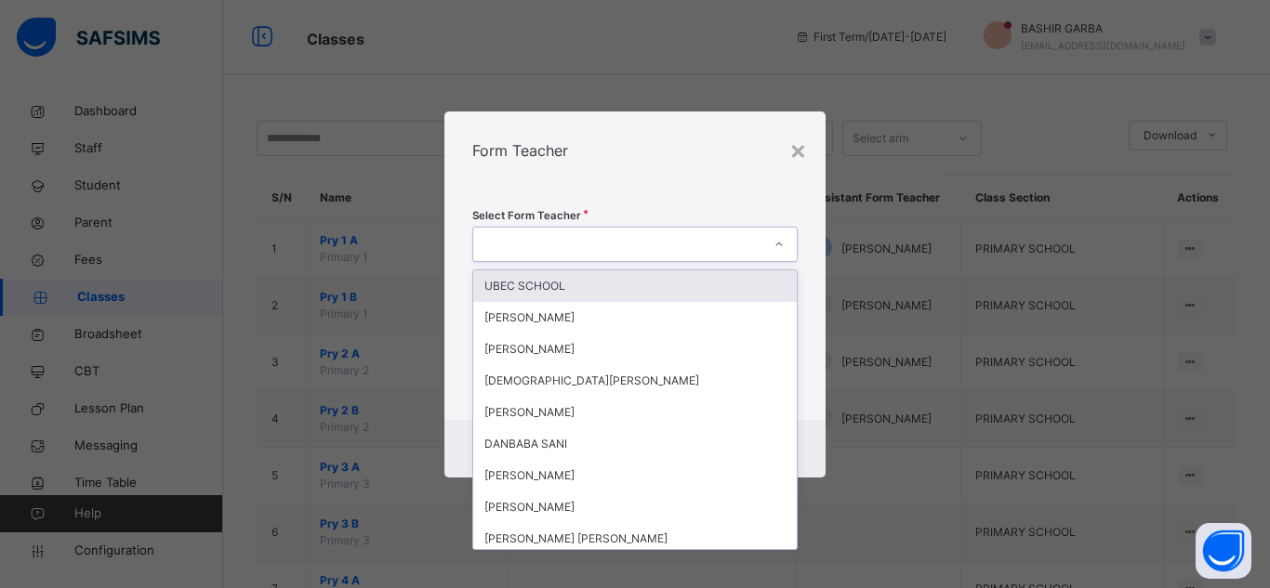
click at [775, 247] on icon at bounding box center [778, 244] width 11 height 19
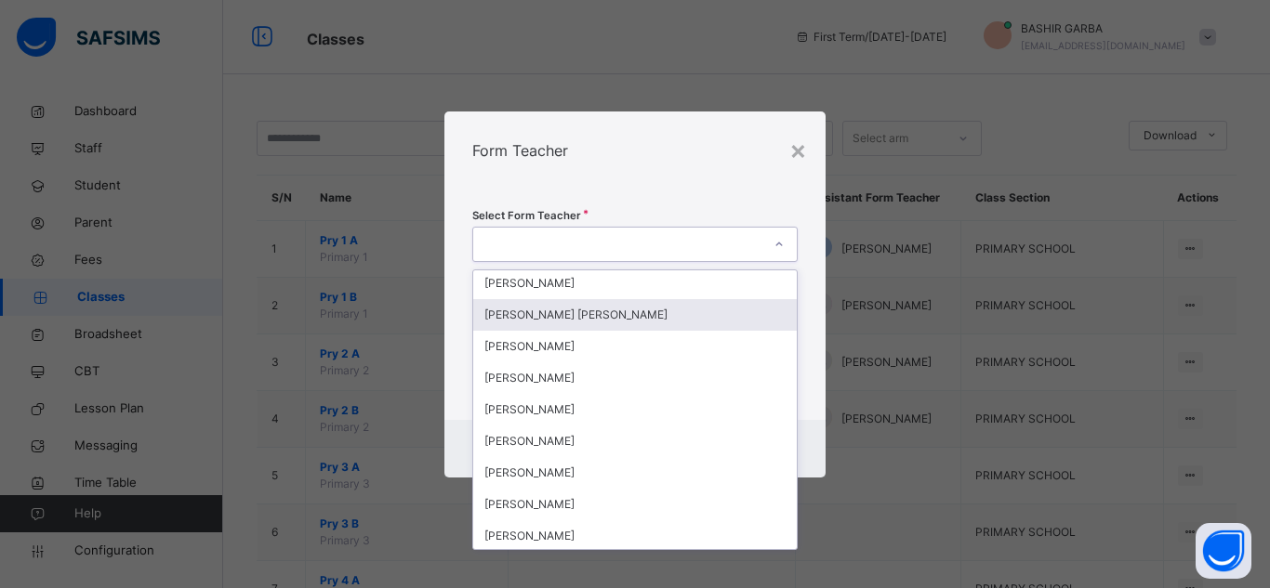
scroll to position [260, 0]
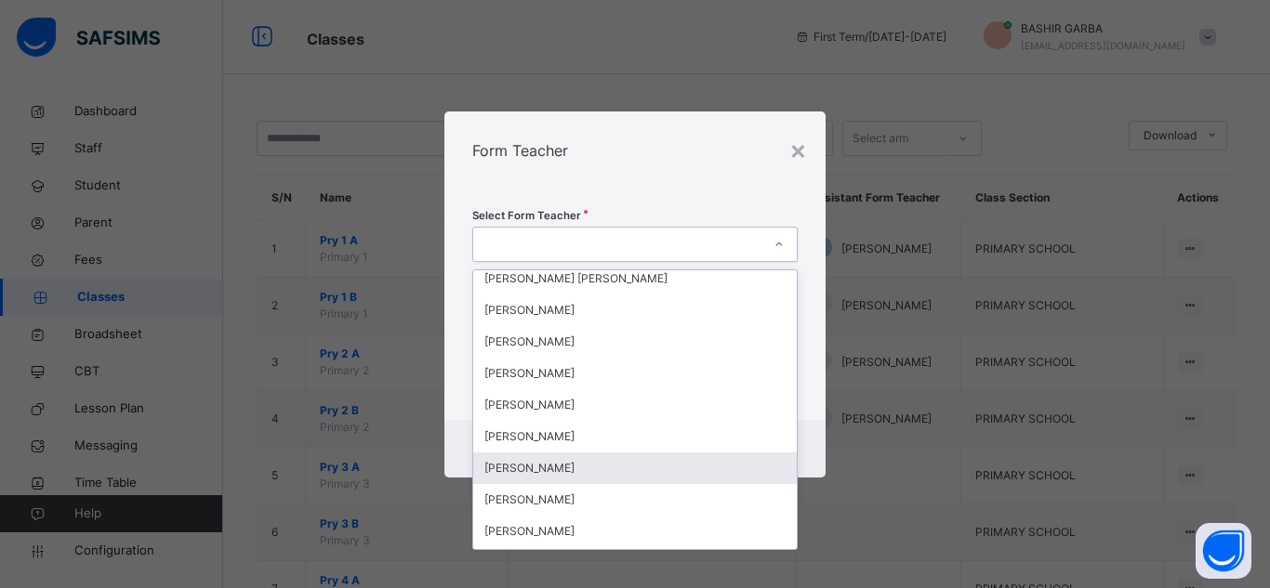
click at [639, 466] on div "[PERSON_NAME]" at bounding box center [634, 469] width 323 height 32
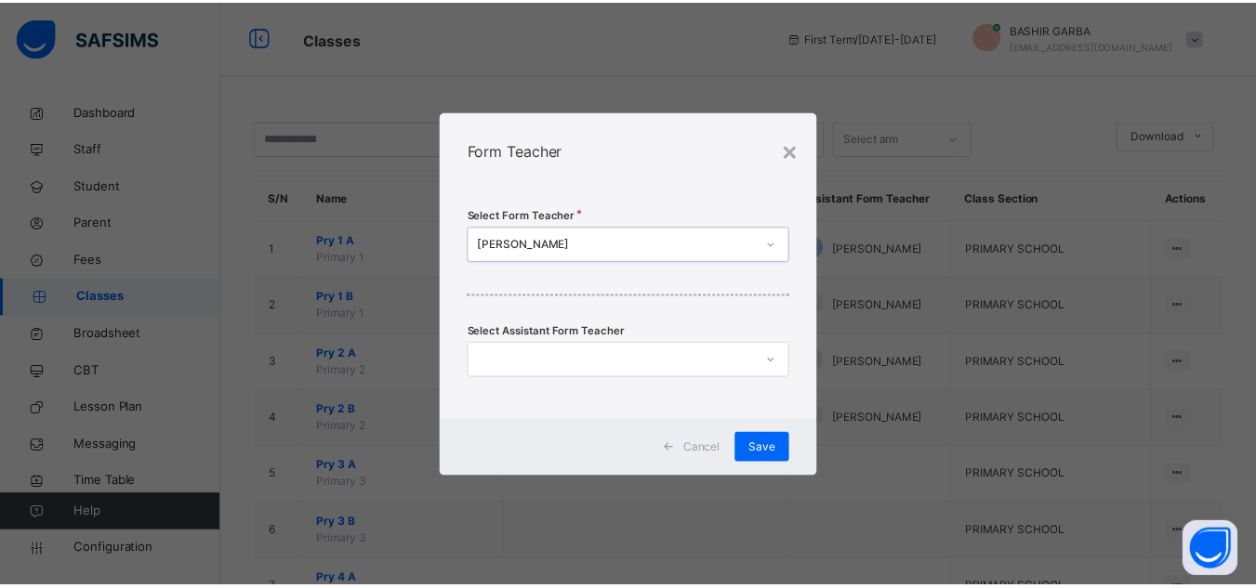
scroll to position [0, 0]
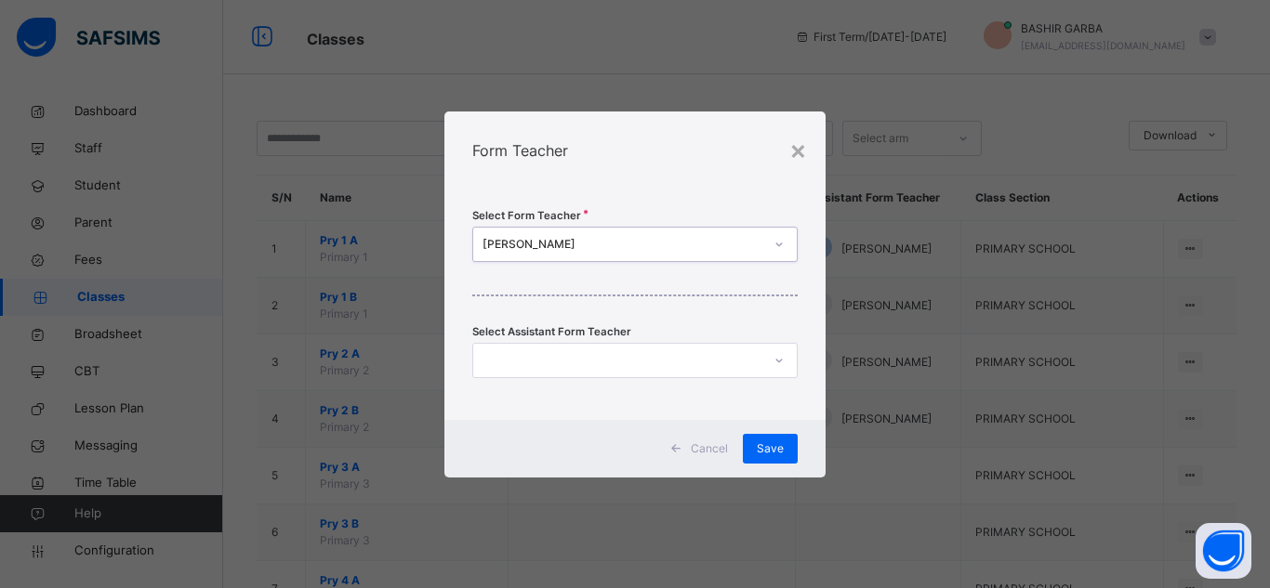
click at [778, 361] on icon at bounding box center [778, 361] width 7 height 4
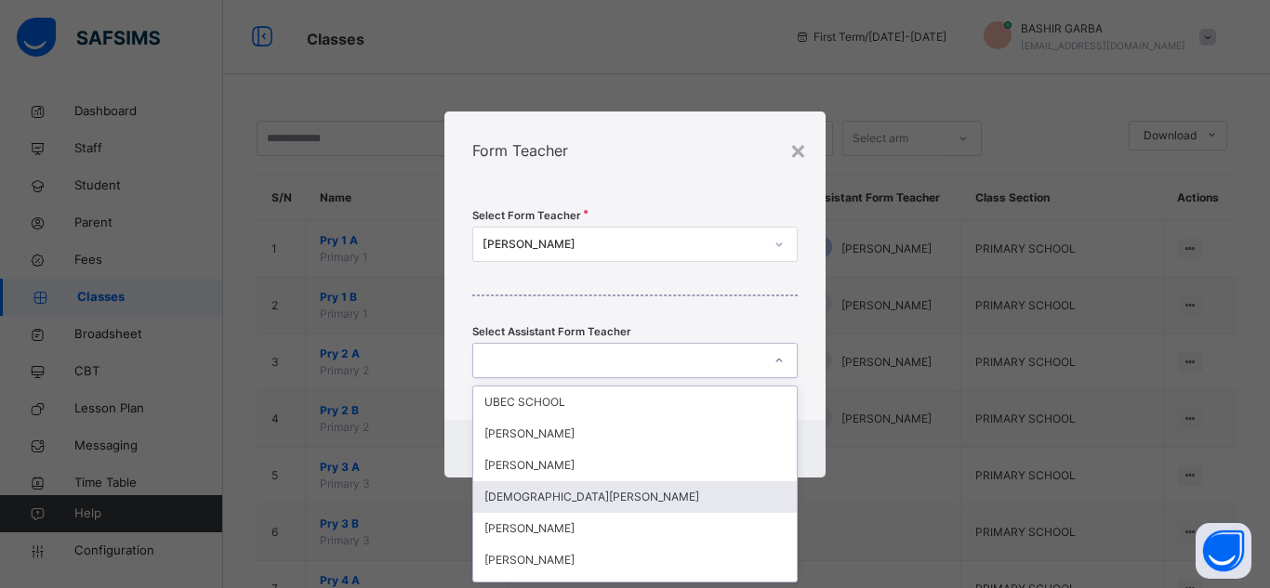
click at [632, 502] on div "[DEMOGRAPHIC_DATA][PERSON_NAME]" at bounding box center [634, 497] width 323 height 32
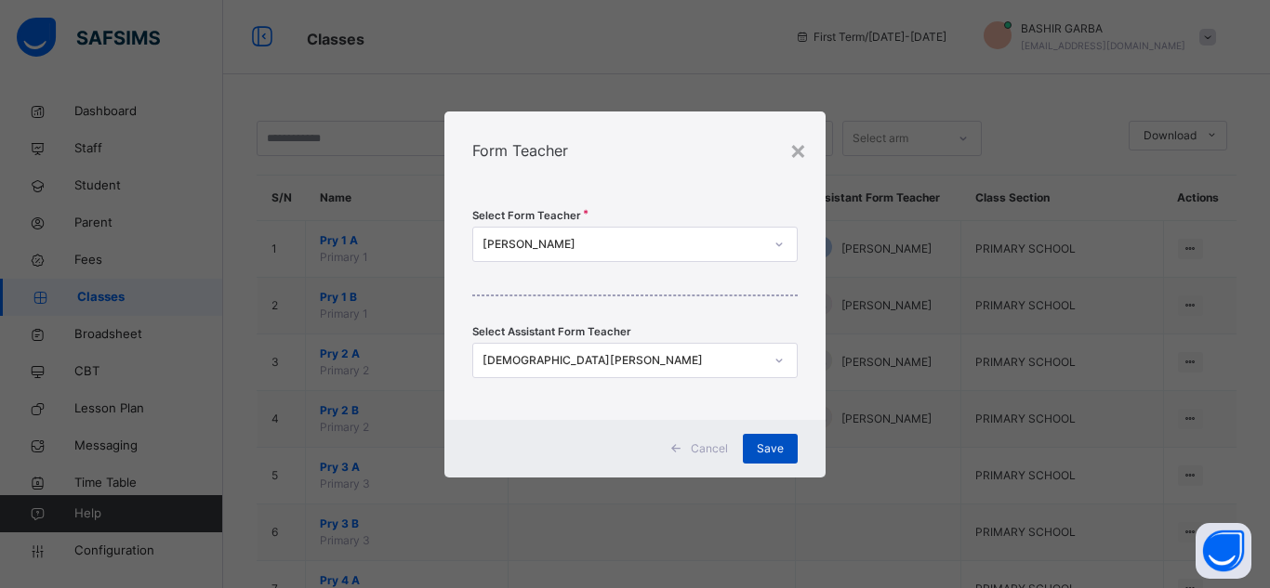
click at [769, 445] on span "Save" at bounding box center [770, 449] width 27 height 17
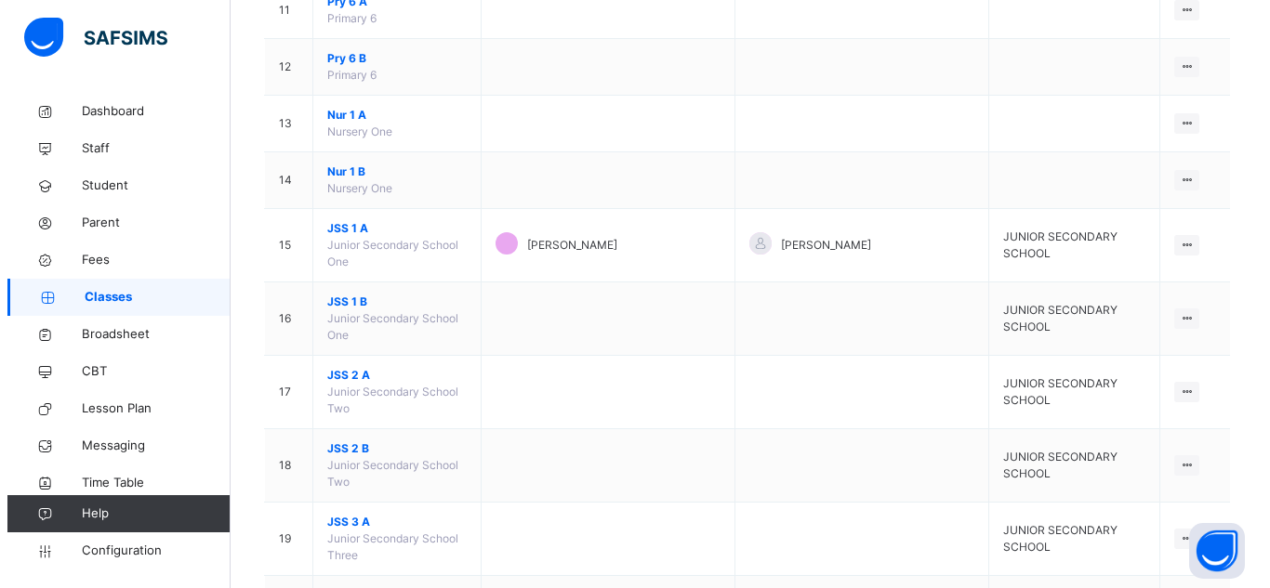
scroll to position [813, 0]
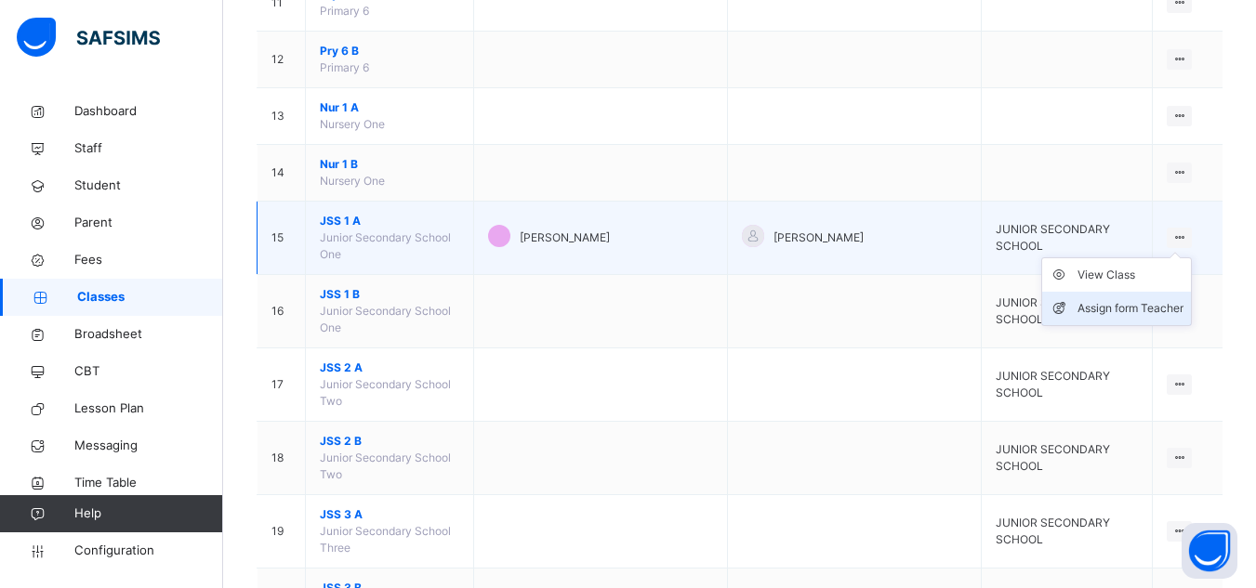
click at [1171, 299] on div "Assign form Teacher" at bounding box center [1130, 308] width 106 height 19
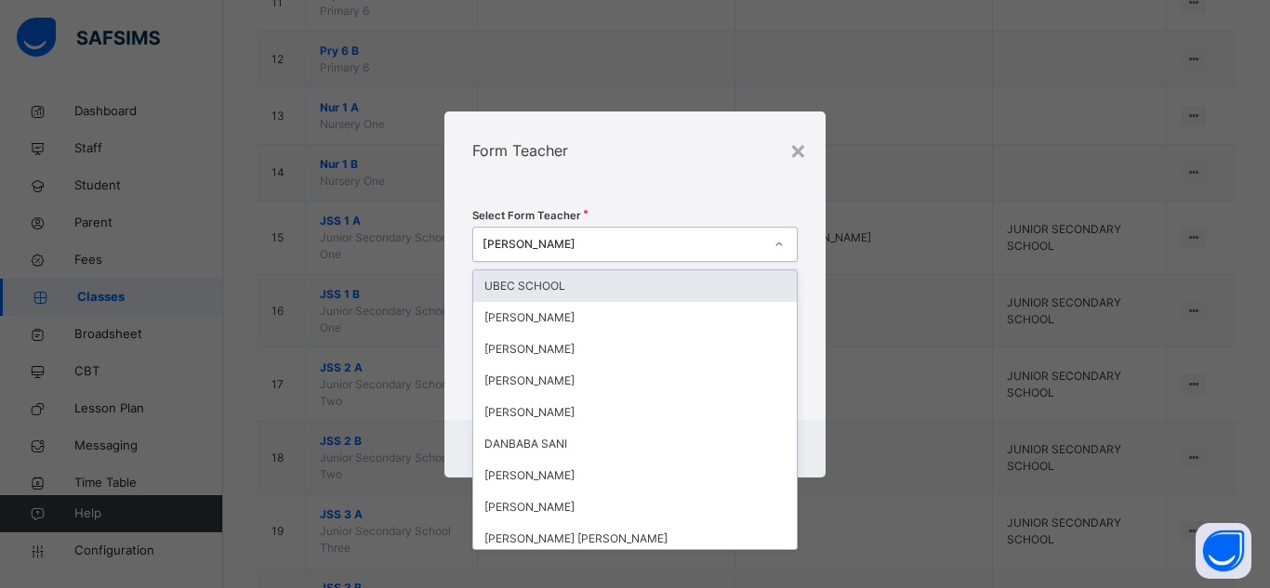
click at [781, 245] on icon at bounding box center [778, 244] width 11 height 19
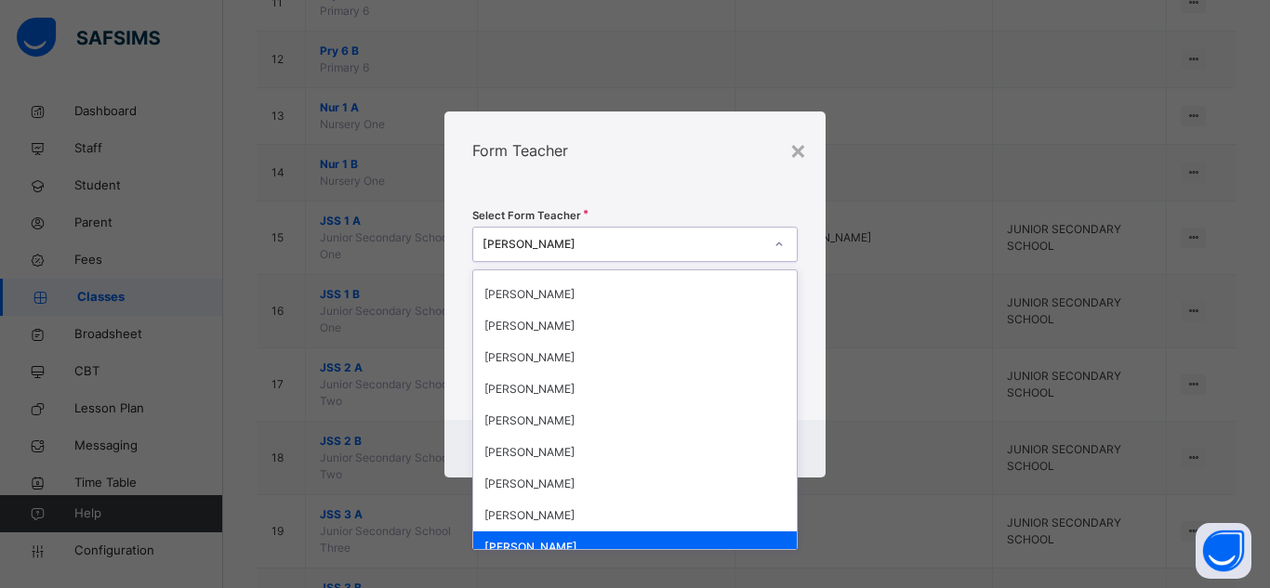
scroll to position [471, 0]
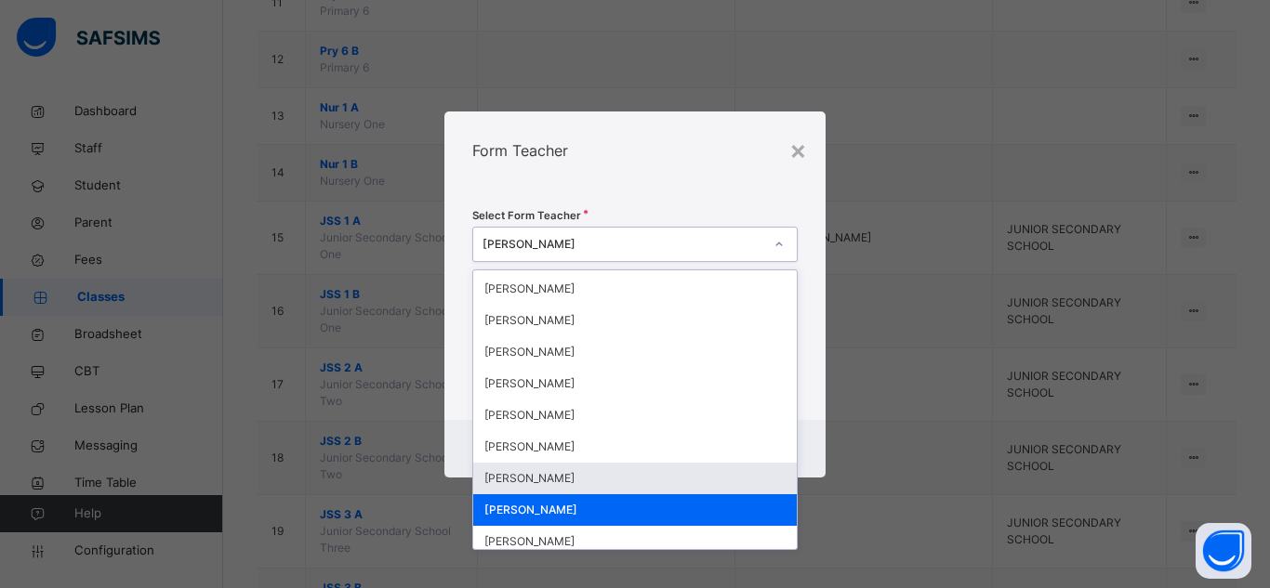
click at [640, 482] on div "[PERSON_NAME]" at bounding box center [634, 479] width 323 height 32
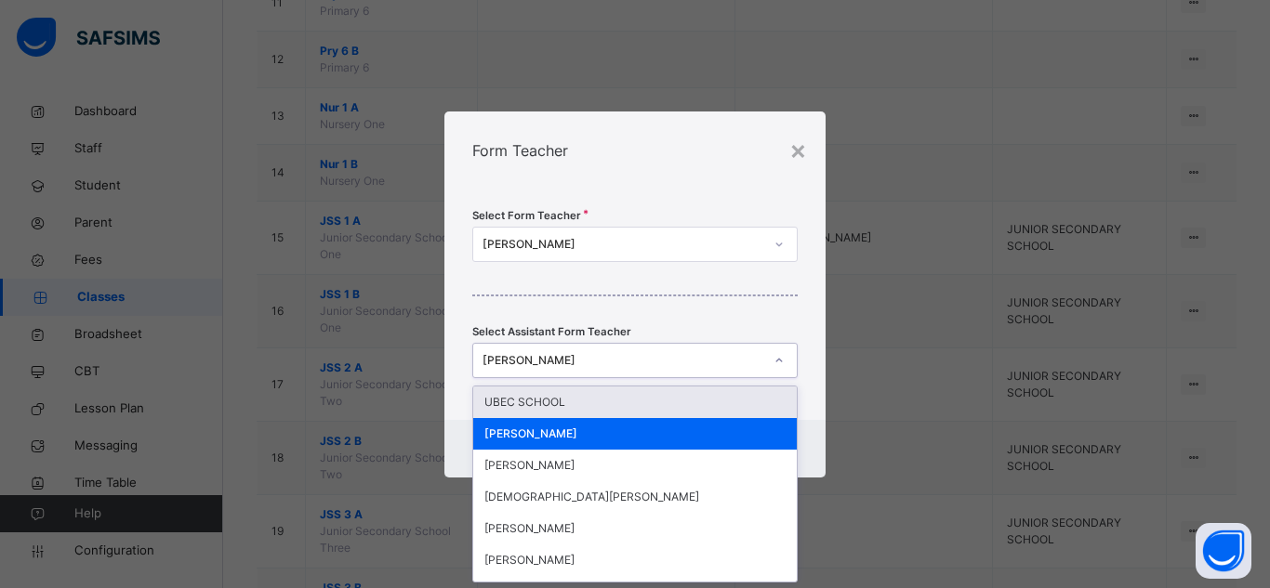
scroll to position [0, 0]
click at [774, 361] on icon at bounding box center [778, 360] width 11 height 19
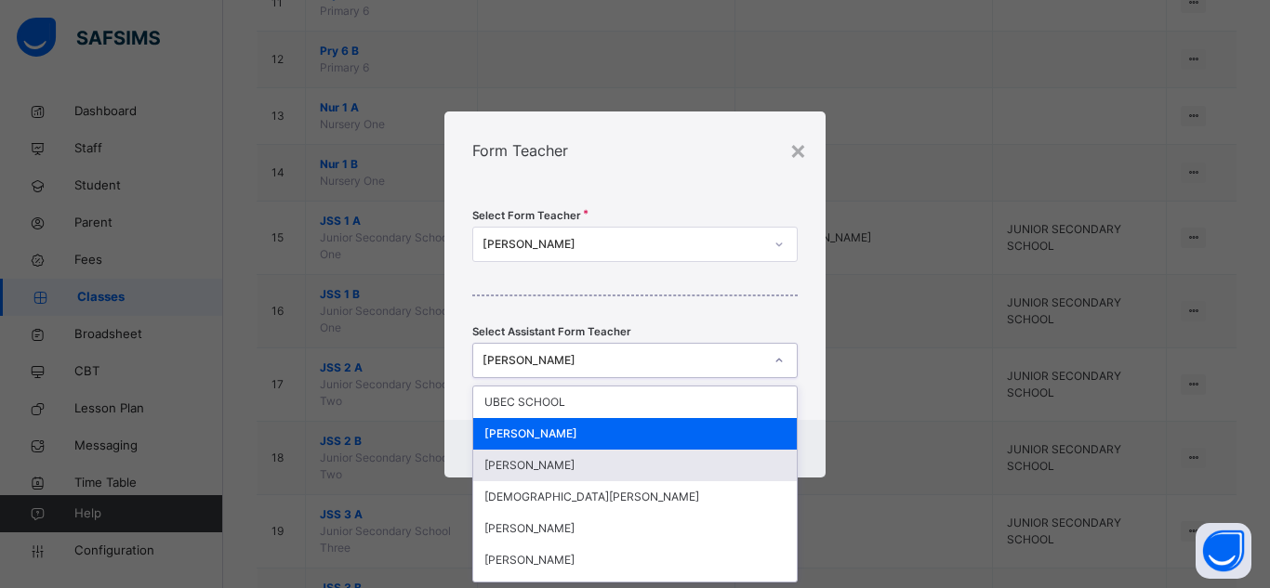
click at [704, 463] on div "[PERSON_NAME]" at bounding box center [634, 466] width 323 height 32
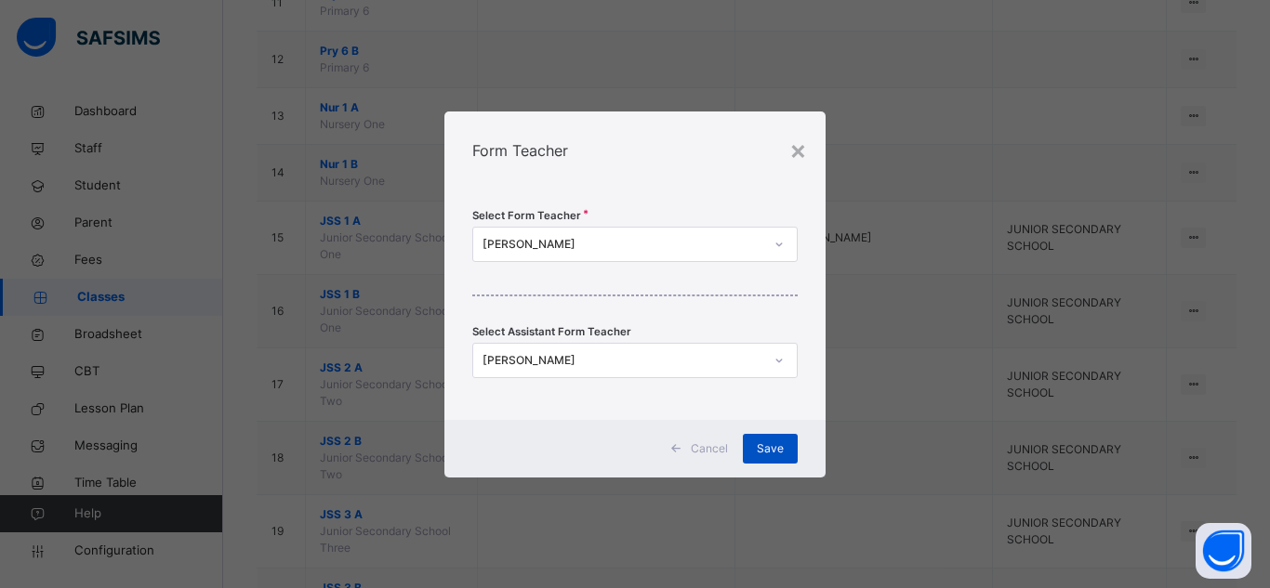
click at [761, 451] on span "Save" at bounding box center [770, 449] width 27 height 17
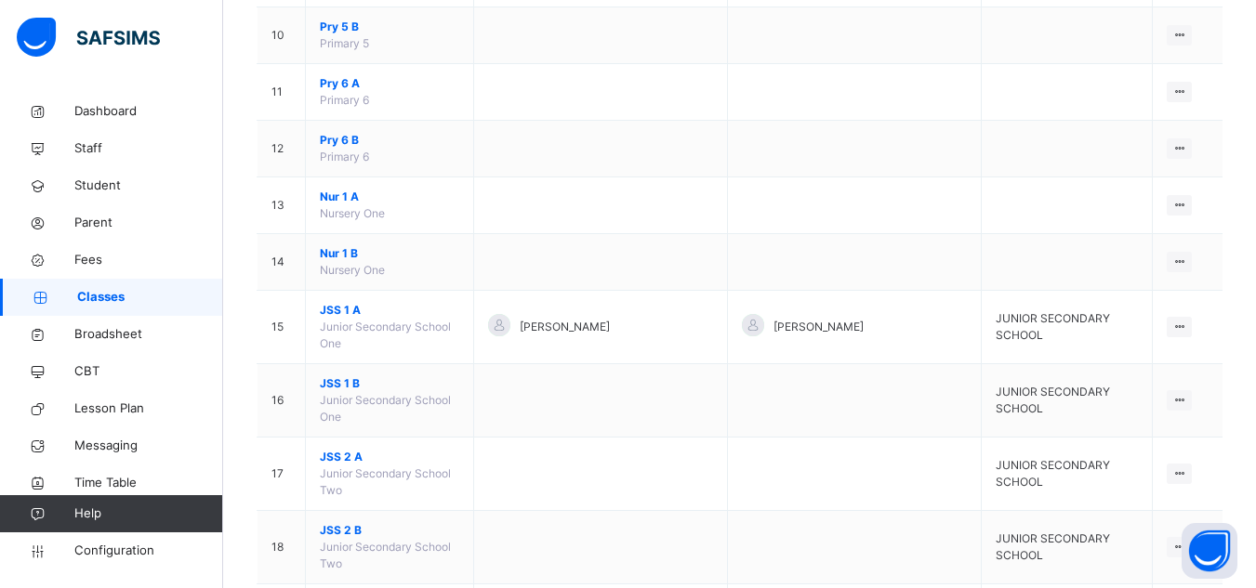
scroll to position [755, 0]
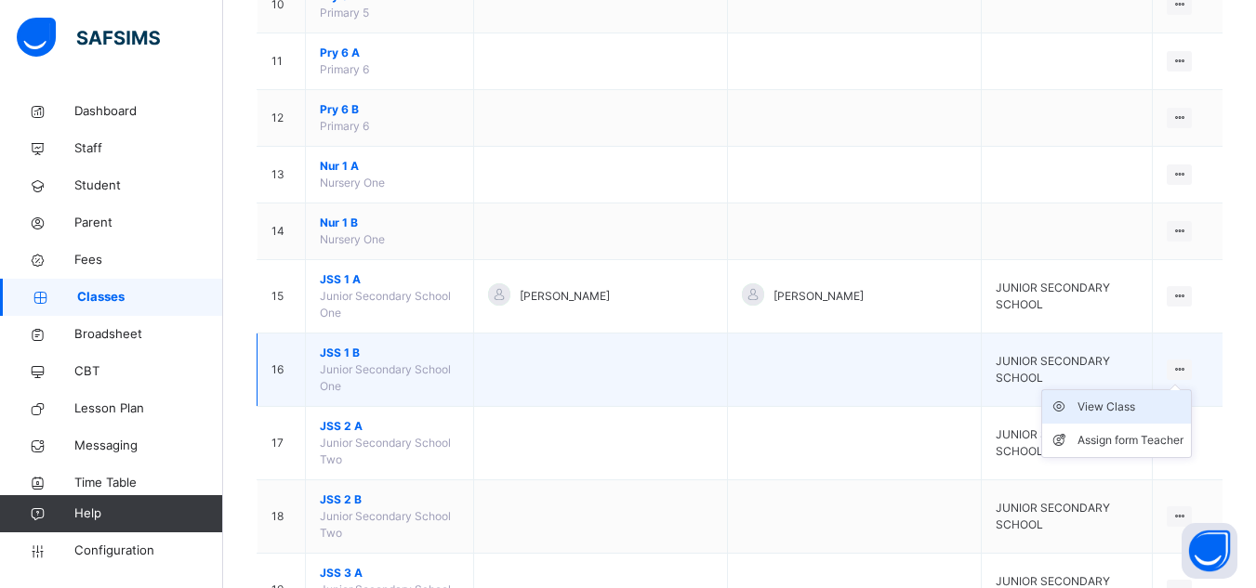
click at [1135, 398] on div "View Class" at bounding box center [1130, 407] width 106 height 19
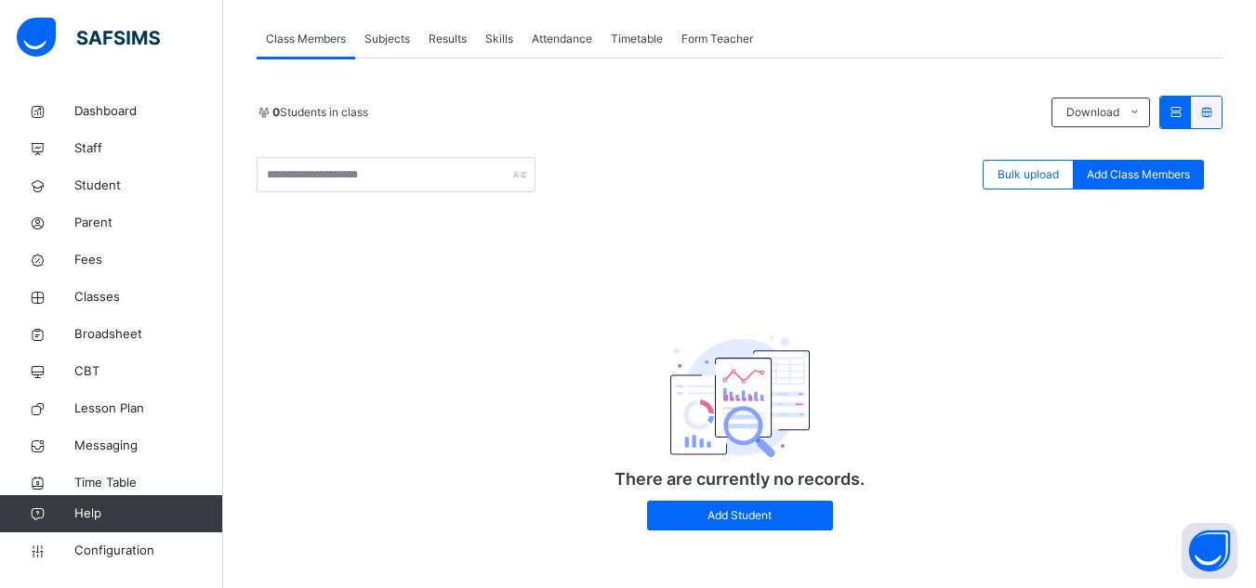
scroll to position [338, 0]
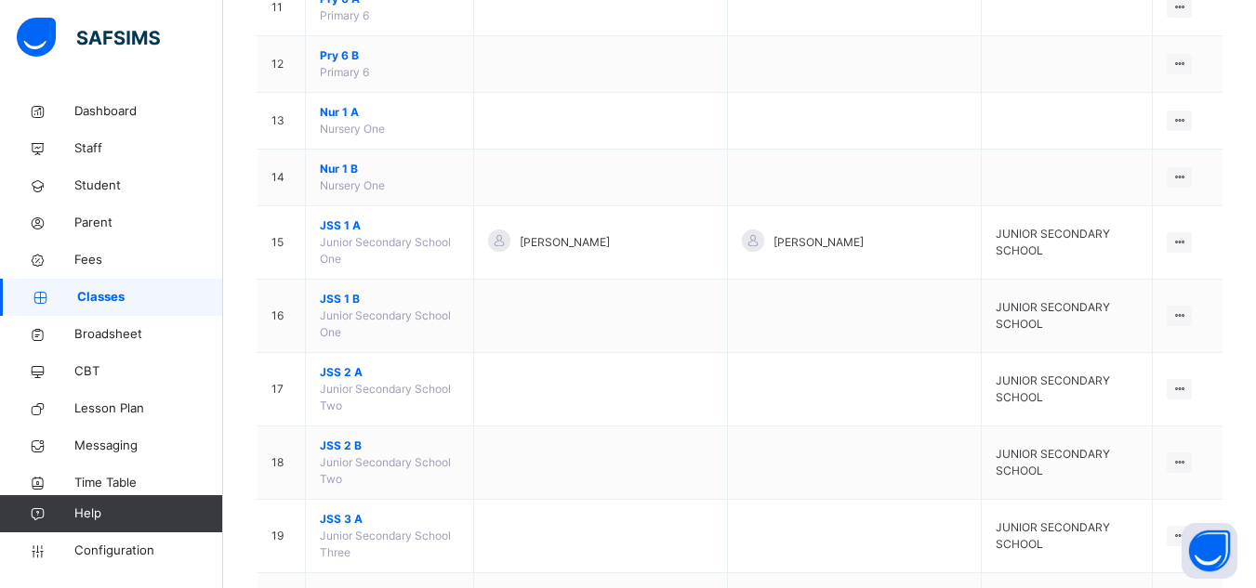
scroll to position [813, 0]
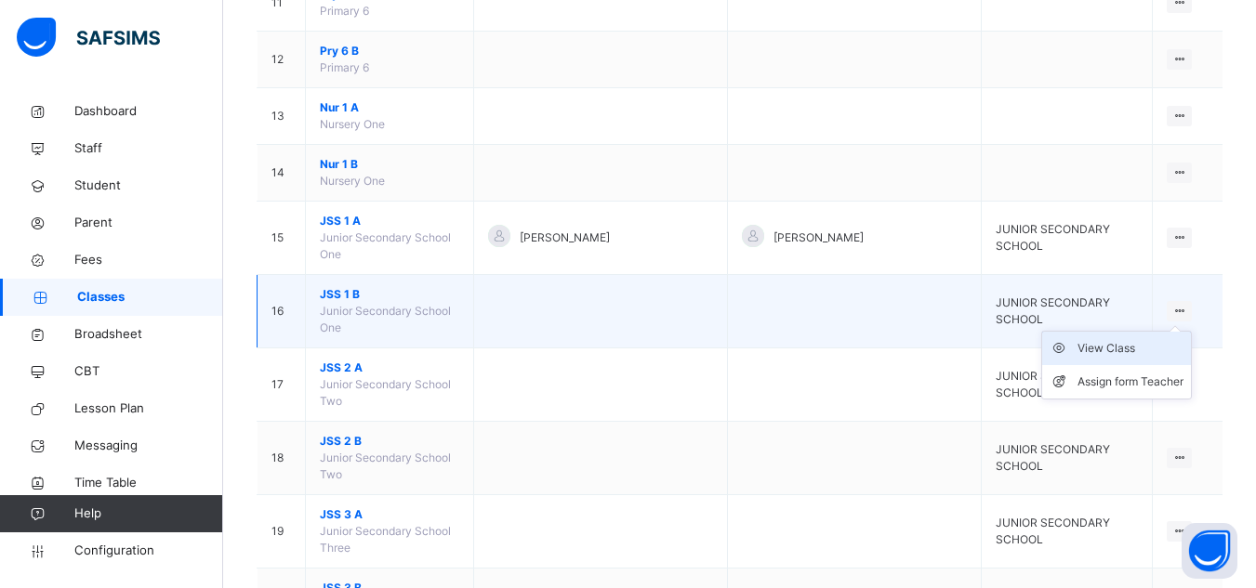
click at [1141, 339] on div "View Class" at bounding box center [1130, 348] width 106 height 19
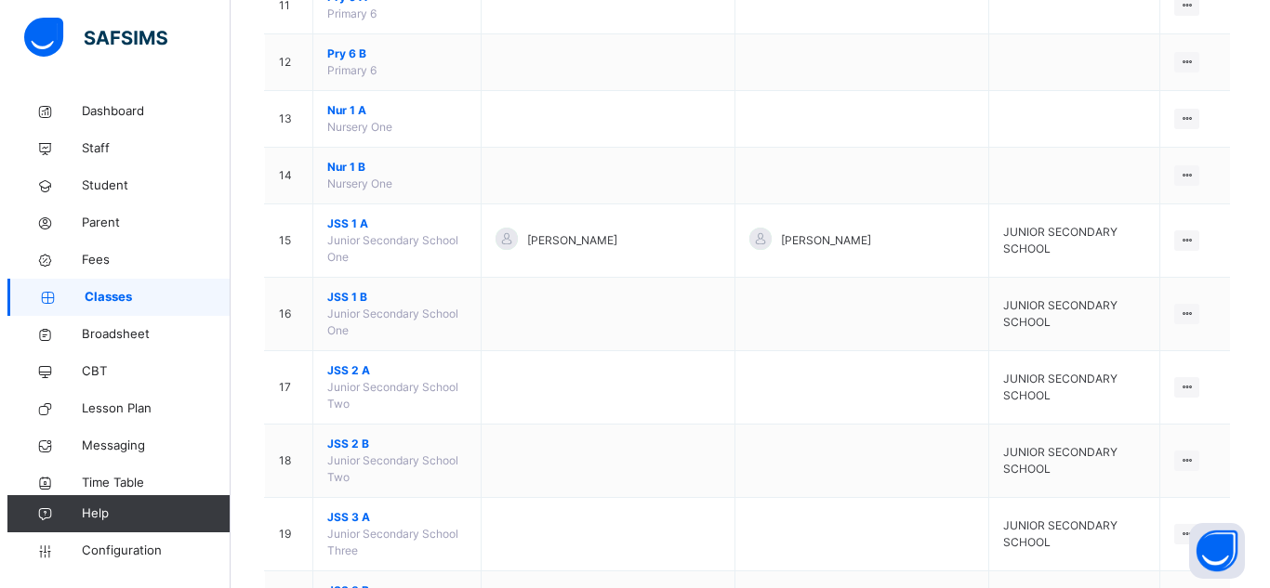
scroll to position [813, 0]
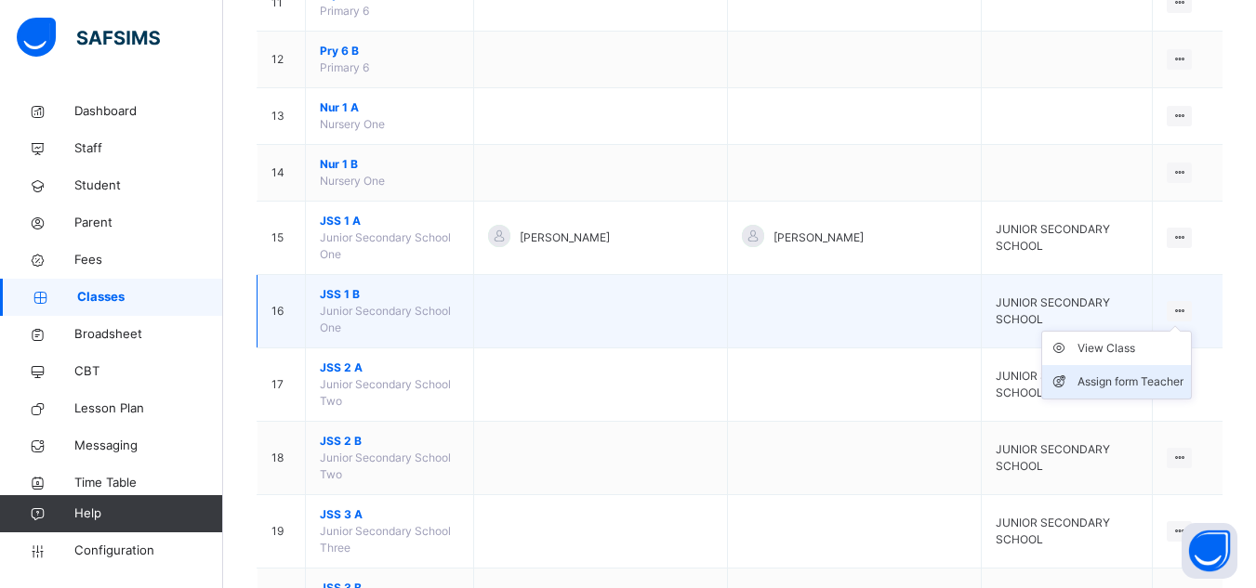
click at [1180, 373] on div "Assign form Teacher" at bounding box center [1130, 382] width 106 height 19
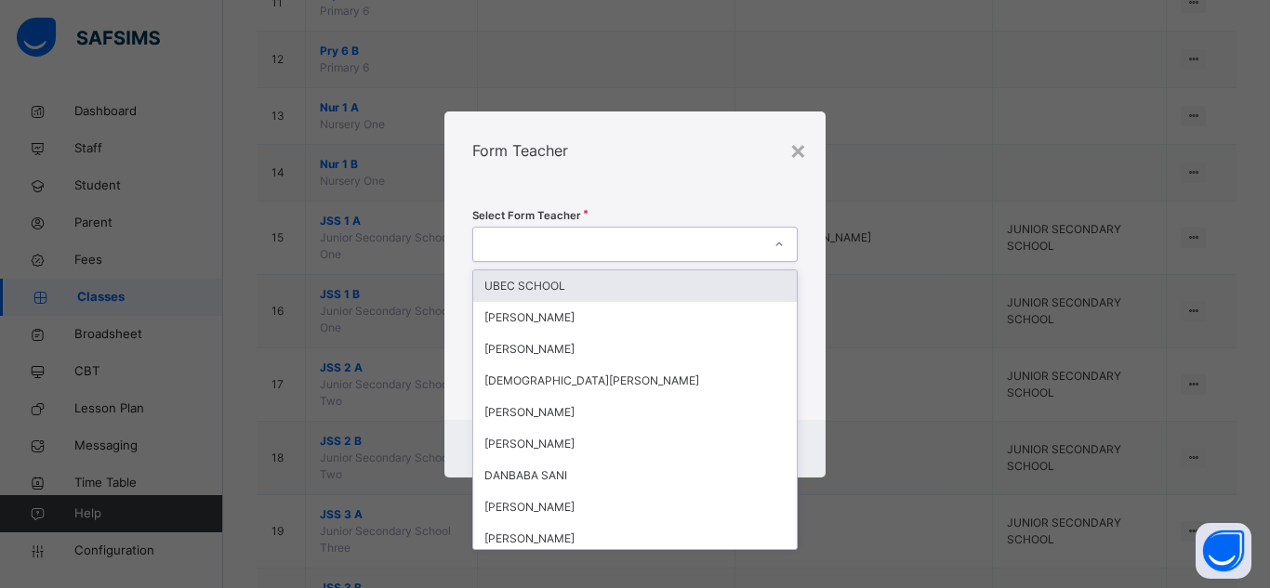
click at [780, 243] on icon at bounding box center [778, 244] width 11 height 19
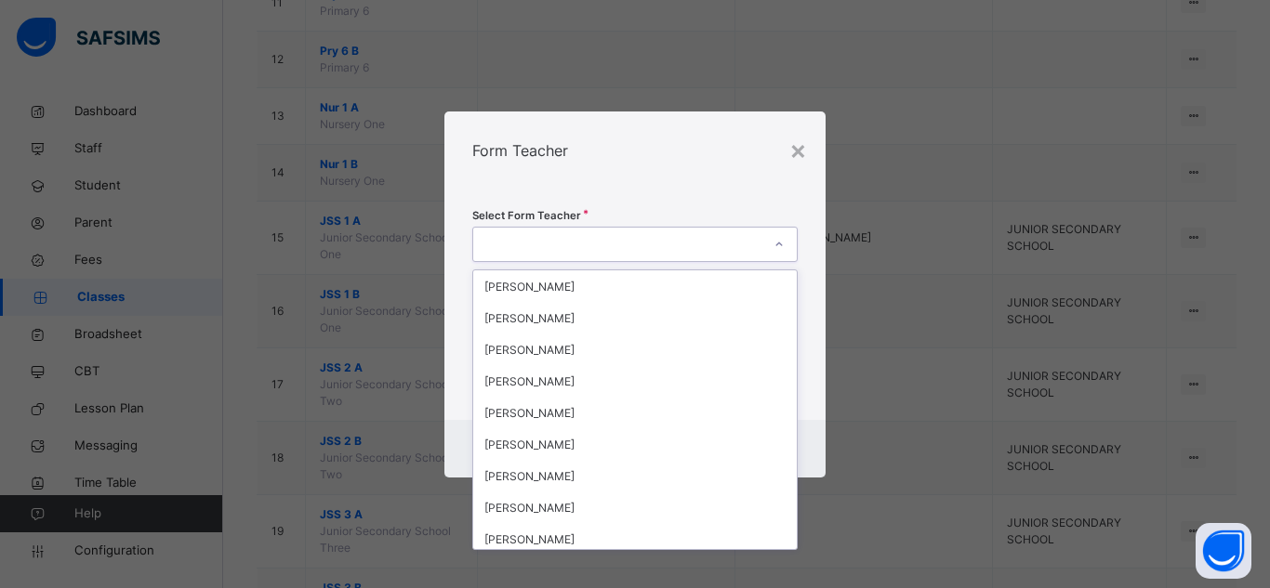
scroll to position [335, 0]
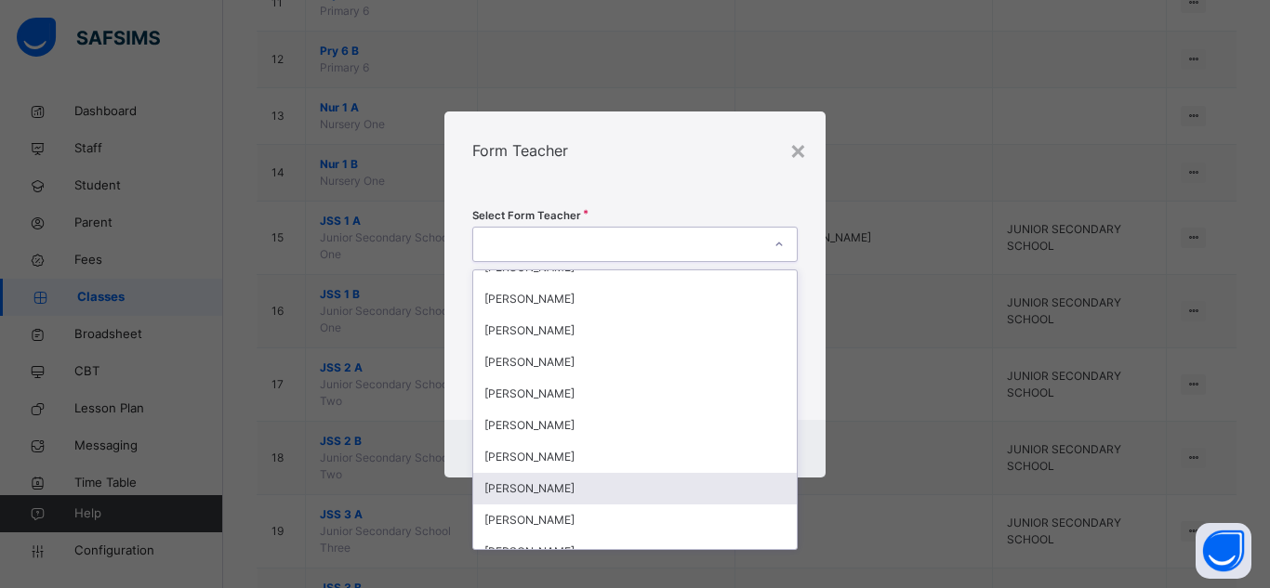
click at [639, 484] on div "IBRAHIM HARUNA" at bounding box center [634, 489] width 323 height 32
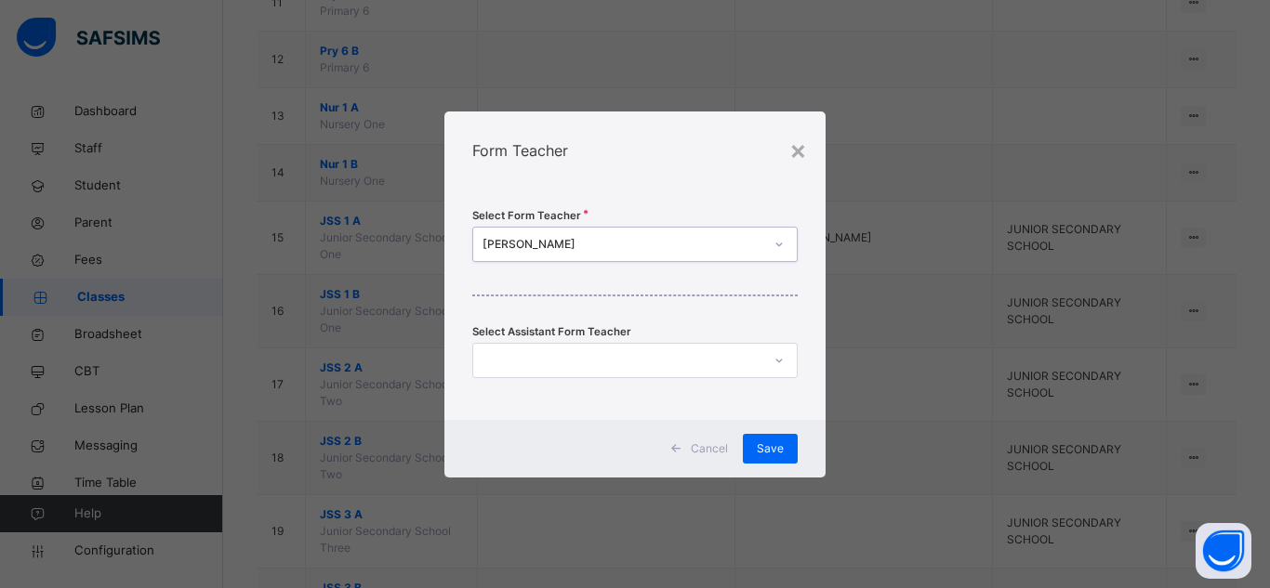
scroll to position [0, 0]
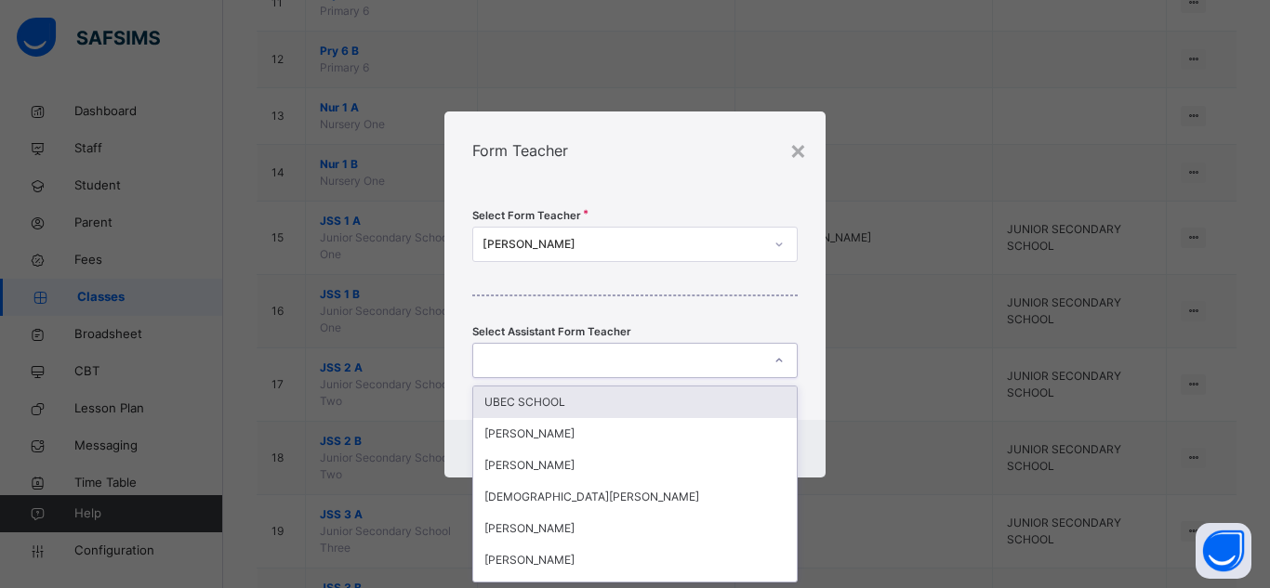
click at [636, 363] on div at bounding box center [617, 360] width 288 height 29
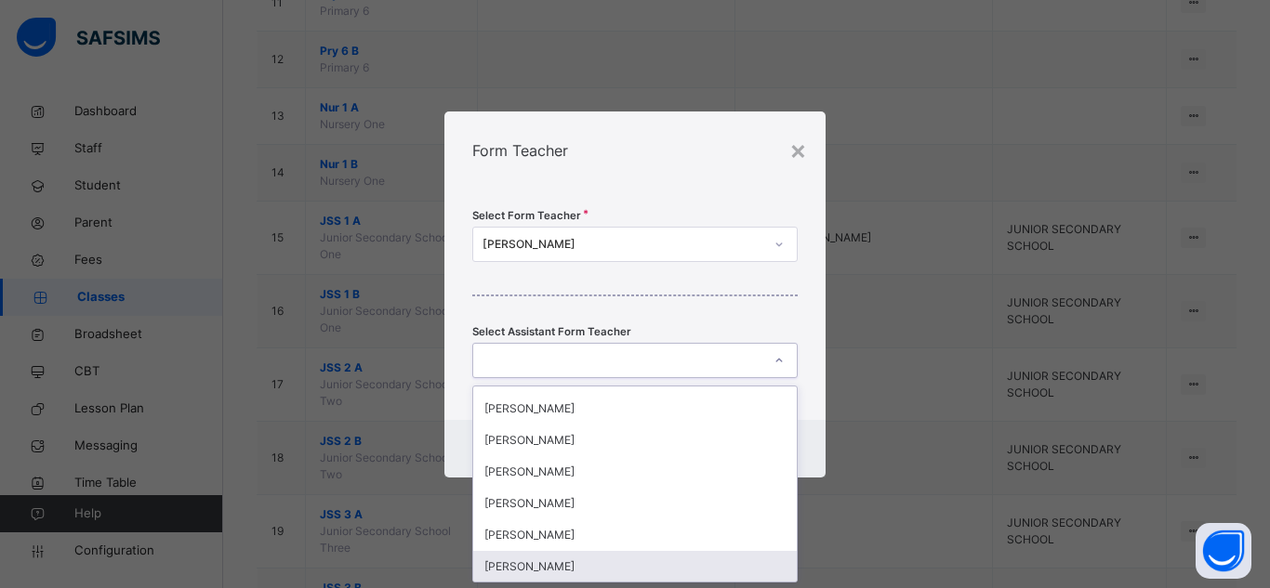
click at [762, 402] on div "BINTA ABUBAKAR" at bounding box center [634, 409] width 323 height 32
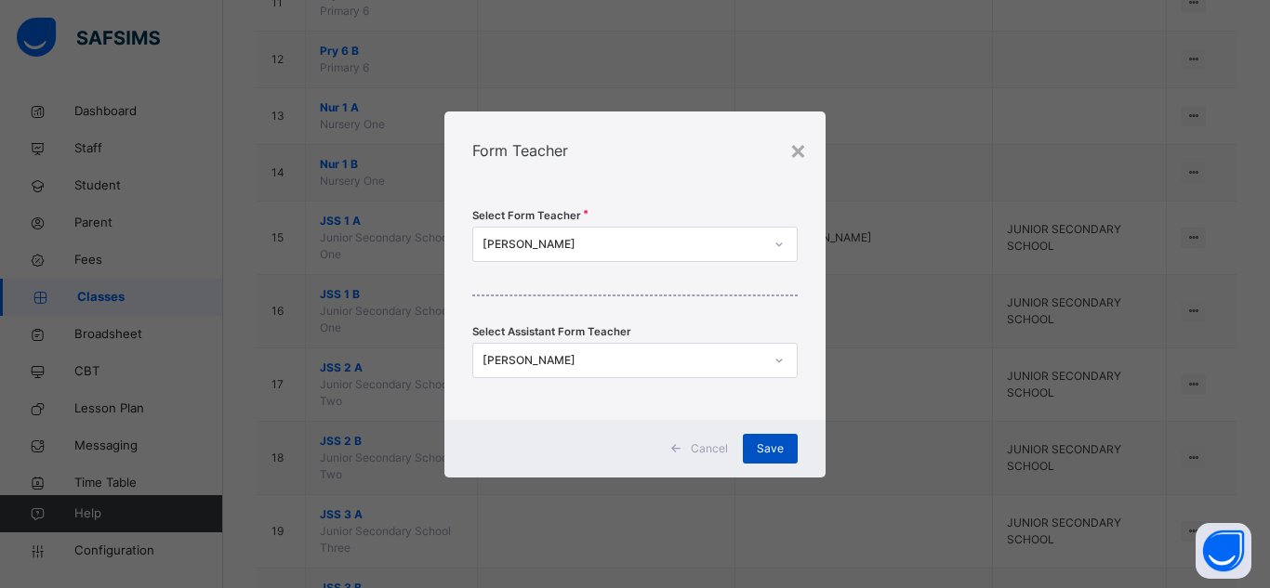
click at [771, 443] on span "Save" at bounding box center [770, 449] width 27 height 17
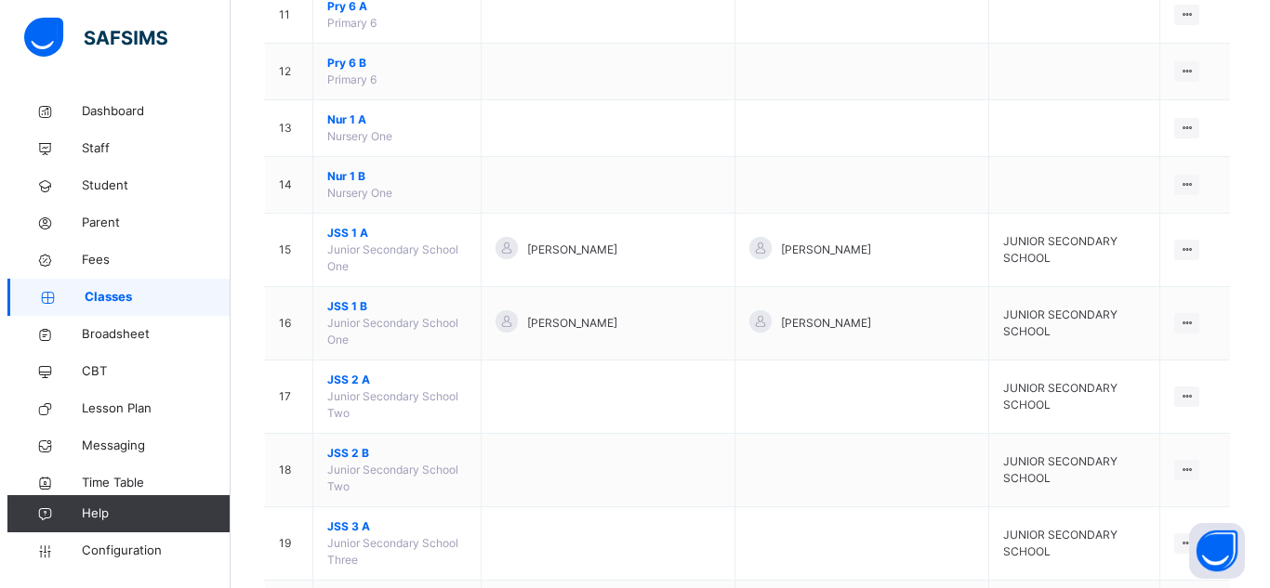
scroll to position [813, 0]
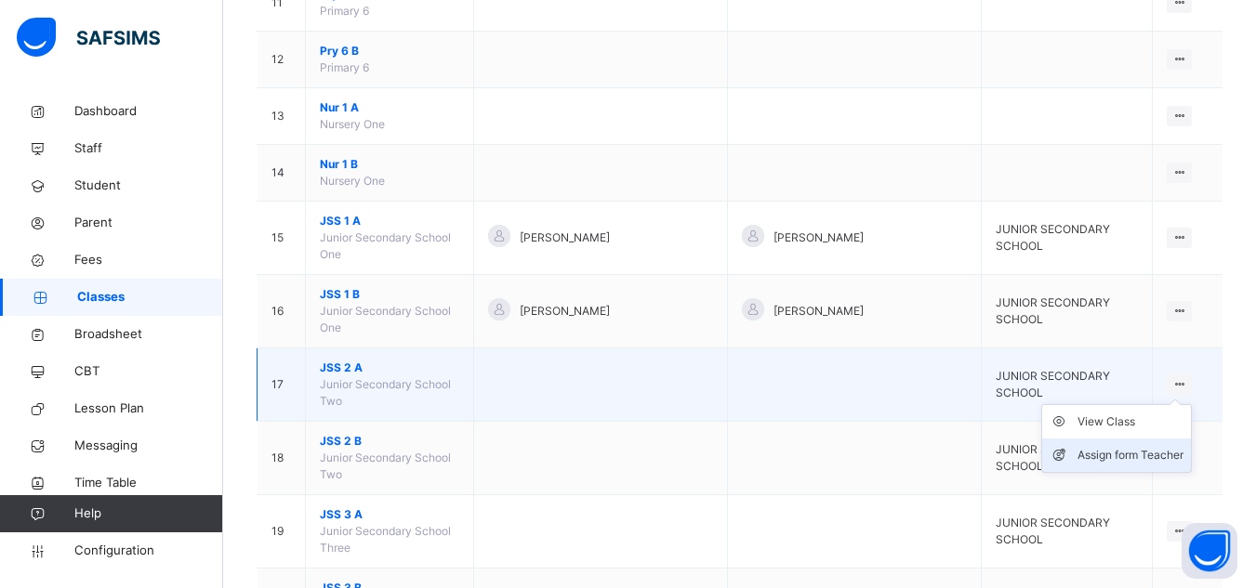
click at [1176, 446] on div "Assign form Teacher" at bounding box center [1130, 455] width 106 height 19
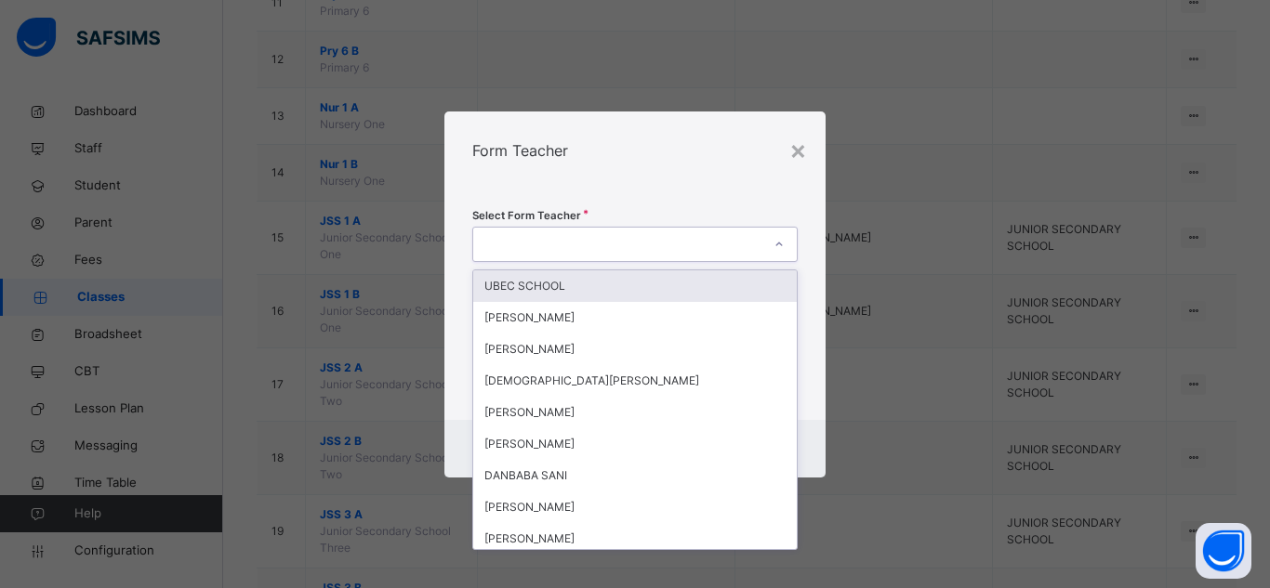
click at [775, 240] on icon at bounding box center [778, 244] width 11 height 19
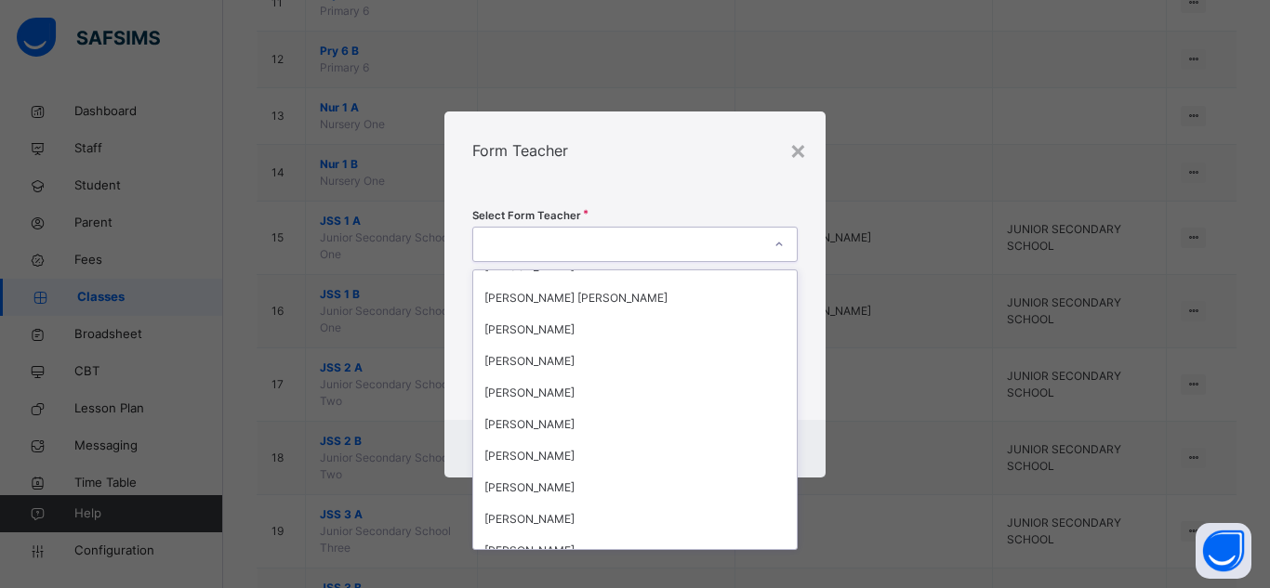
scroll to position [310, 0]
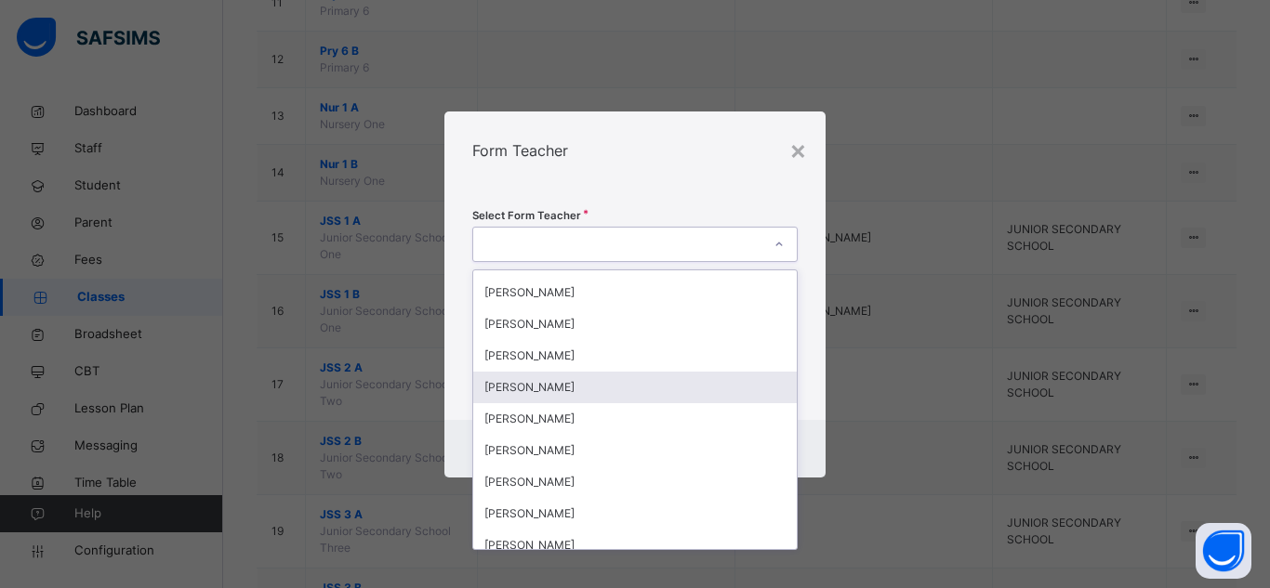
click at [626, 376] on div "HARUNA HASSAN" at bounding box center [634, 388] width 323 height 32
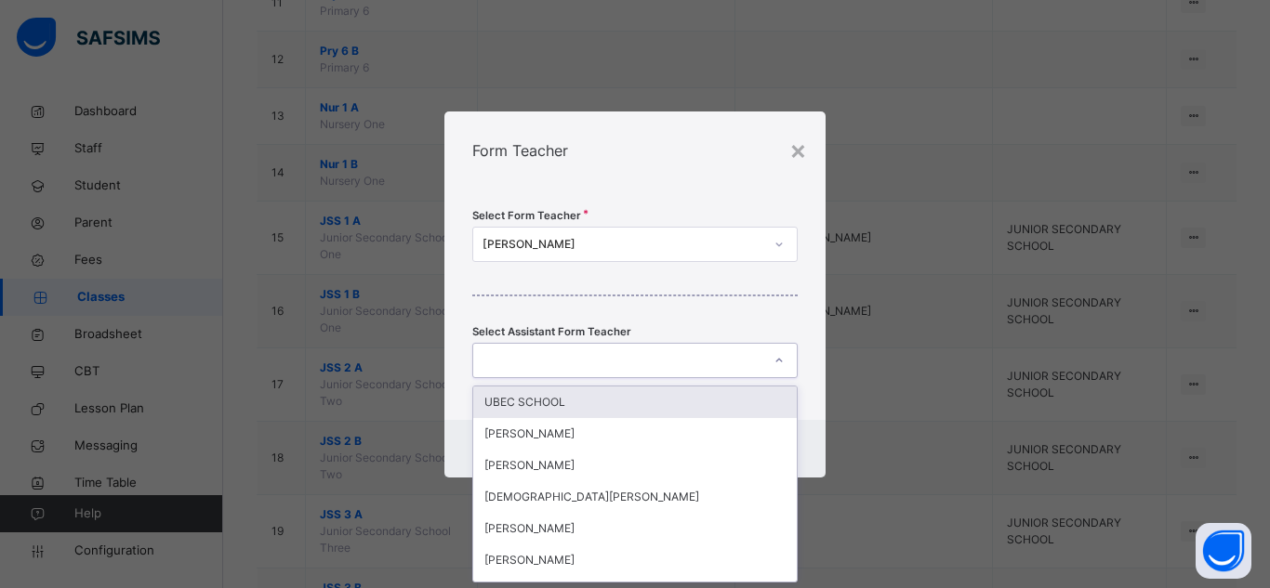
scroll to position [0, 0]
click at [776, 360] on icon at bounding box center [778, 360] width 11 height 19
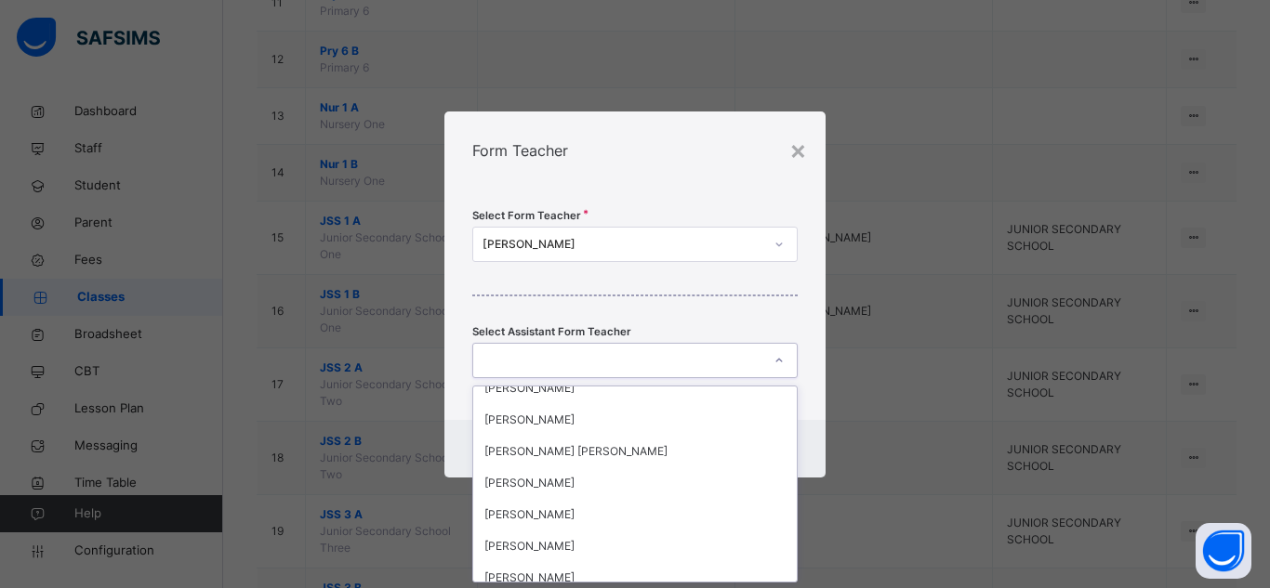
scroll to position [272, 0]
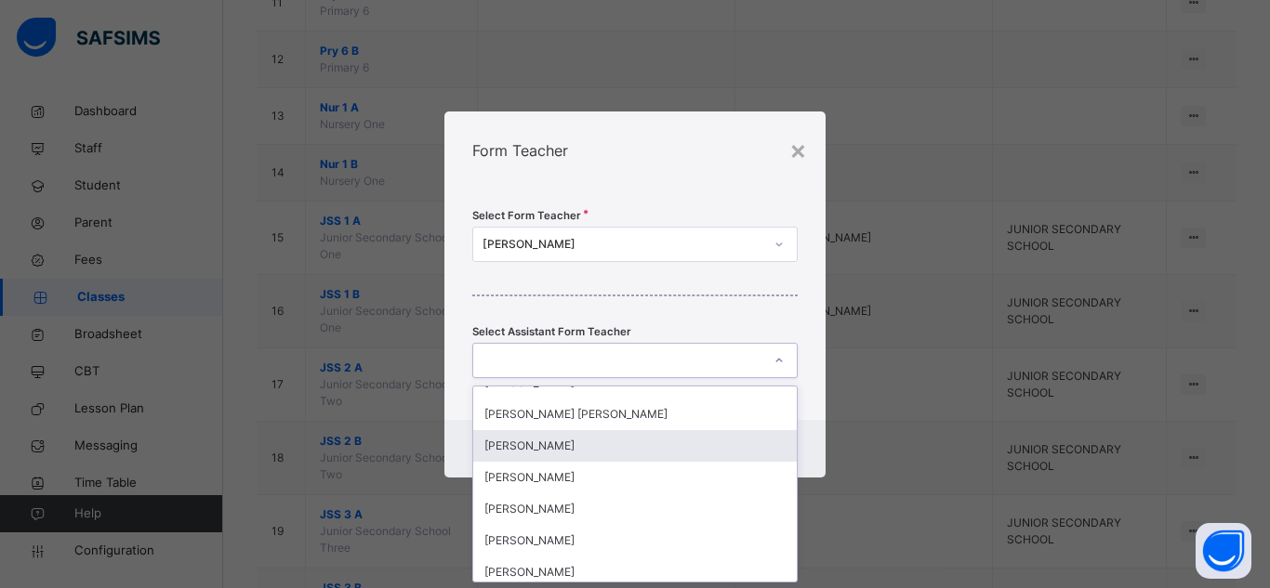
click at [613, 445] on div "MUHAMMAD UBALI" at bounding box center [634, 446] width 323 height 32
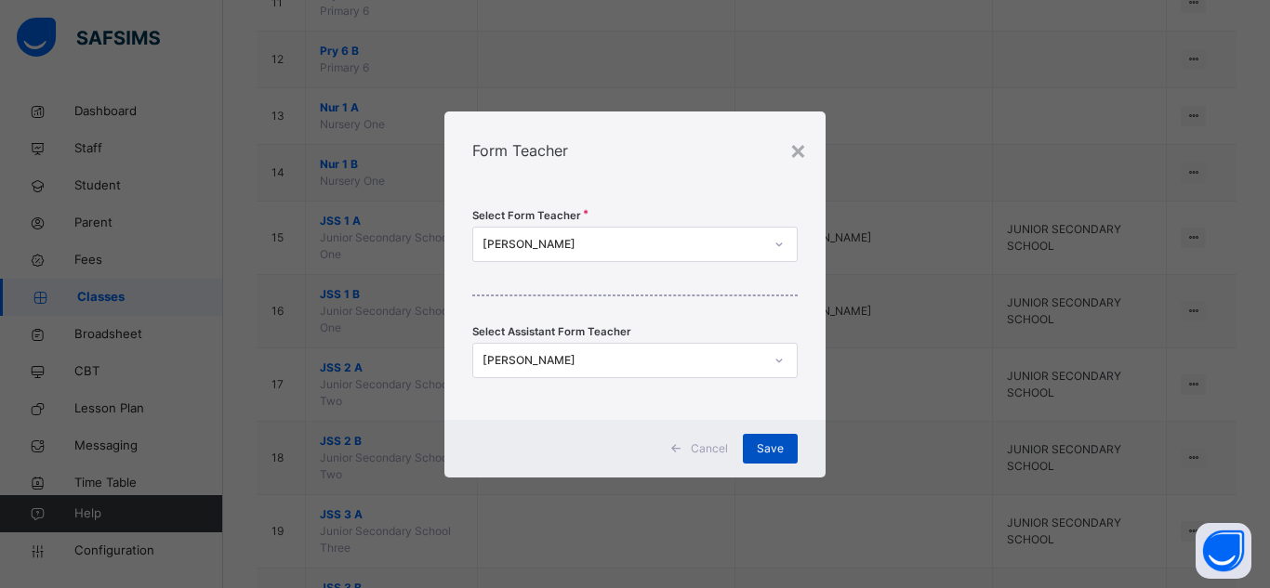
click at [755, 448] on div "Save" at bounding box center [770, 449] width 55 height 30
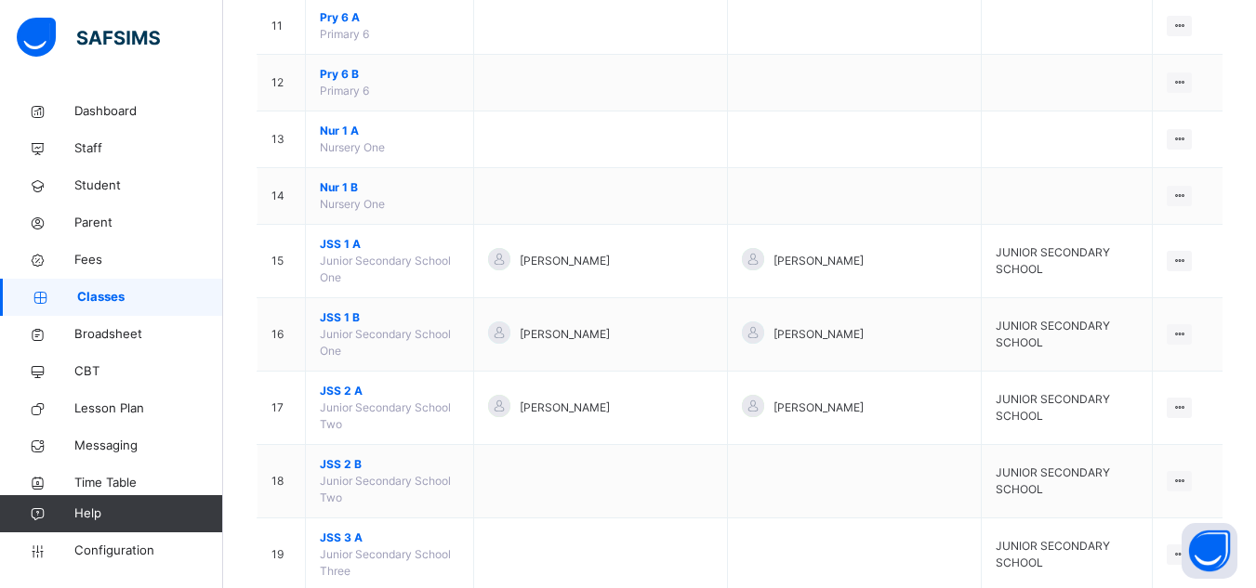
scroll to position [813, 0]
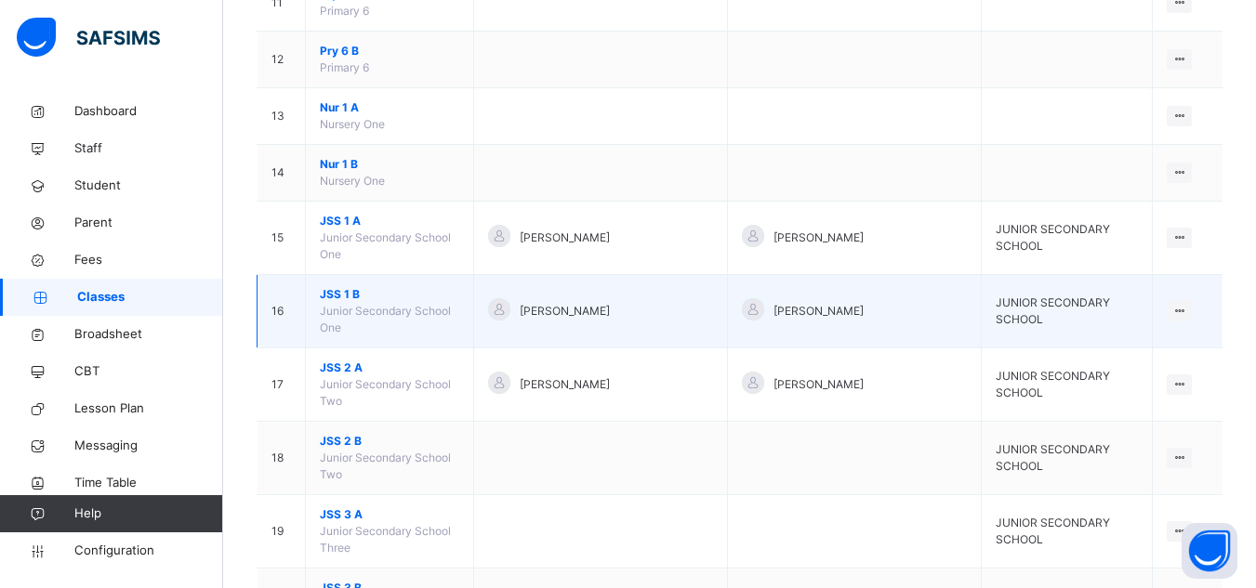
click at [662, 275] on td "[PERSON_NAME]" at bounding box center [600, 311] width 254 height 73
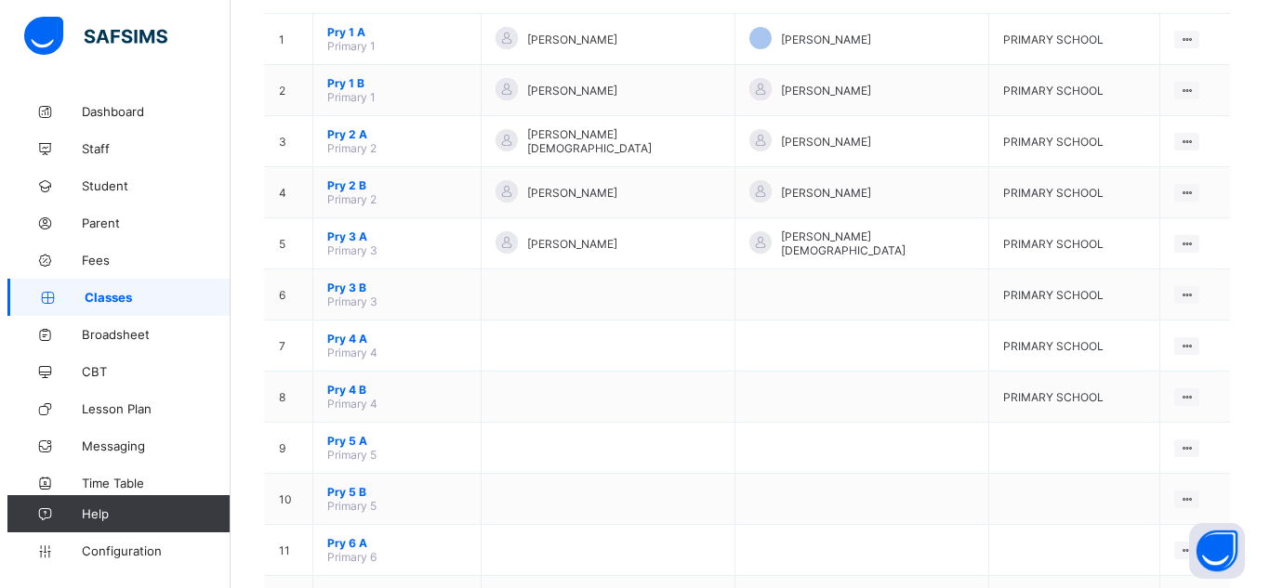
scroll to position [209, 0]
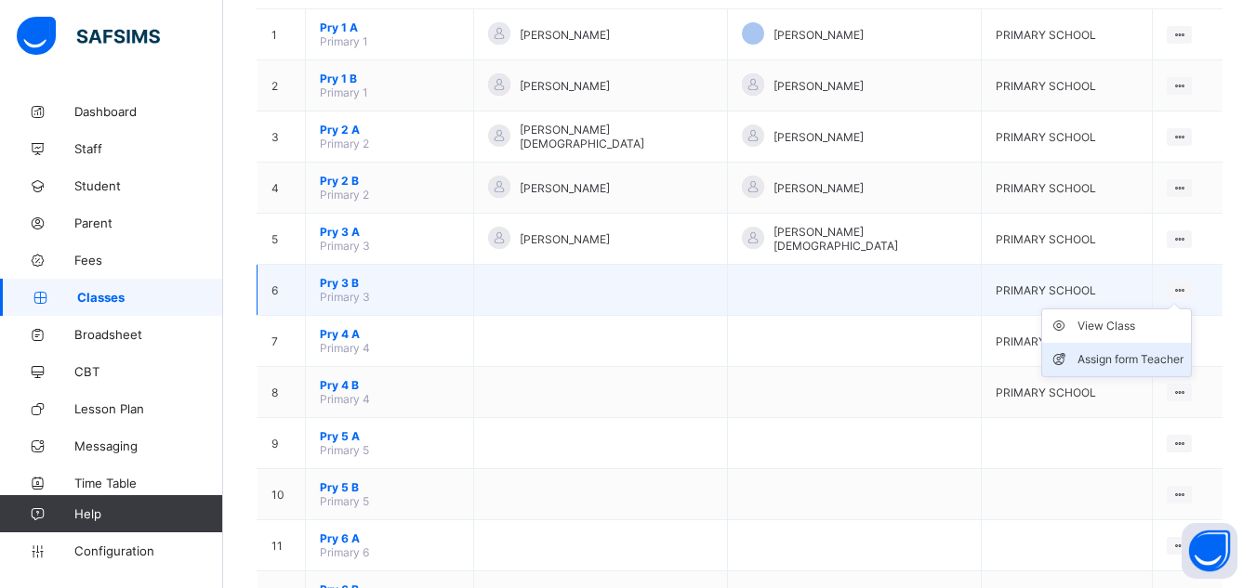
click at [1172, 362] on div "Assign form Teacher" at bounding box center [1130, 359] width 106 height 19
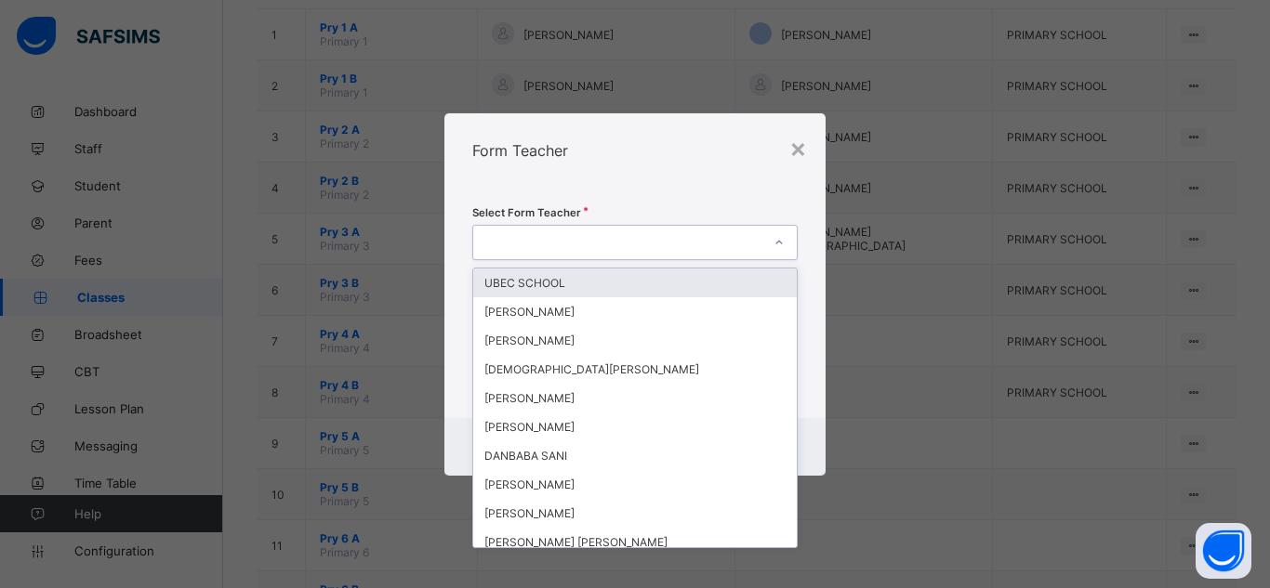
click at [783, 235] on div at bounding box center [779, 243] width 32 height 30
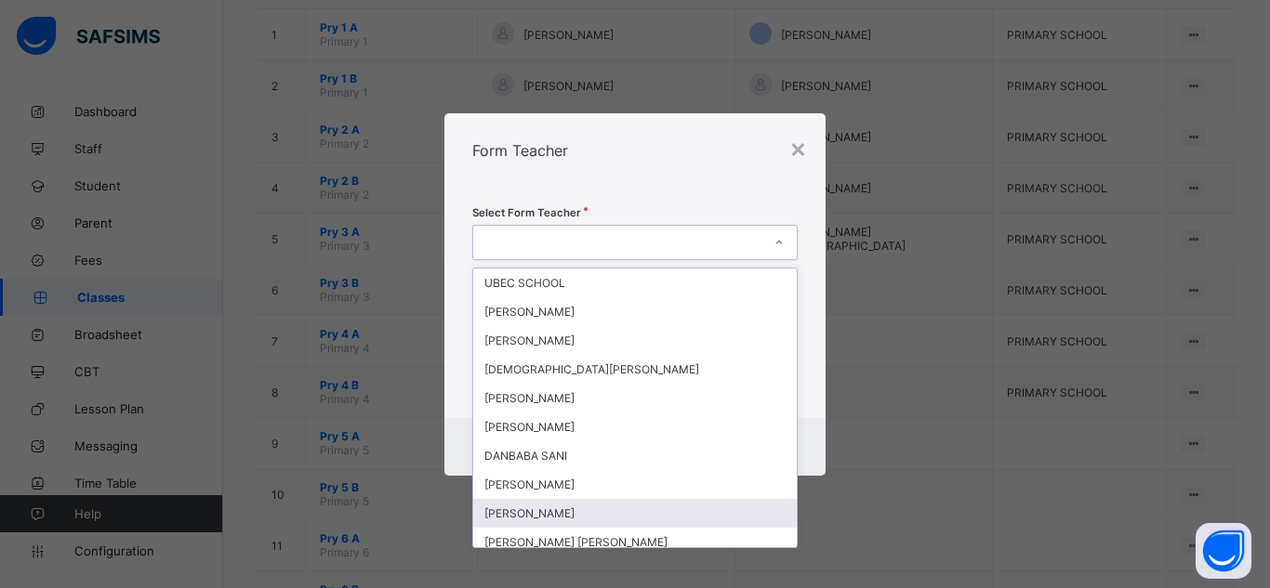
click at [665, 505] on div "[PERSON_NAME]" at bounding box center [634, 513] width 323 height 29
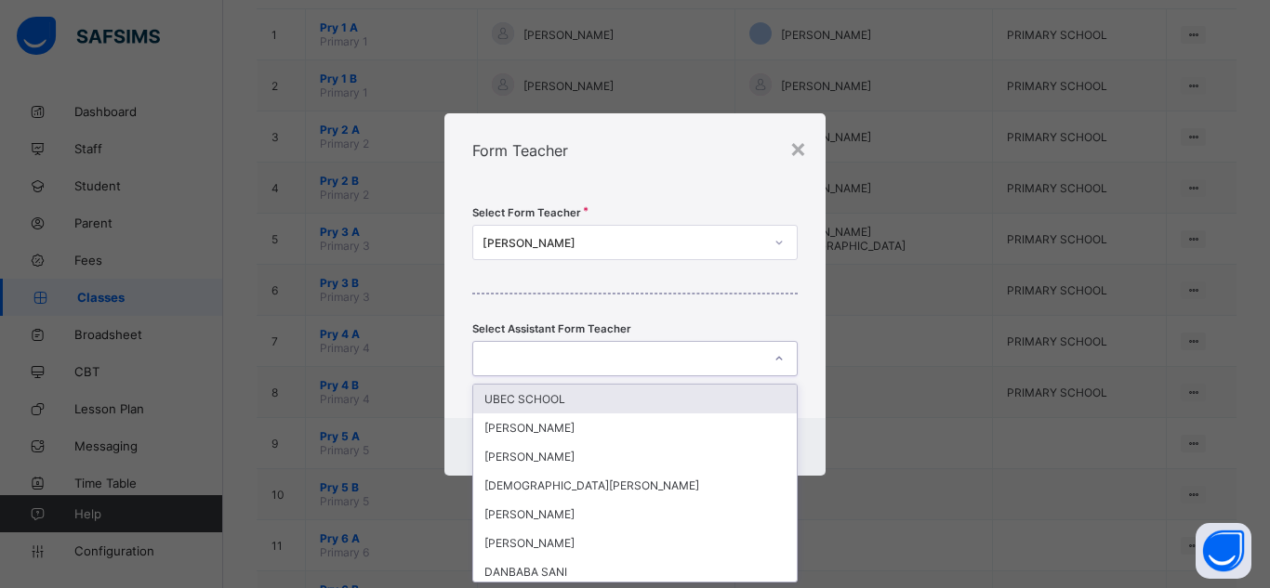
scroll to position [0, 0]
click at [773, 360] on icon at bounding box center [778, 358] width 11 height 19
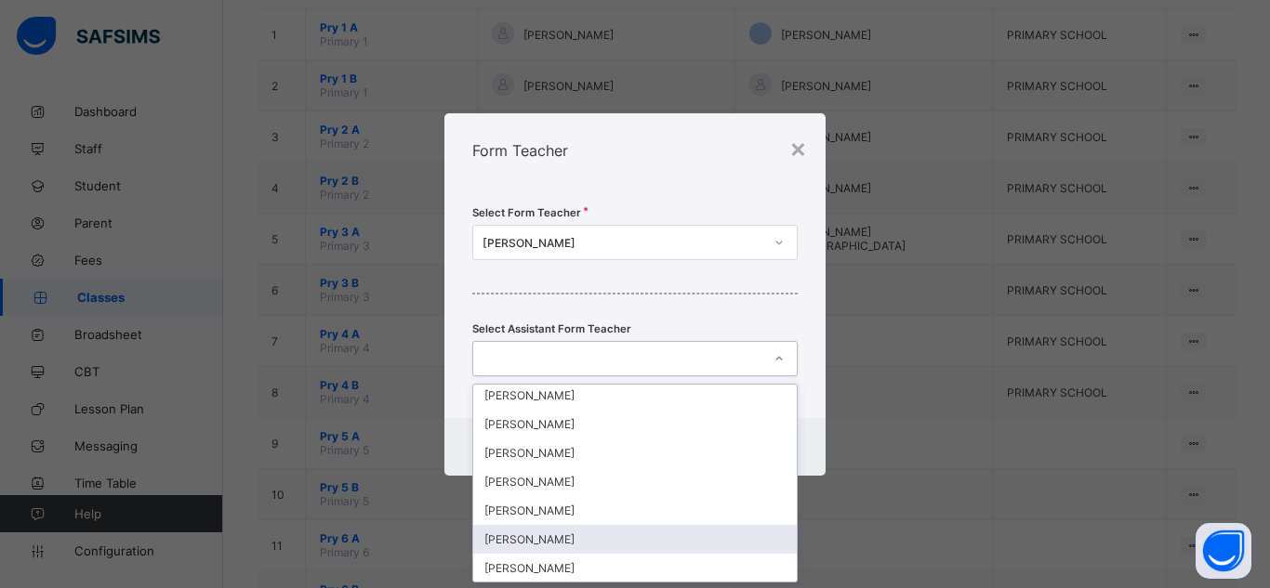
click at [715, 528] on div "[PERSON_NAME]" at bounding box center [634, 539] width 323 height 29
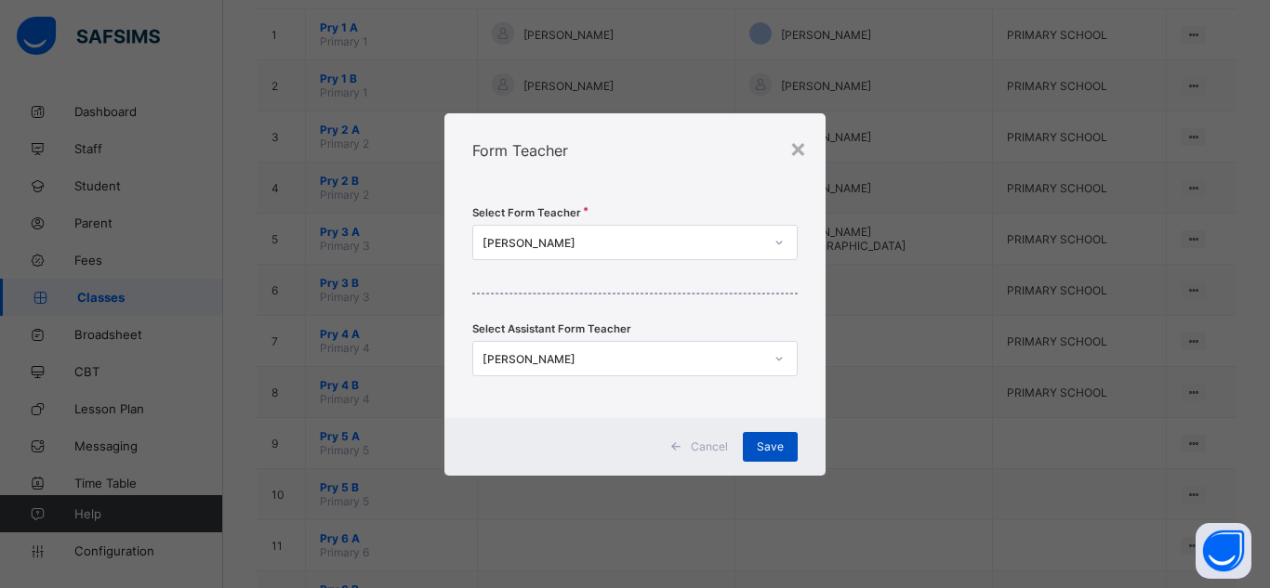
click at [761, 451] on span "Save" at bounding box center [770, 447] width 27 height 14
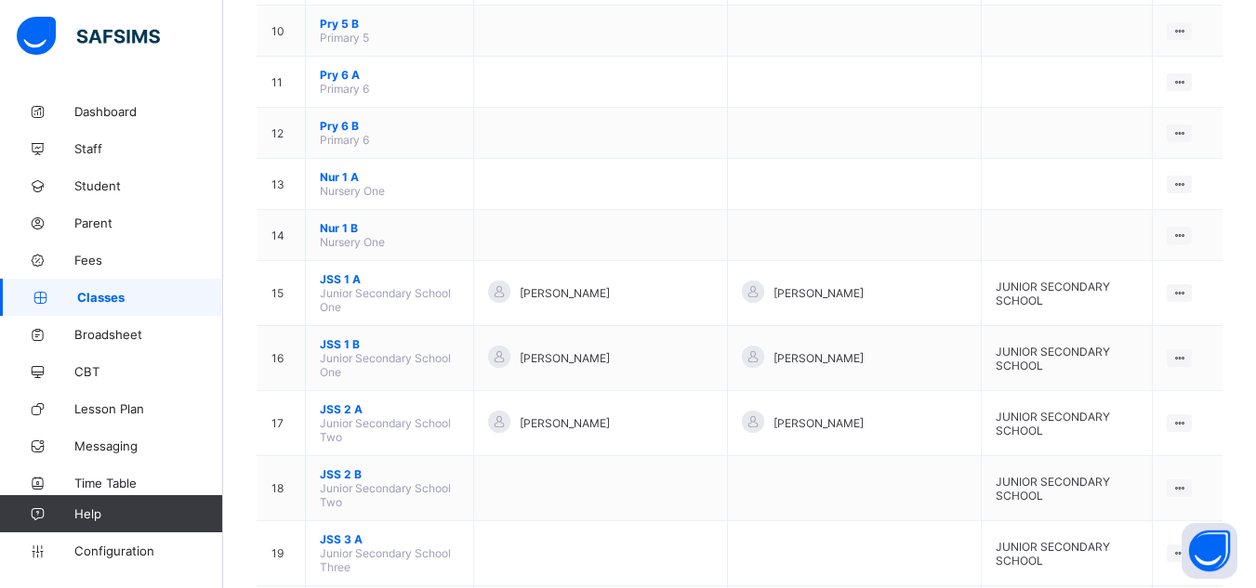
scroll to position [699, 0]
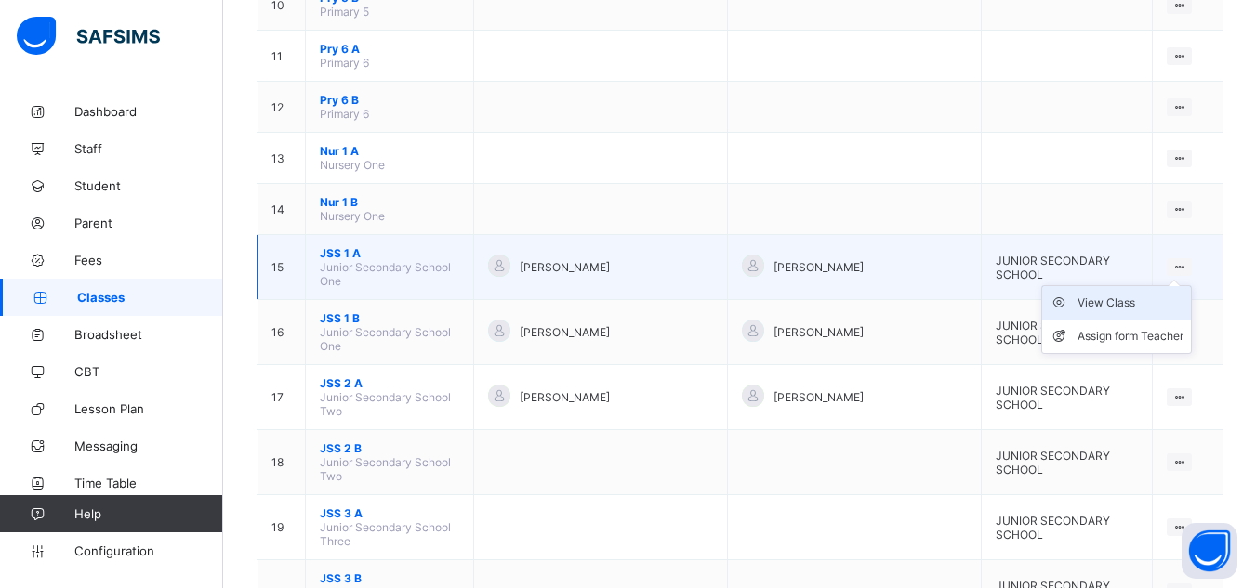
click at [1149, 302] on div "View Class" at bounding box center [1130, 303] width 106 height 19
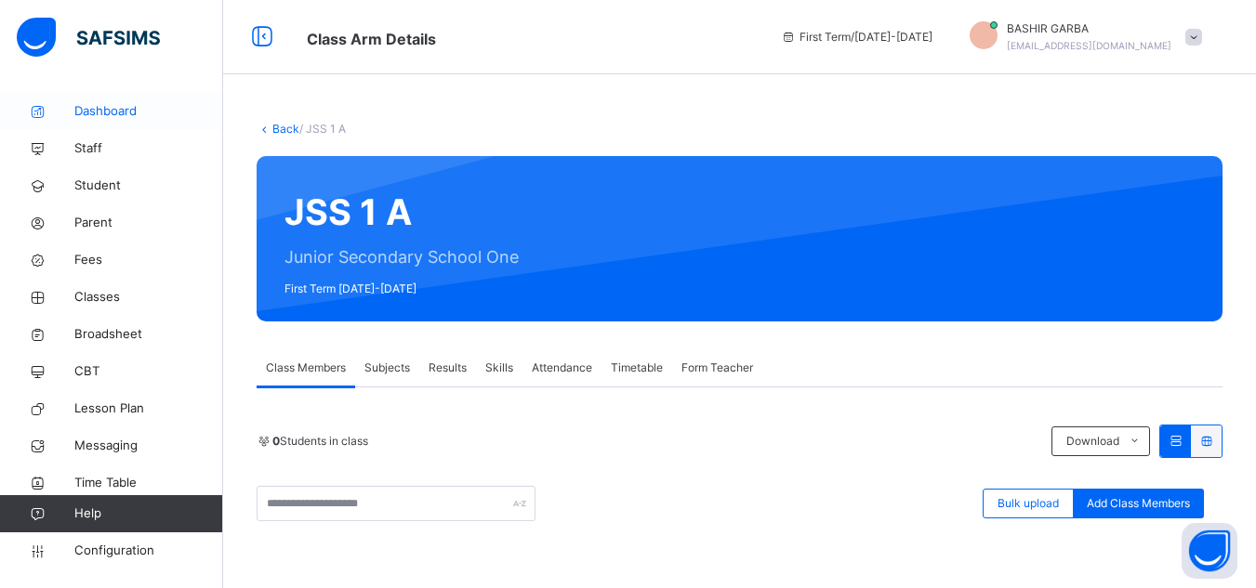
click at [145, 102] on span "Dashboard" at bounding box center [148, 111] width 149 height 19
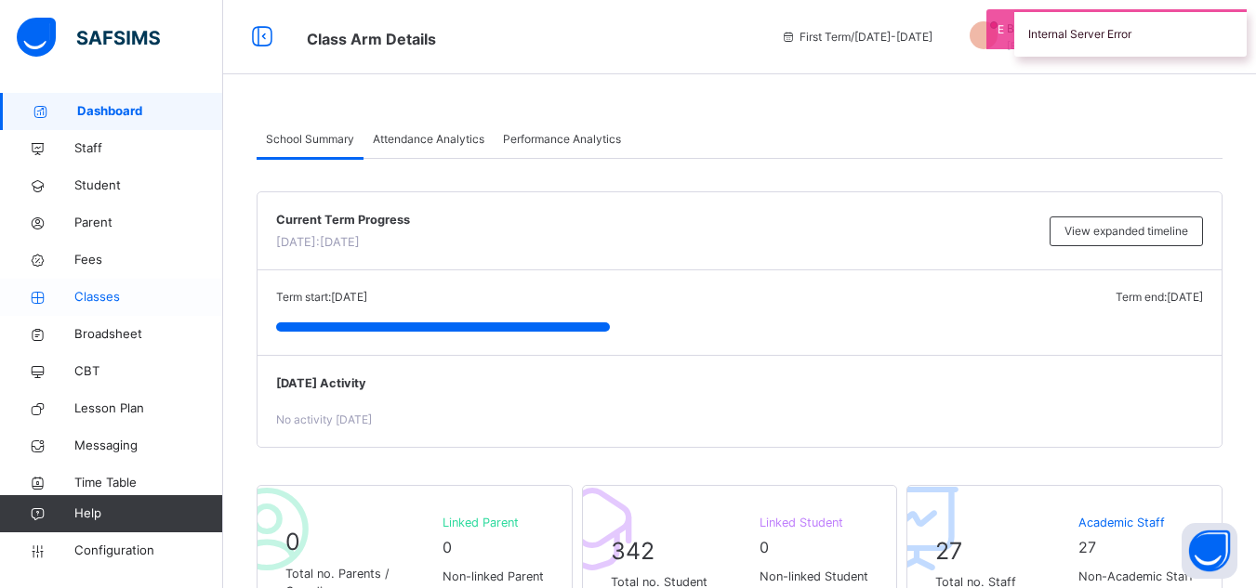
click at [107, 288] on span "Classes" at bounding box center [148, 297] width 149 height 19
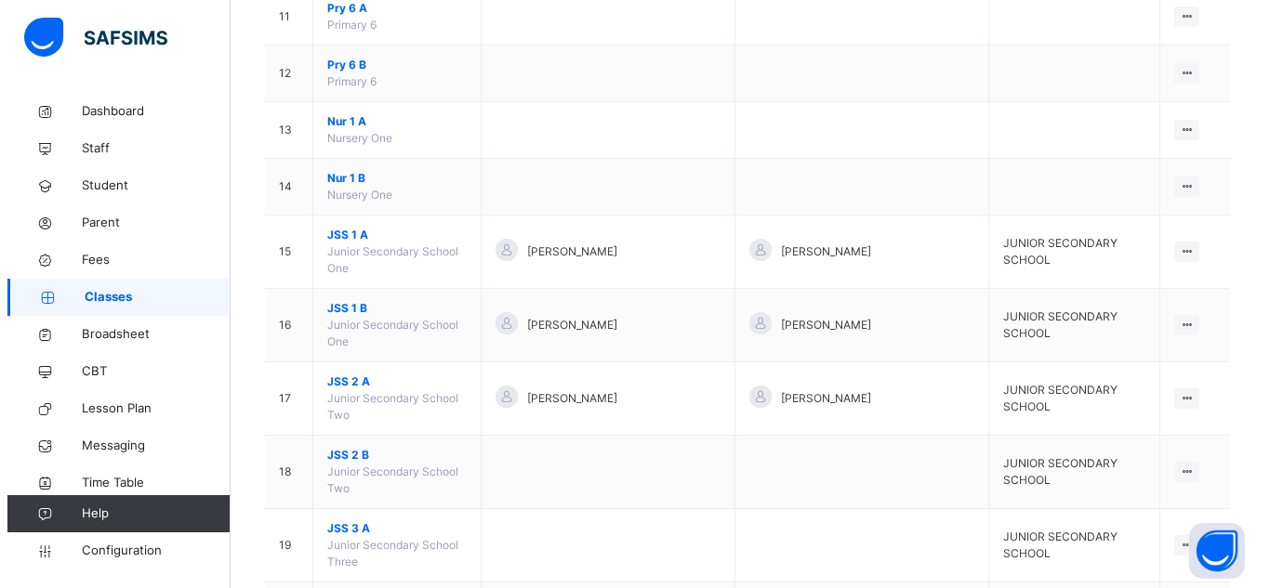
scroll to position [813, 0]
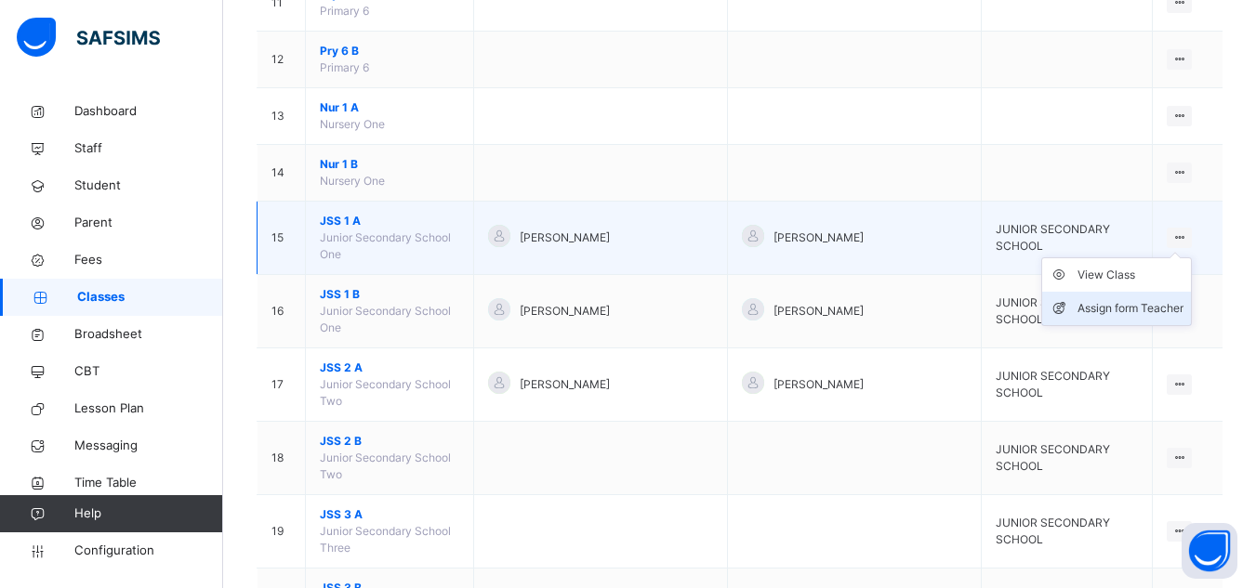
click at [1175, 299] on div "Assign form Teacher" at bounding box center [1130, 308] width 106 height 19
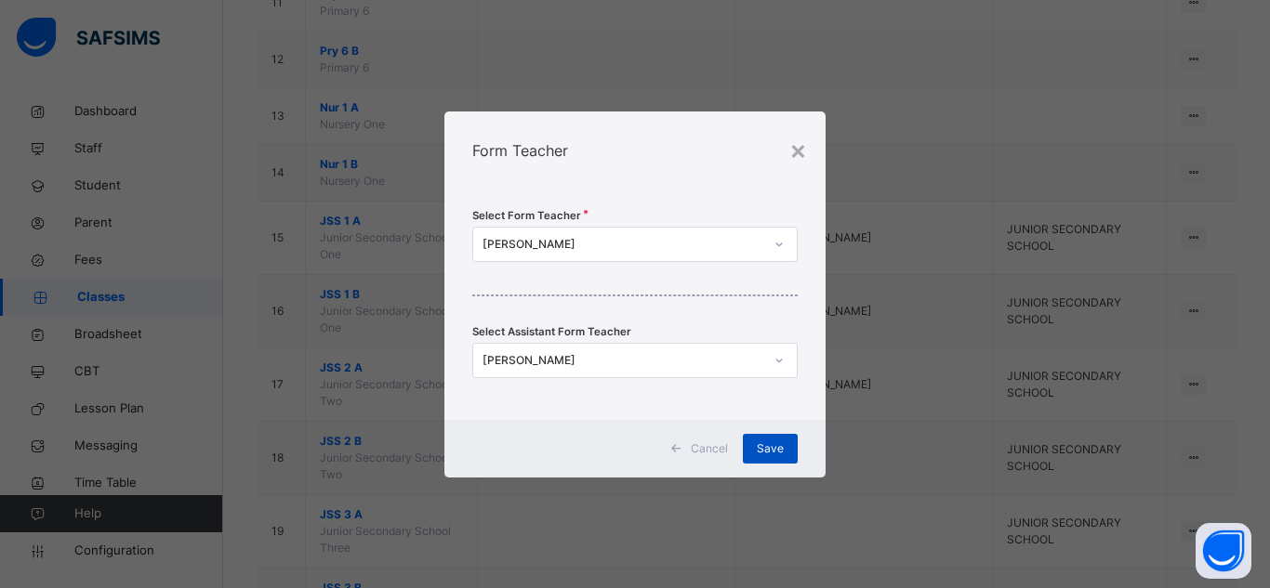
click at [777, 448] on span "Save" at bounding box center [770, 449] width 27 height 17
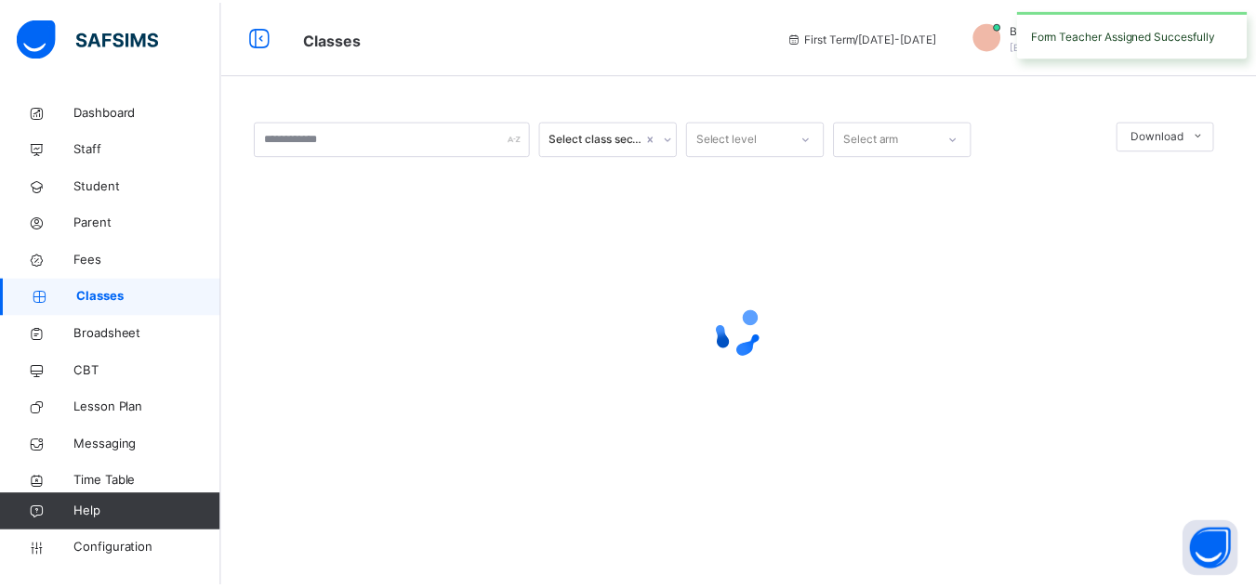
scroll to position [0, 0]
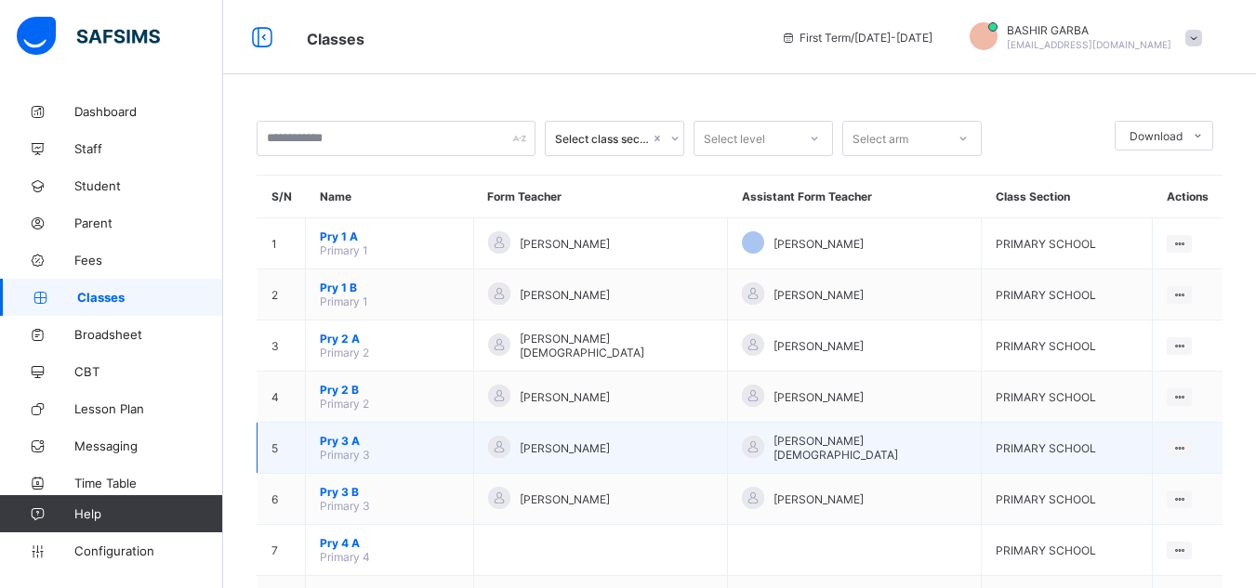
click at [320, 453] on span "Primary 3" at bounding box center [345, 455] width 50 height 14
